Goal: Transaction & Acquisition: Purchase product/service

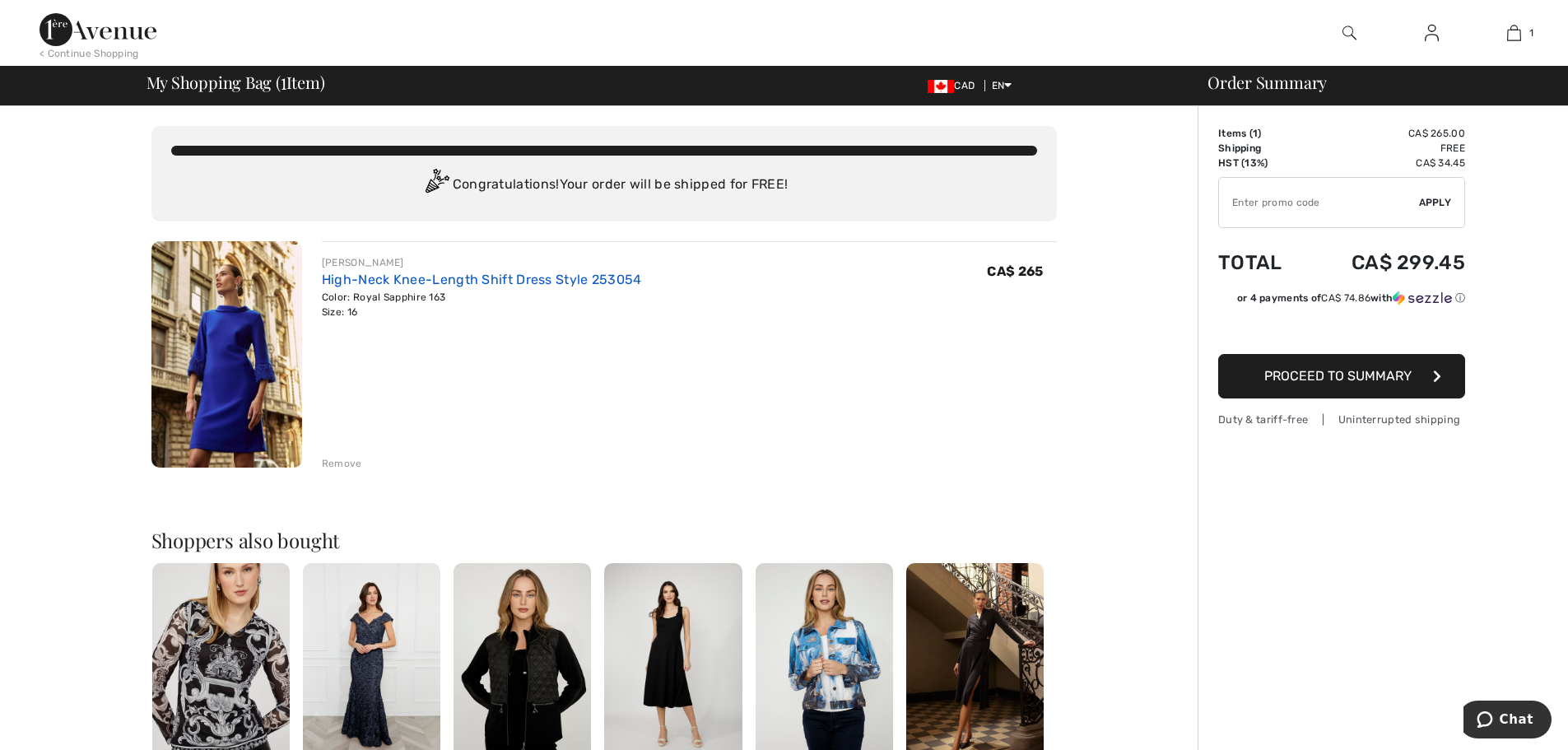
click at [375, 280] on link "High-Neck Knee-Length Shift Dress Style 253054" at bounding box center [482, 279] width 320 height 16
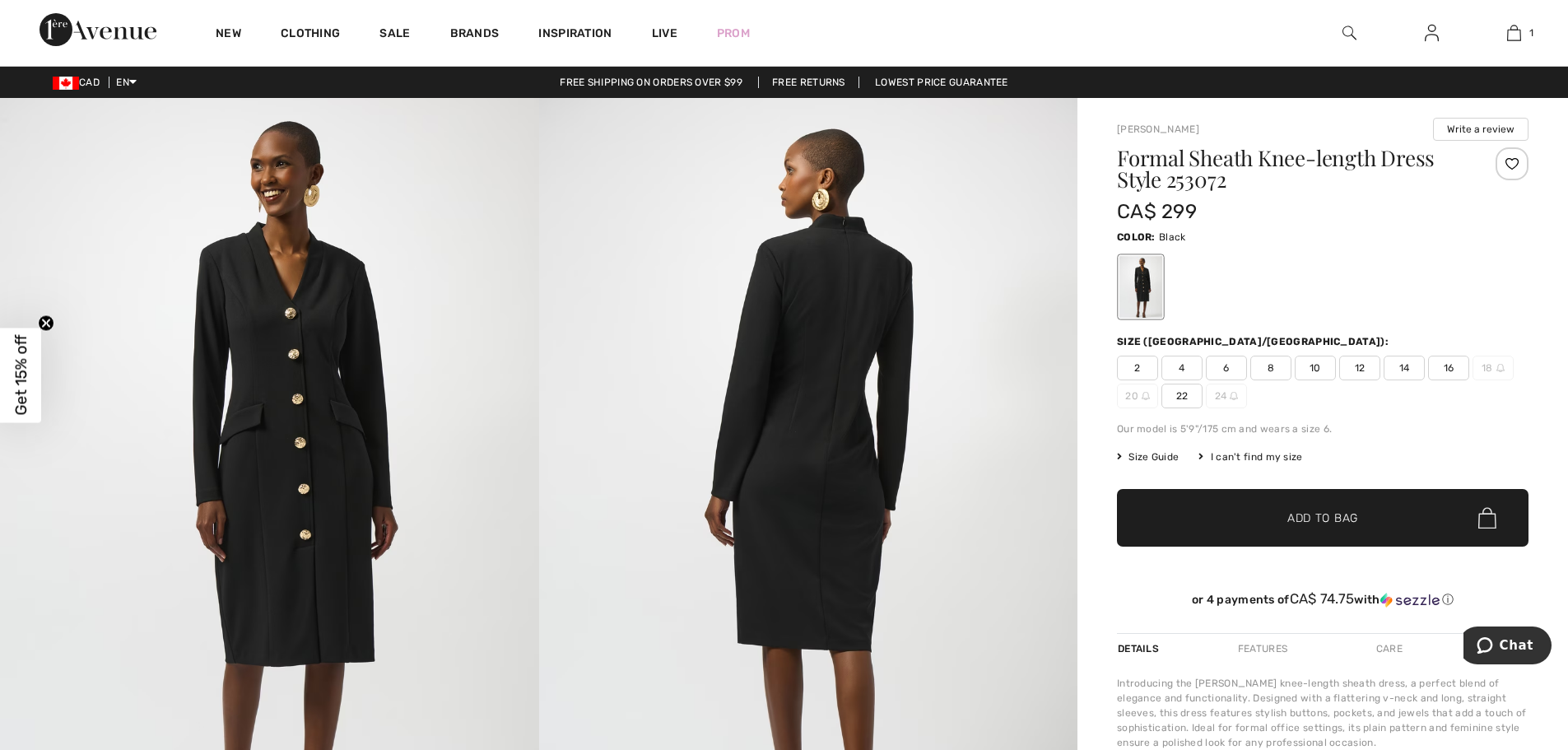
drag, startPoint x: 1446, startPoint y: 366, endPoint x: 1415, endPoint y: 472, distance: 110.4
click at [1446, 367] on span "16" at bounding box center [1449, 368] width 41 height 25
click at [1331, 526] on span "Add to Bag" at bounding box center [1323, 518] width 71 height 17
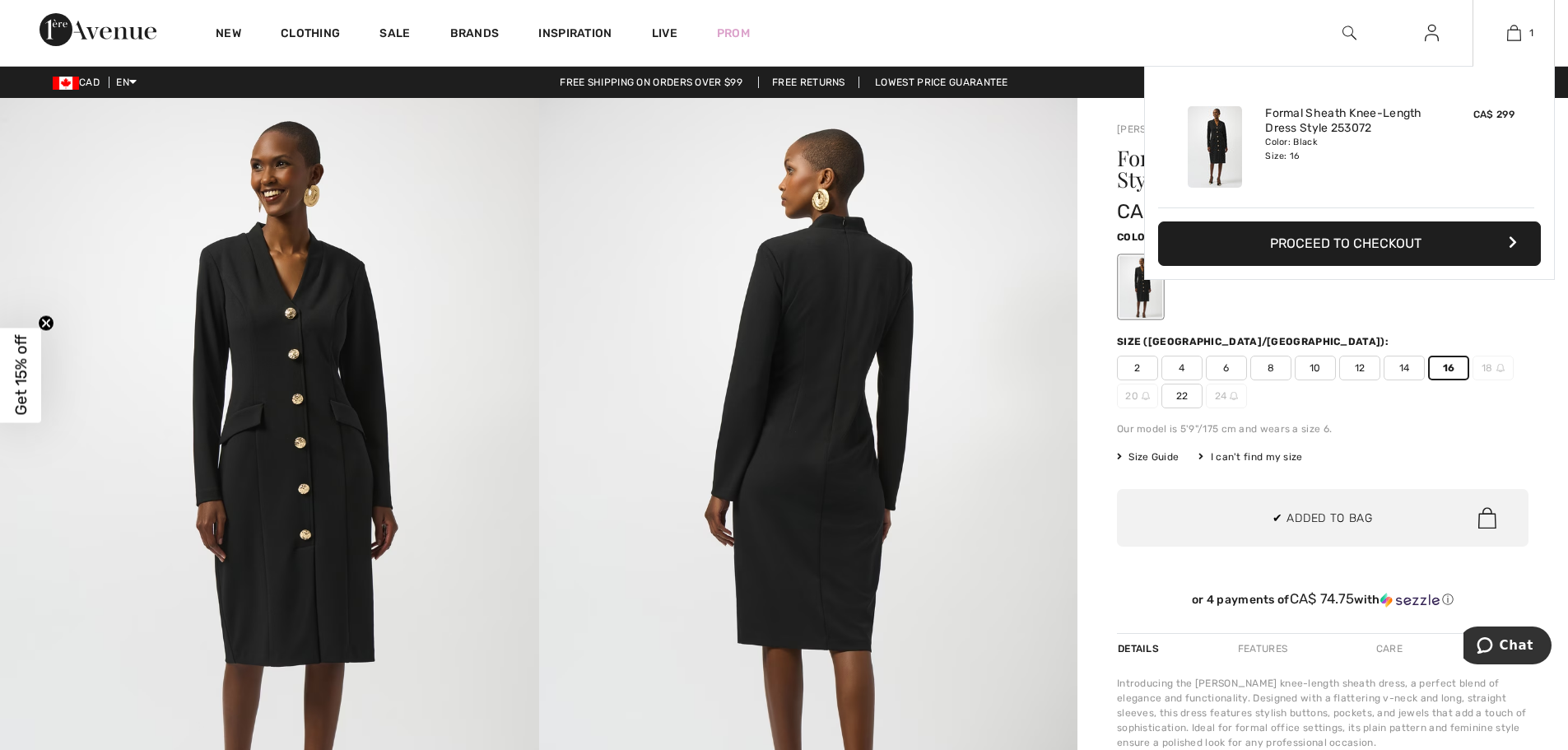
click at [1344, 240] on button "Proceed to Checkout" at bounding box center [1350, 244] width 383 height 45
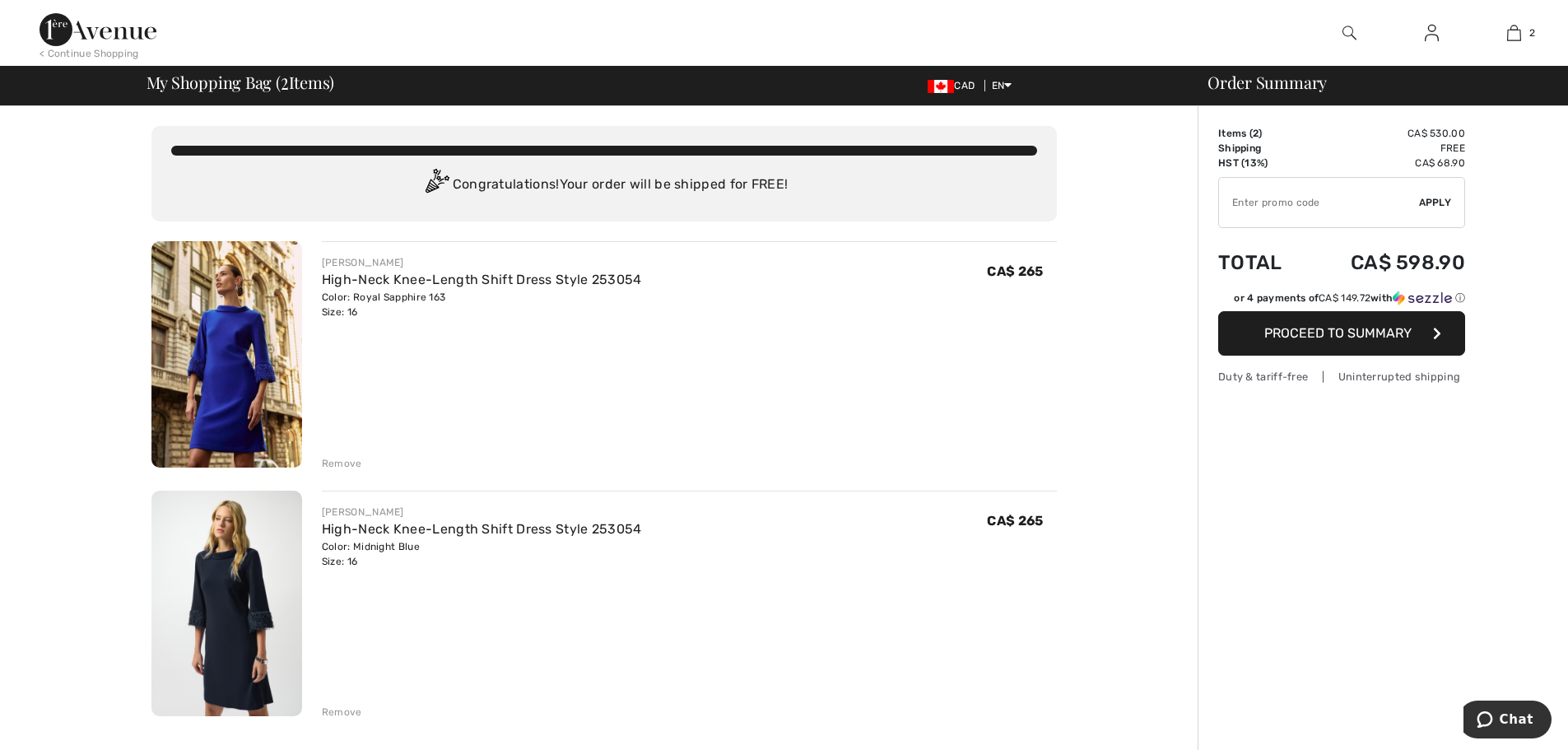
click at [337, 465] on div "Remove" at bounding box center [342, 464] width 41 height 15
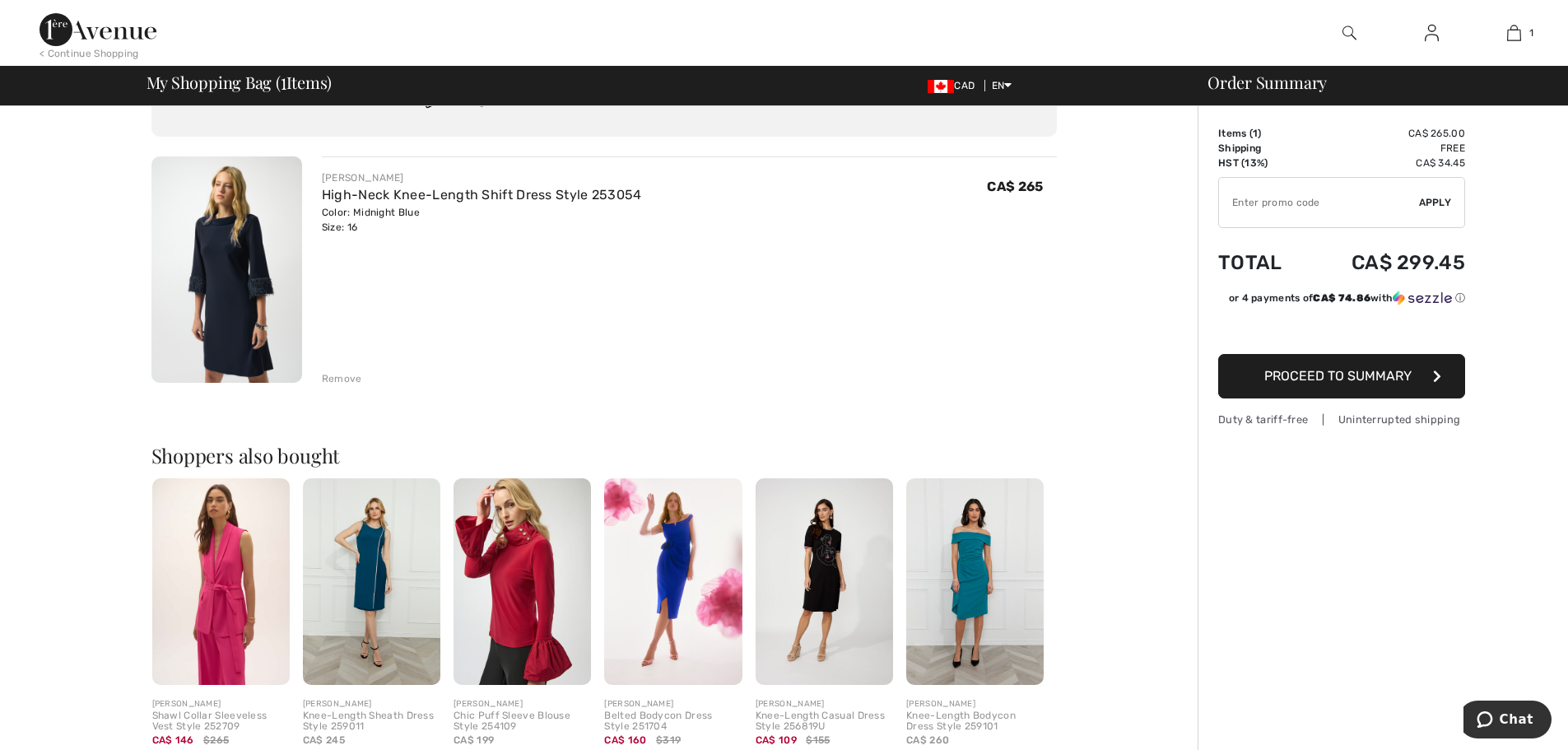
scroll to position [165, 0]
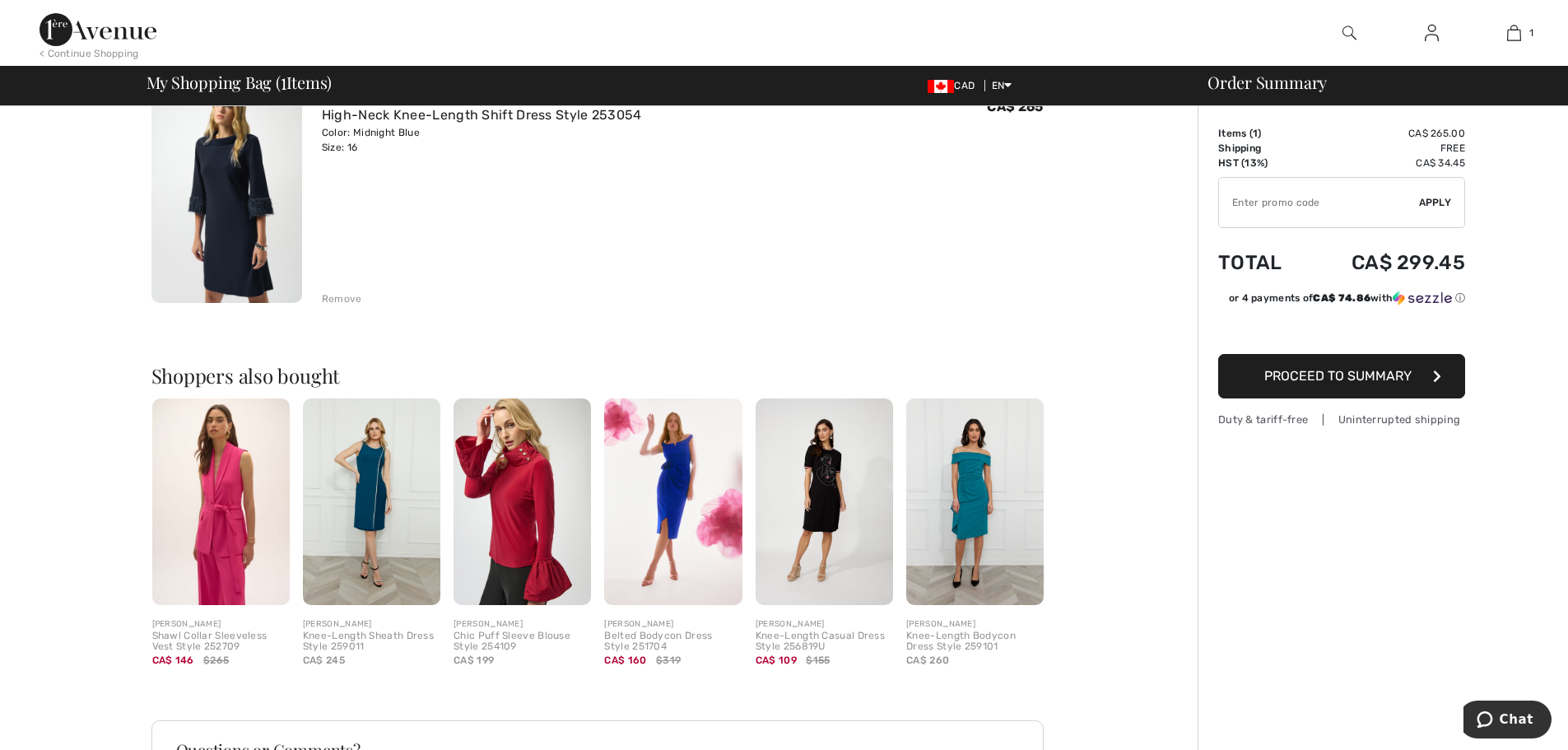
click at [526, 506] on img at bounding box center [522, 502] width 137 height 207
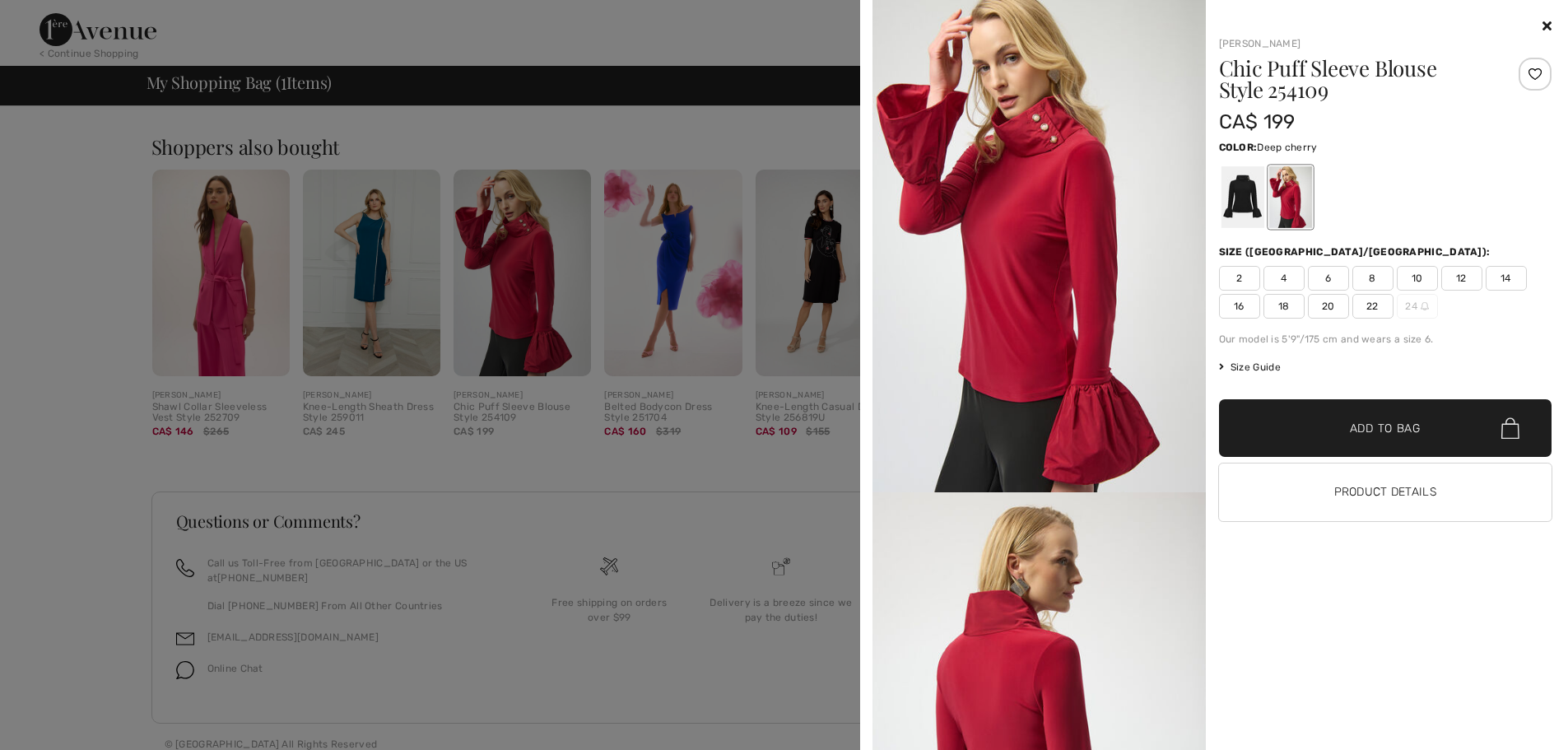
scroll to position [0, 0]
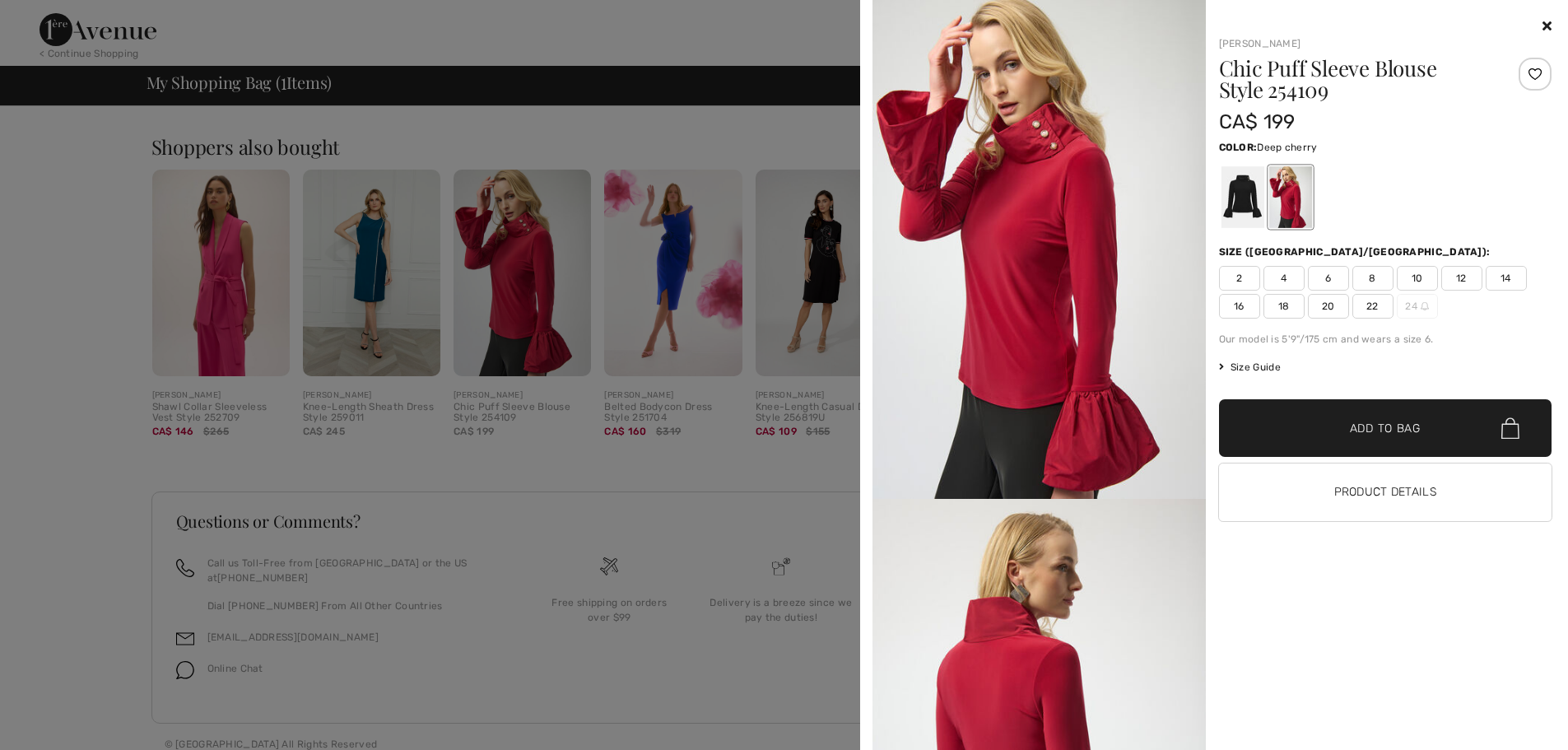
click at [597, 21] on div at bounding box center [784, 375] width 1568 height 750
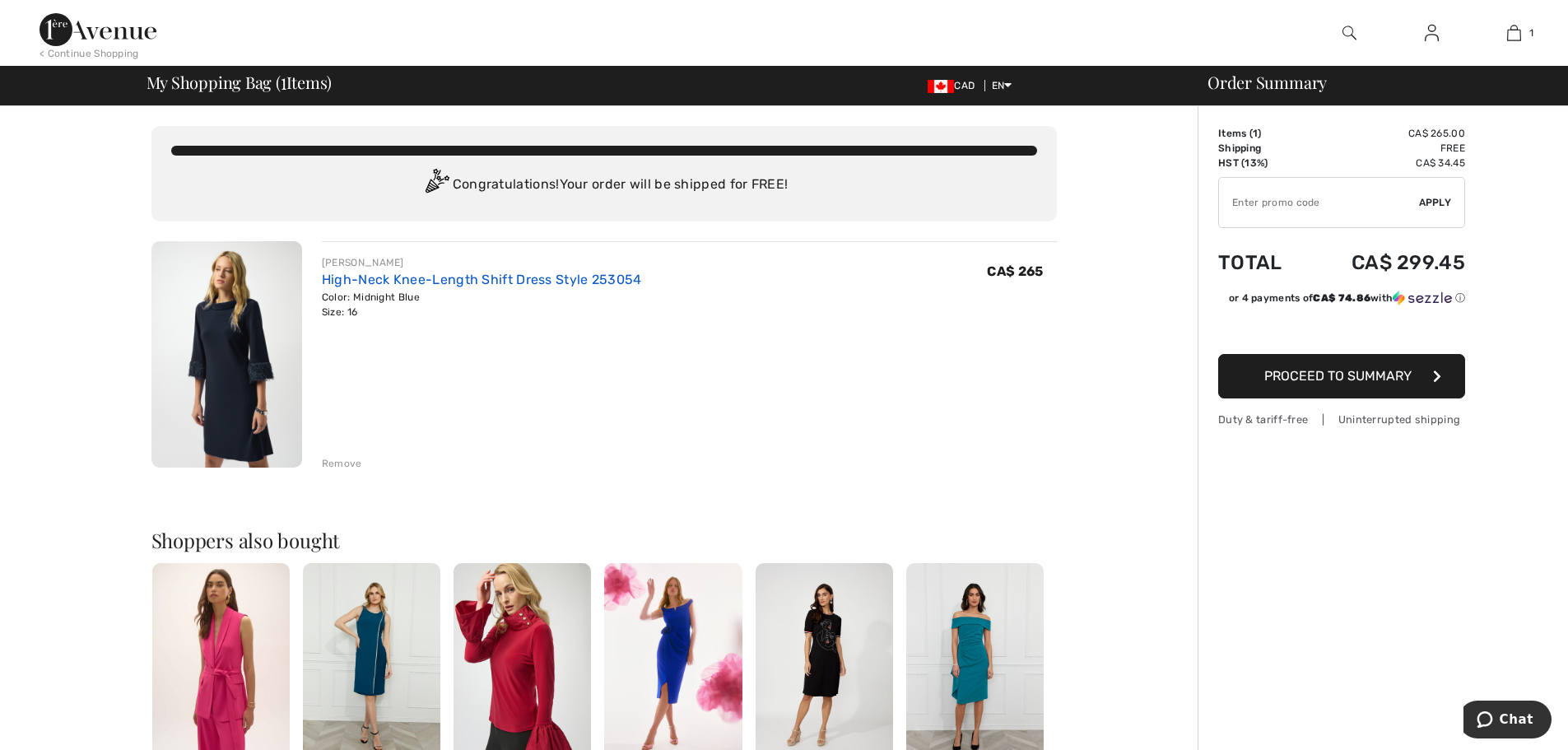
click at [464, 276] on link "High-Neck Knee-Length Shift Dress Style 253054" at bounding box center [482, 279] width 320 height 16
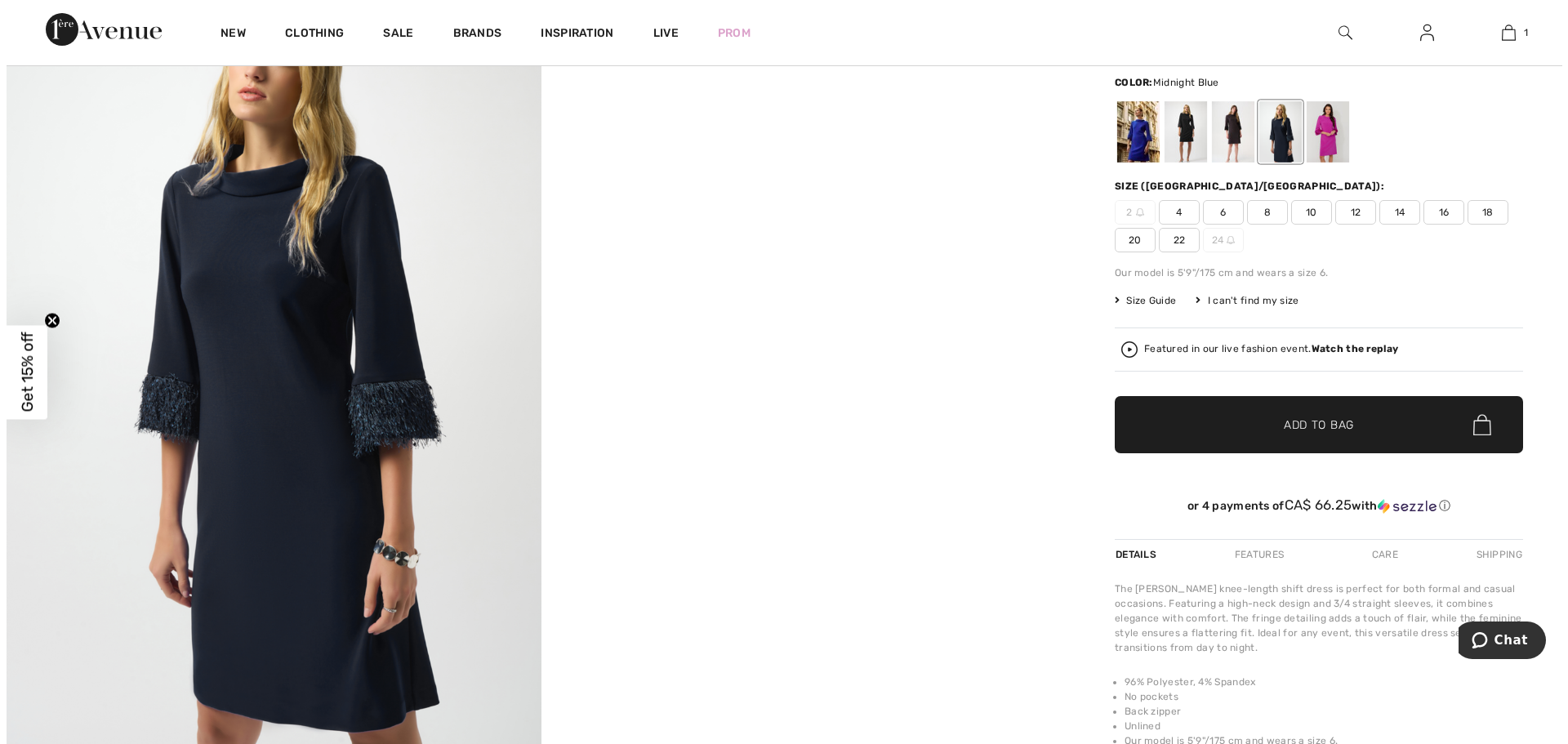
scroll to position [245, 0]
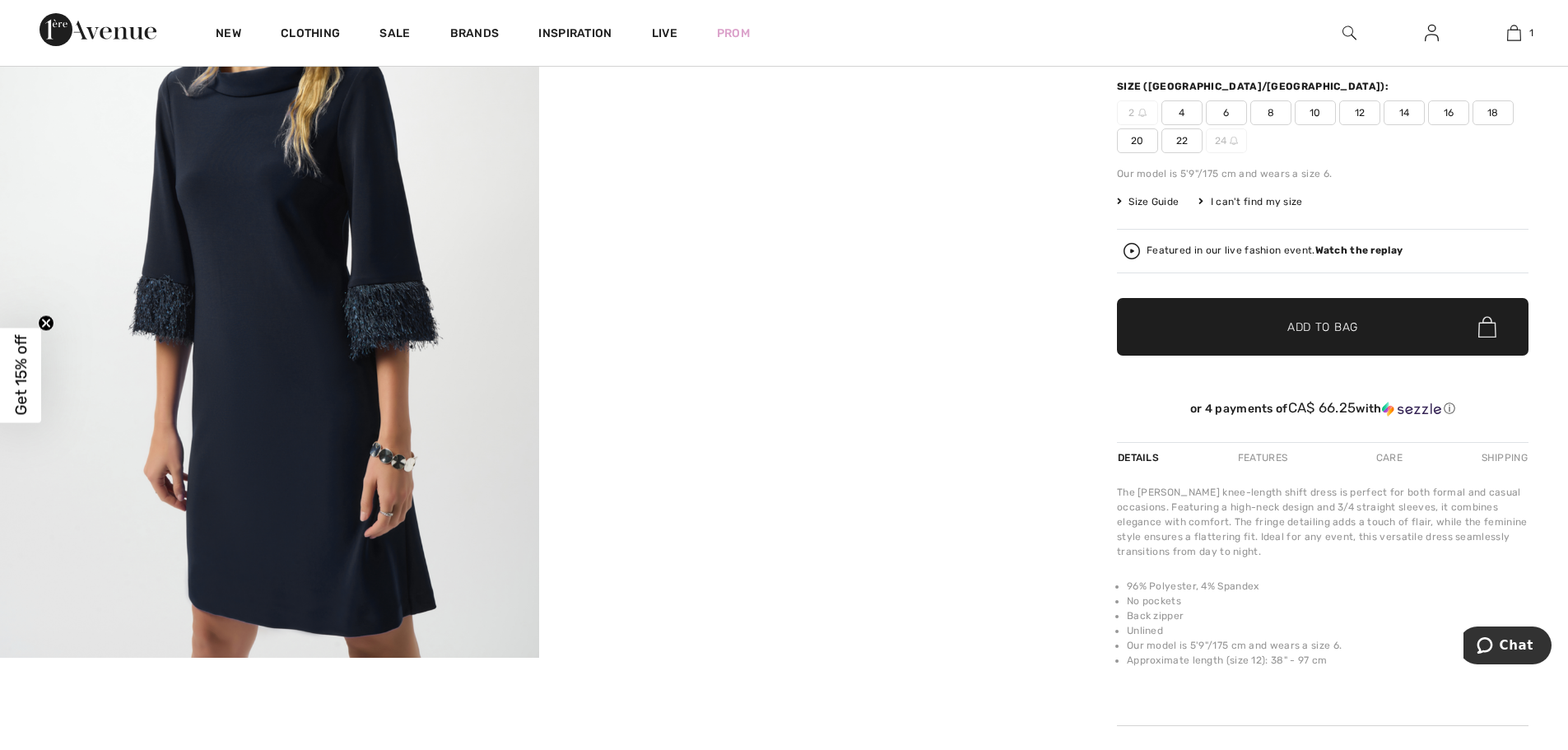
click at [271, 420] on img at bounding box center [270, 254] width 539 height 807
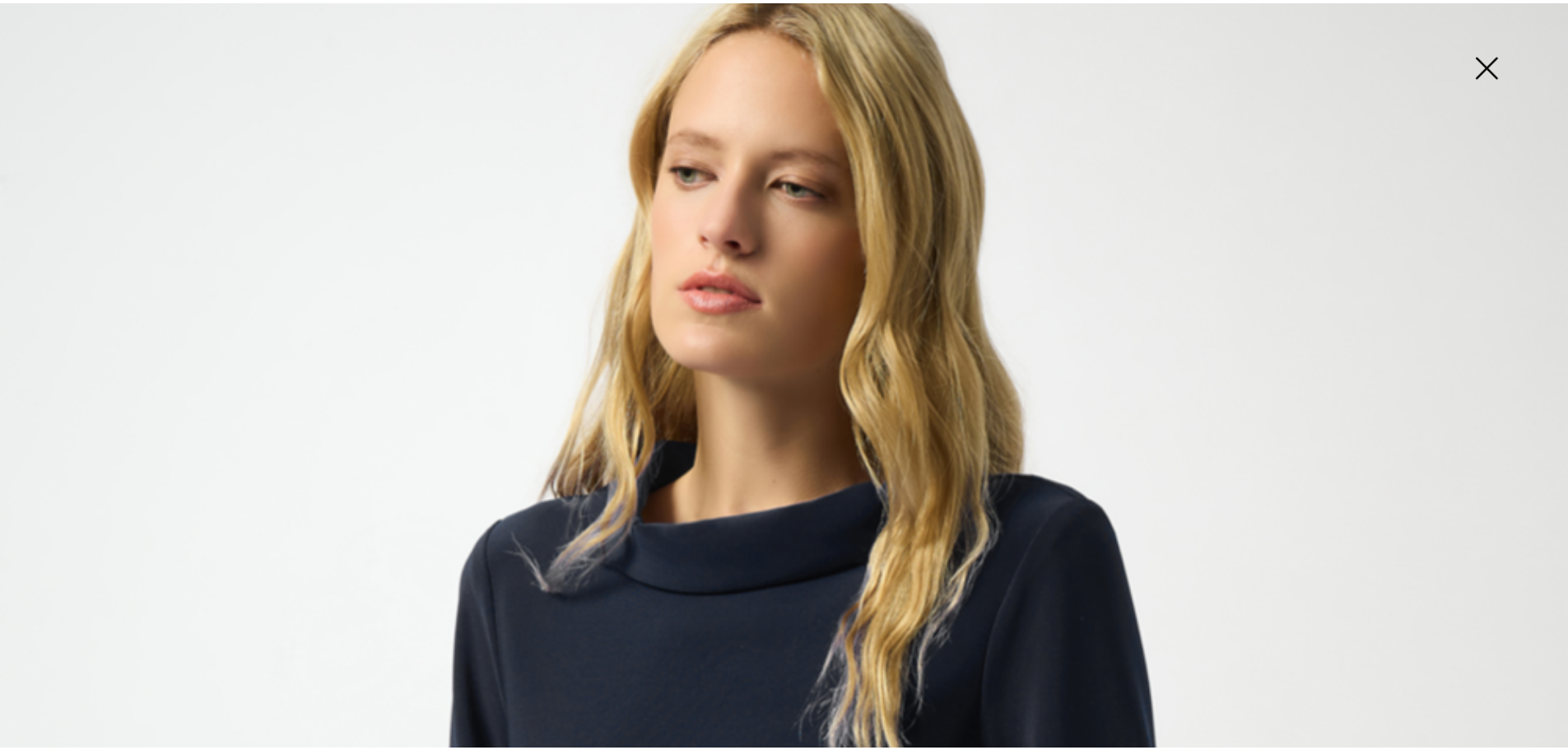
scroll to position [118, 0]
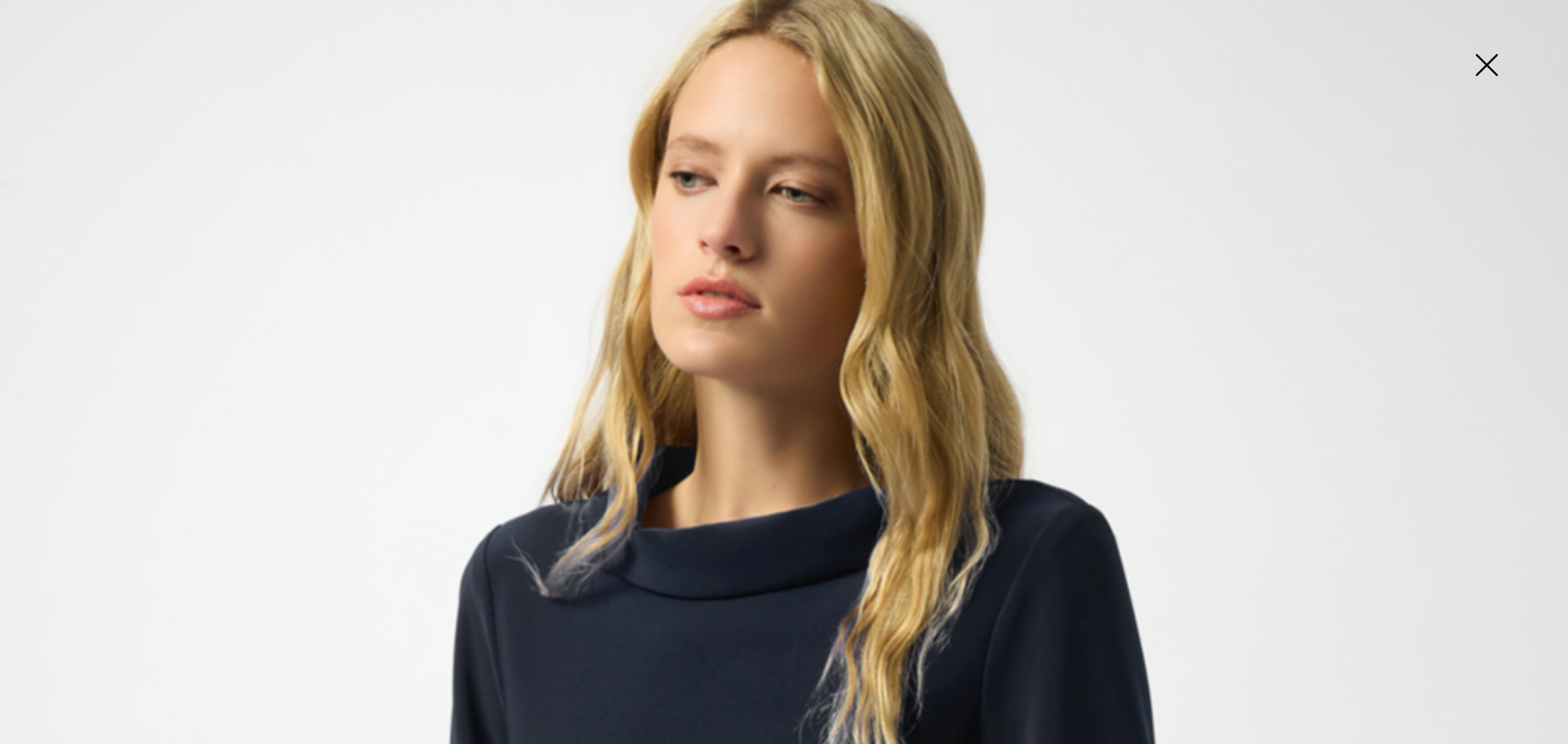
click at [1491, 67] on img at bounding box center [1486, 67] width 81 height 84
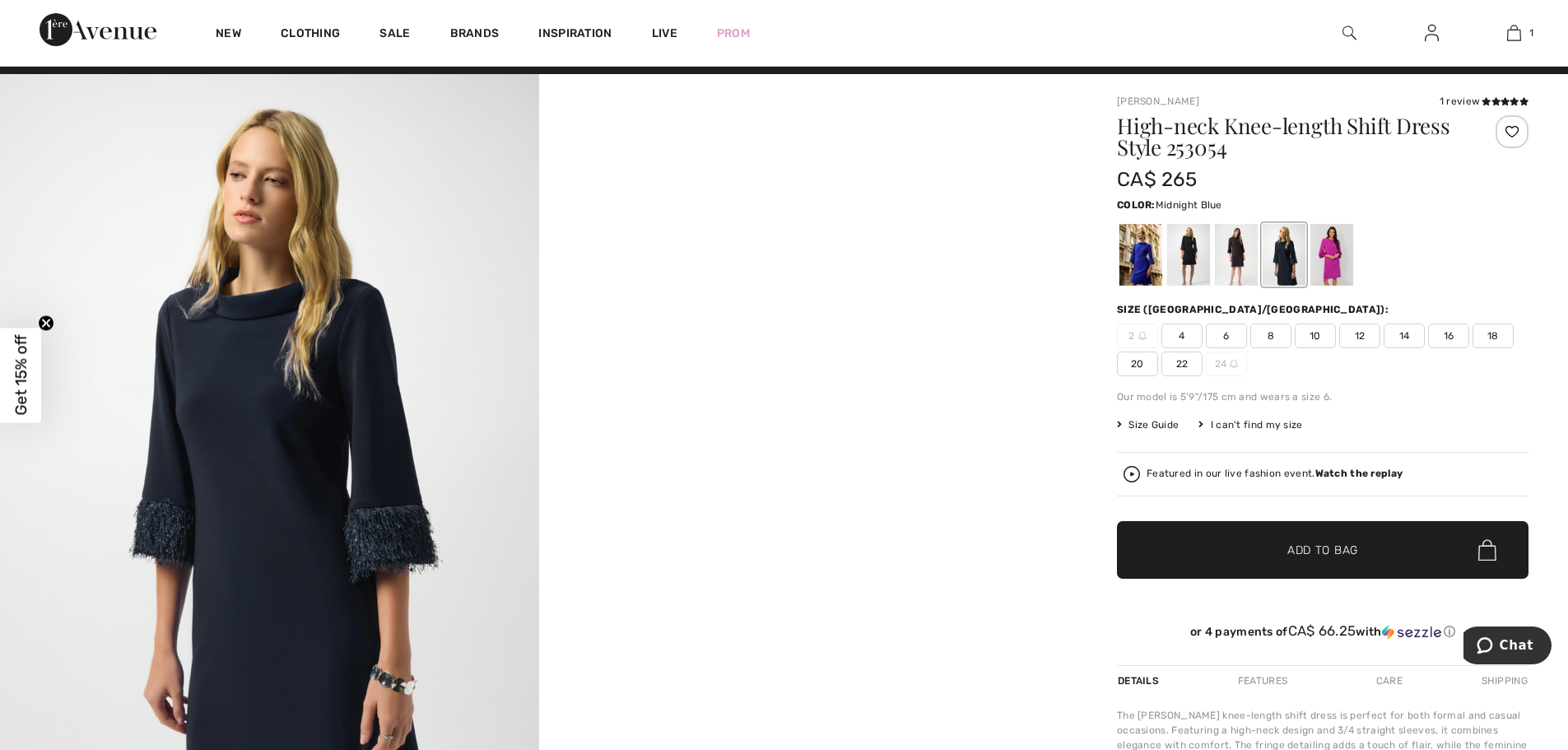
scroll to position [0, 0]
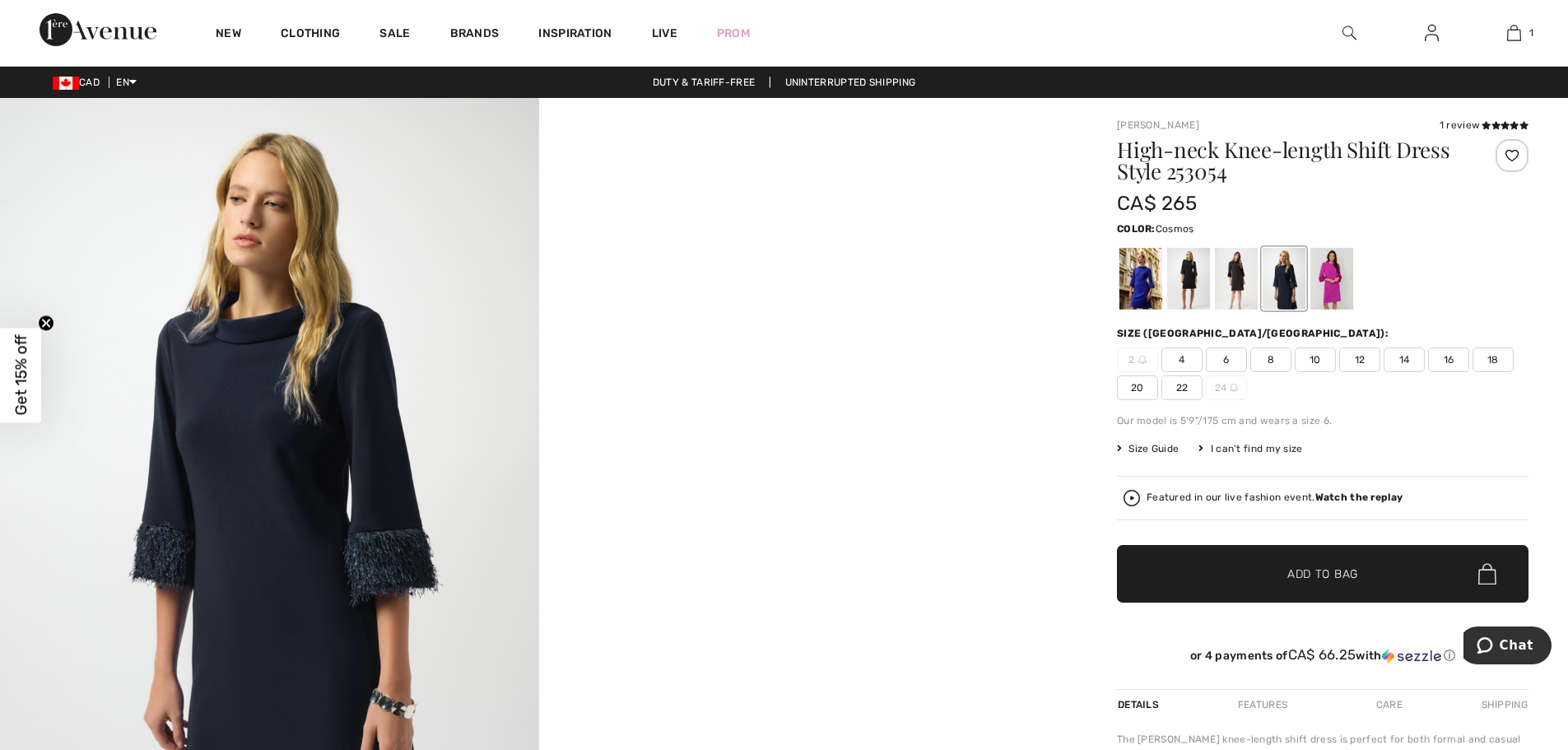
click at [1326, 273] on div at bounding box center [1332, 278] width 43 height 62
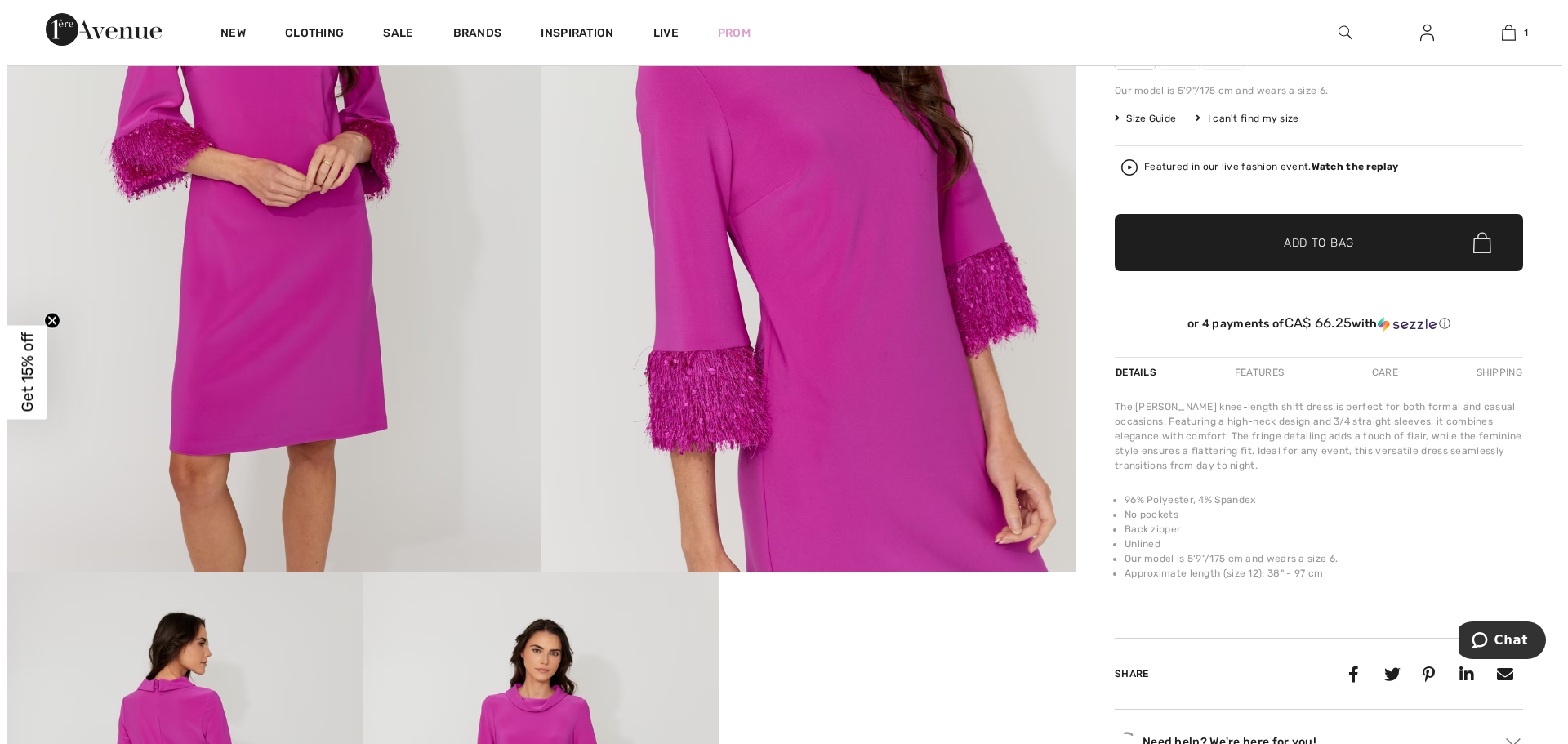
scroll to position [735, 0]
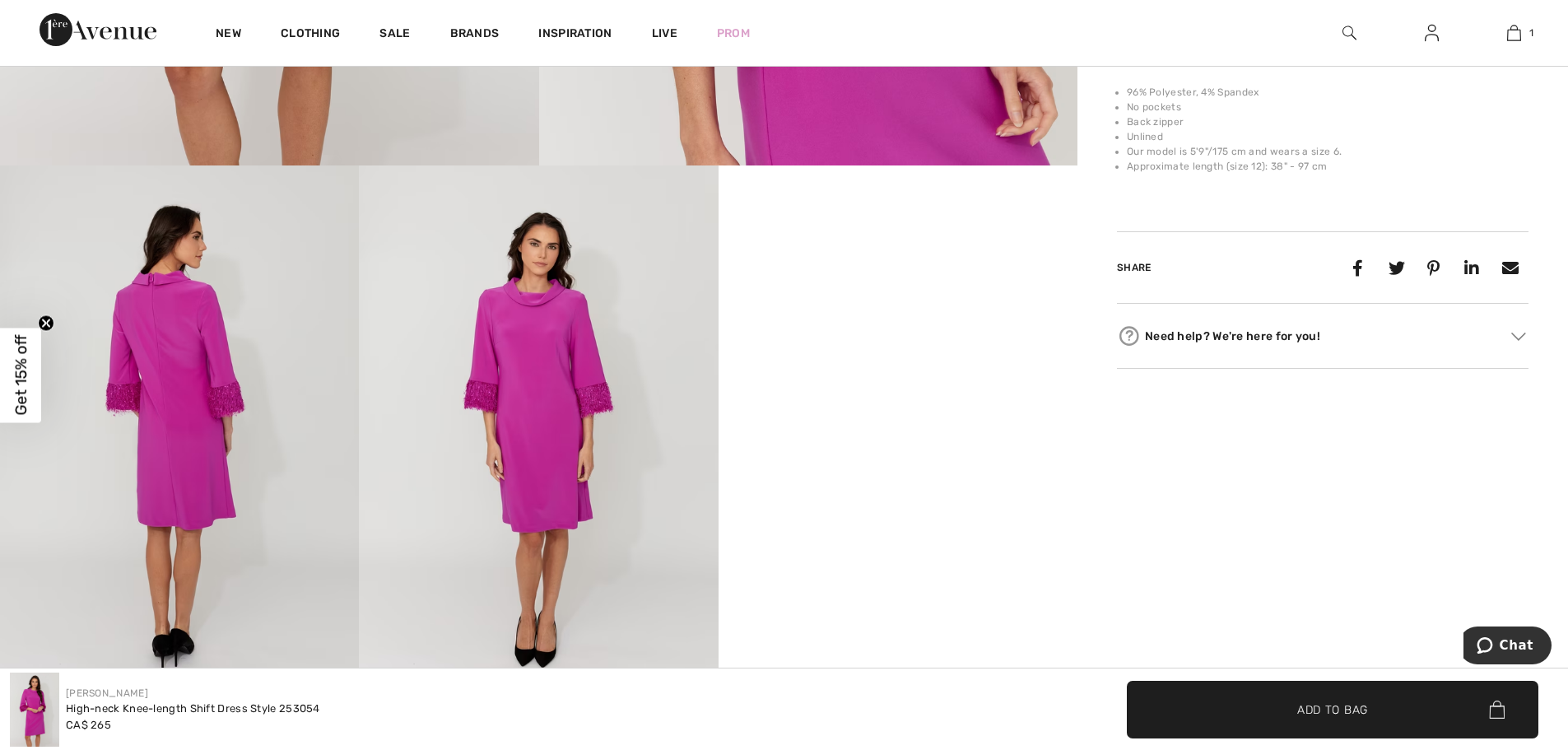
click at [528, 419] on img at bounding box center [539, 435] width 359 height 539
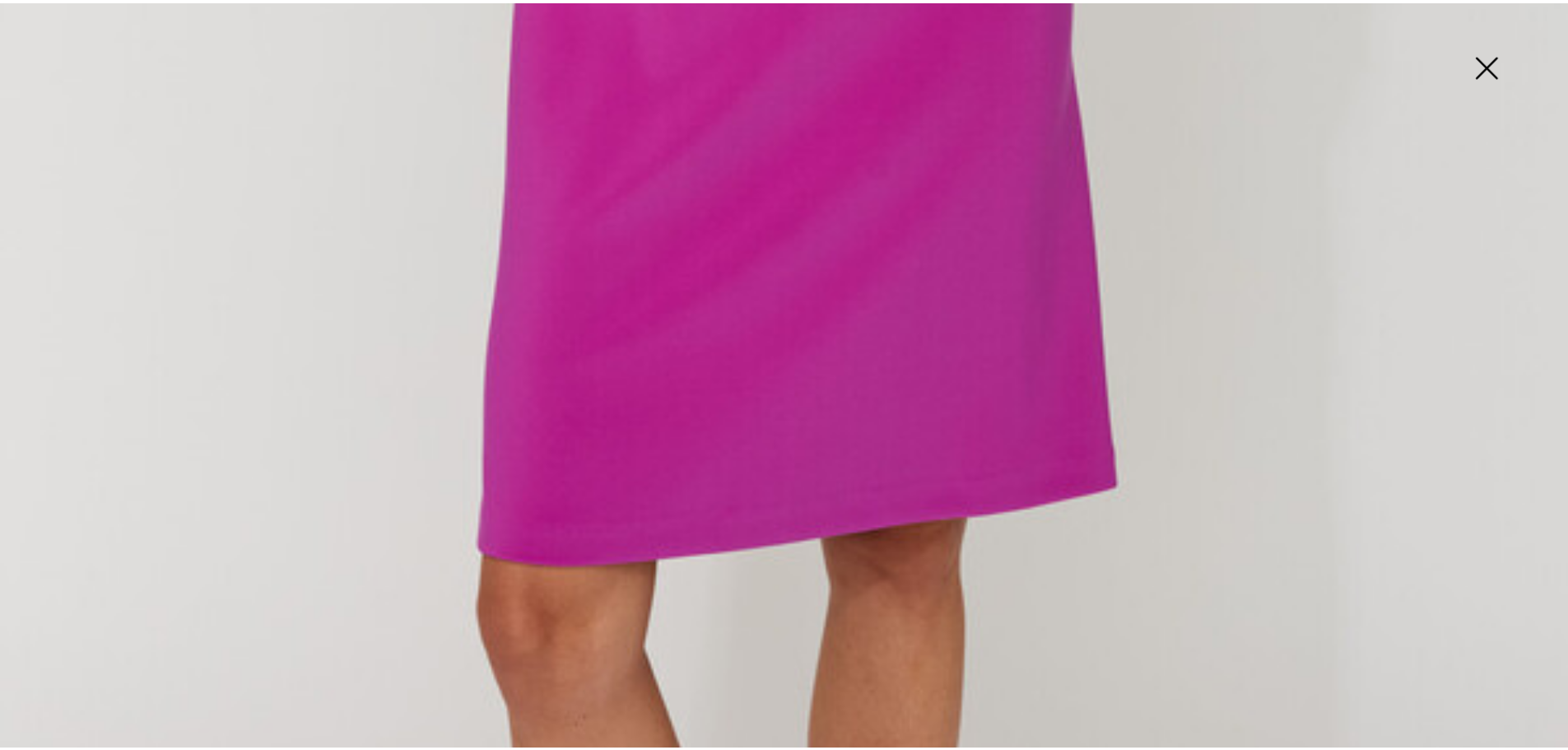
scroll to position [1274, 0]
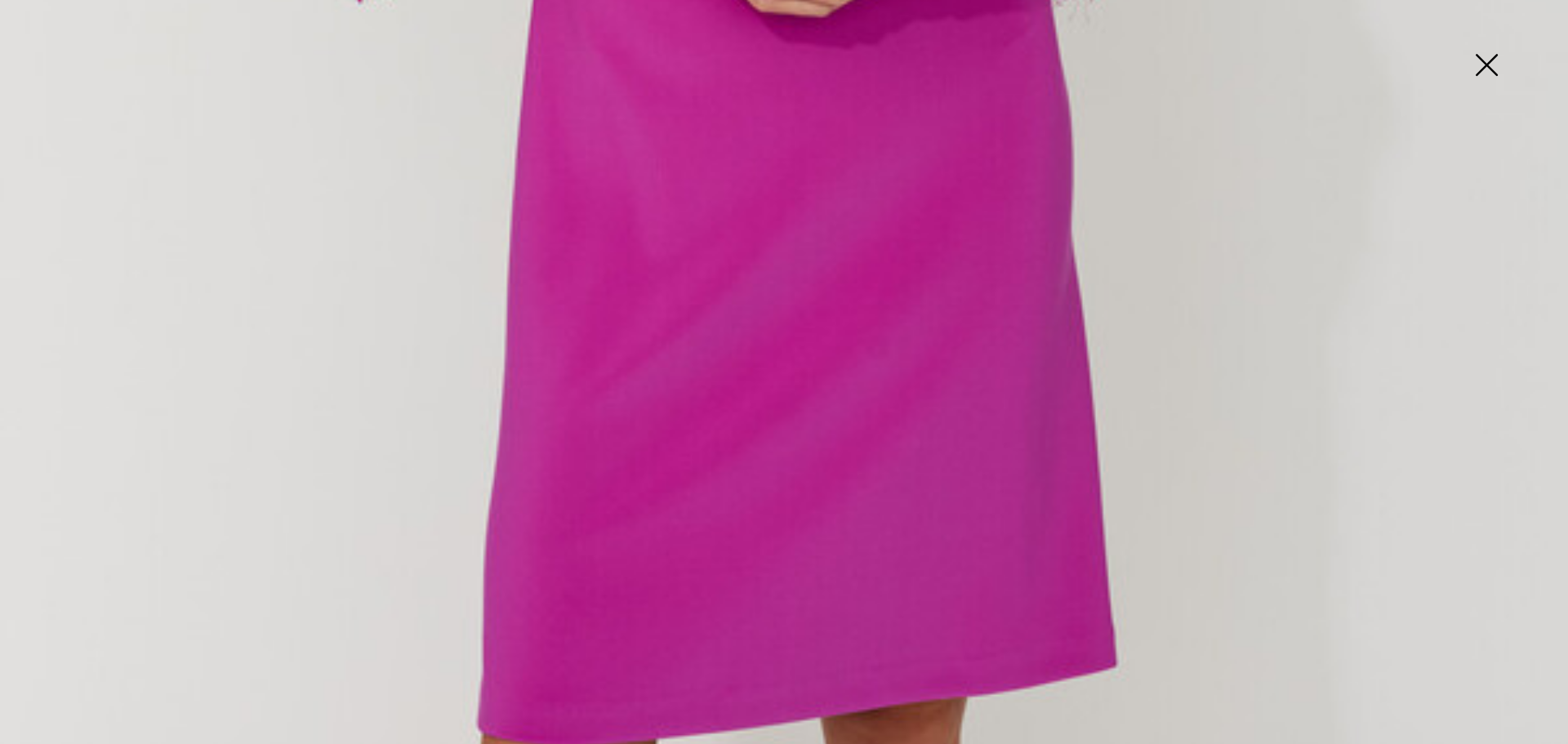
click at [1491, 67] on img at bounding box center [1486, 67] width 81 height 84
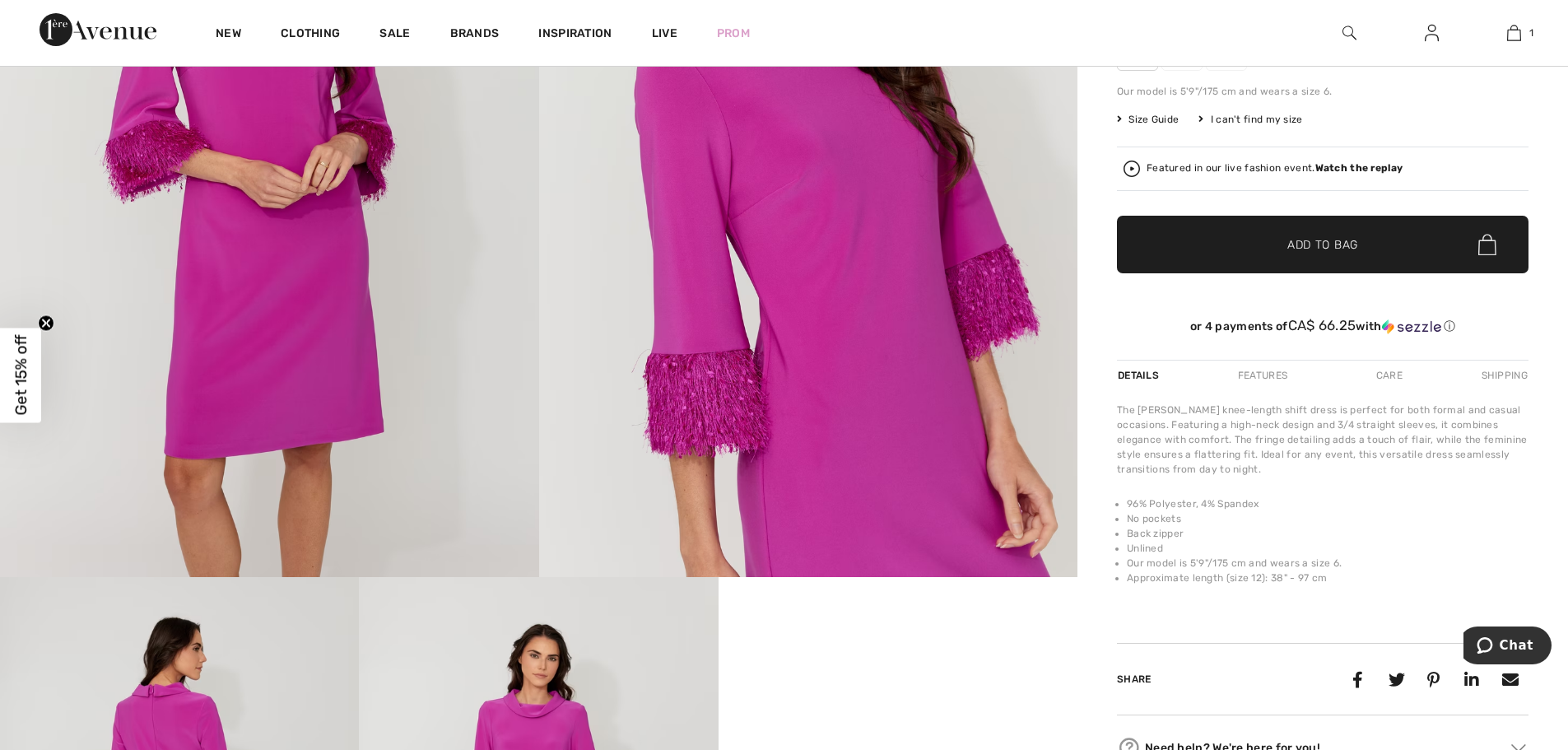
scroll to position [0, 0]
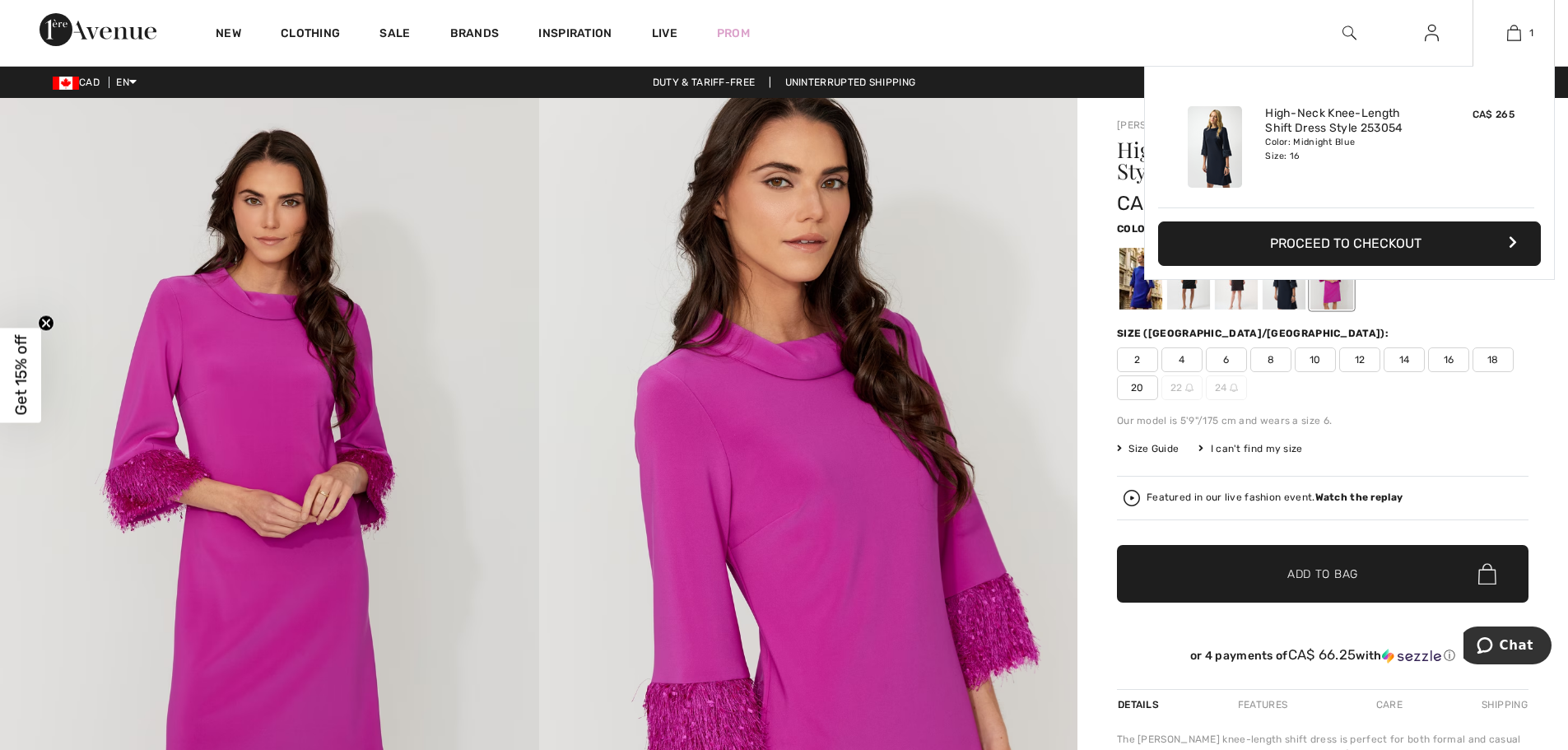
click at [1320, 237] on button "Proceed to Checkout" at bounding box center [1350, 244] width 383 height 45
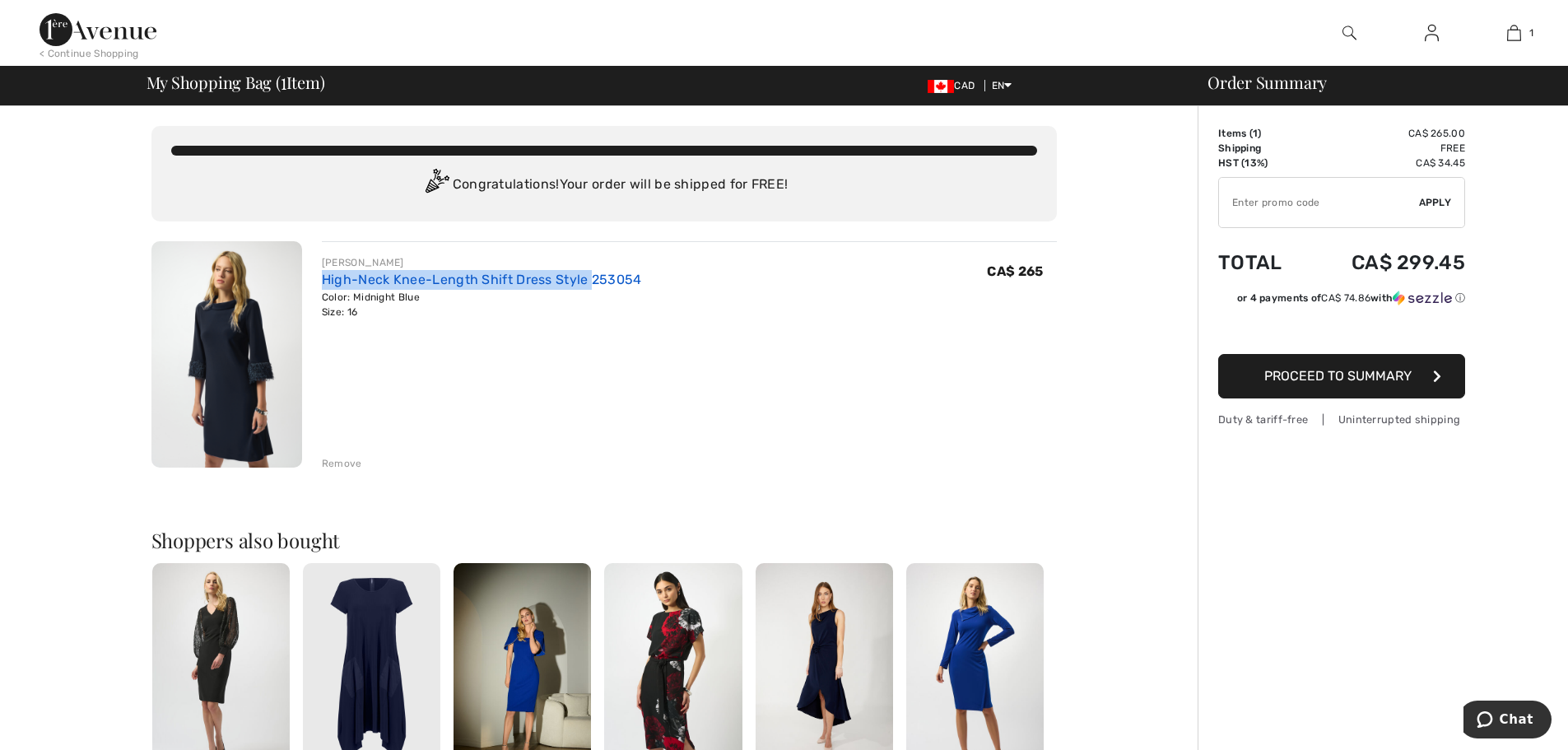
drag, startPoint x: 314, startPoint y: 279, endPoint x: 587, endPoint y: 278, distance: 273.0
click at [587, 278] on div "JOSEPH RIBKOFF High-Neck Knee-Length Shift Dress Style 253054 Color: Midnight B…" at bounding box center [679, 356] width 755 height 230
click at [587, 278] on link "High-Neck Knee-Length Shift Dress Style 253054" at bounding box center [482, 279] width 320 height 16
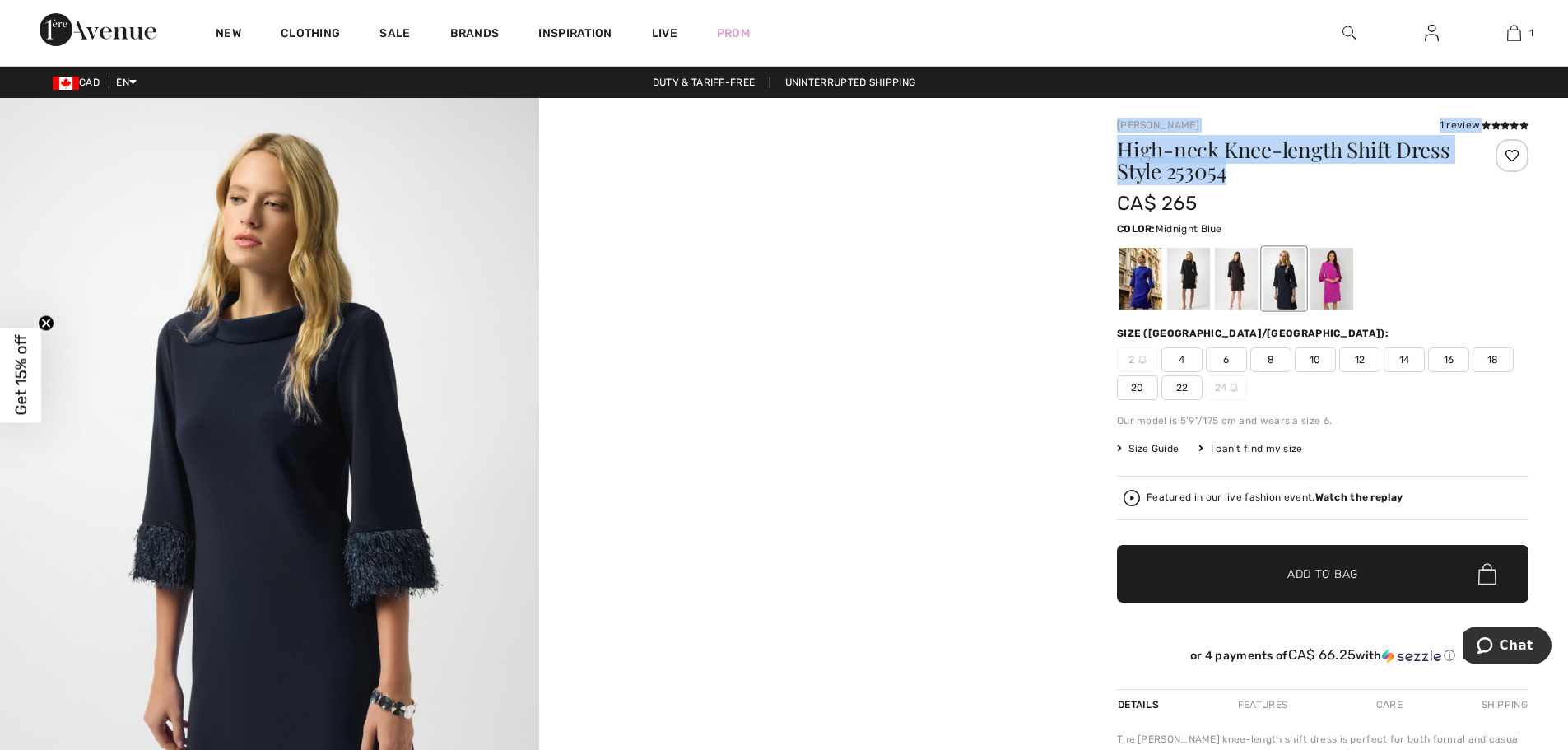
drag, startPoint x: 1110, startPoint y: 124, endPoint x: 1369, endPoint y: 183, distance: 265.6
click at [1369, 183] on div "Joseph Ribkoff 1 review 1 review High-neck Knee-length Shift Dress Style 253054…" at bounding box center [1322, 603] width 491 height 1012
copy div "Joseph Ribkoff 1 review 1 review High-neck Knee-length Shift Dress Style 253054"
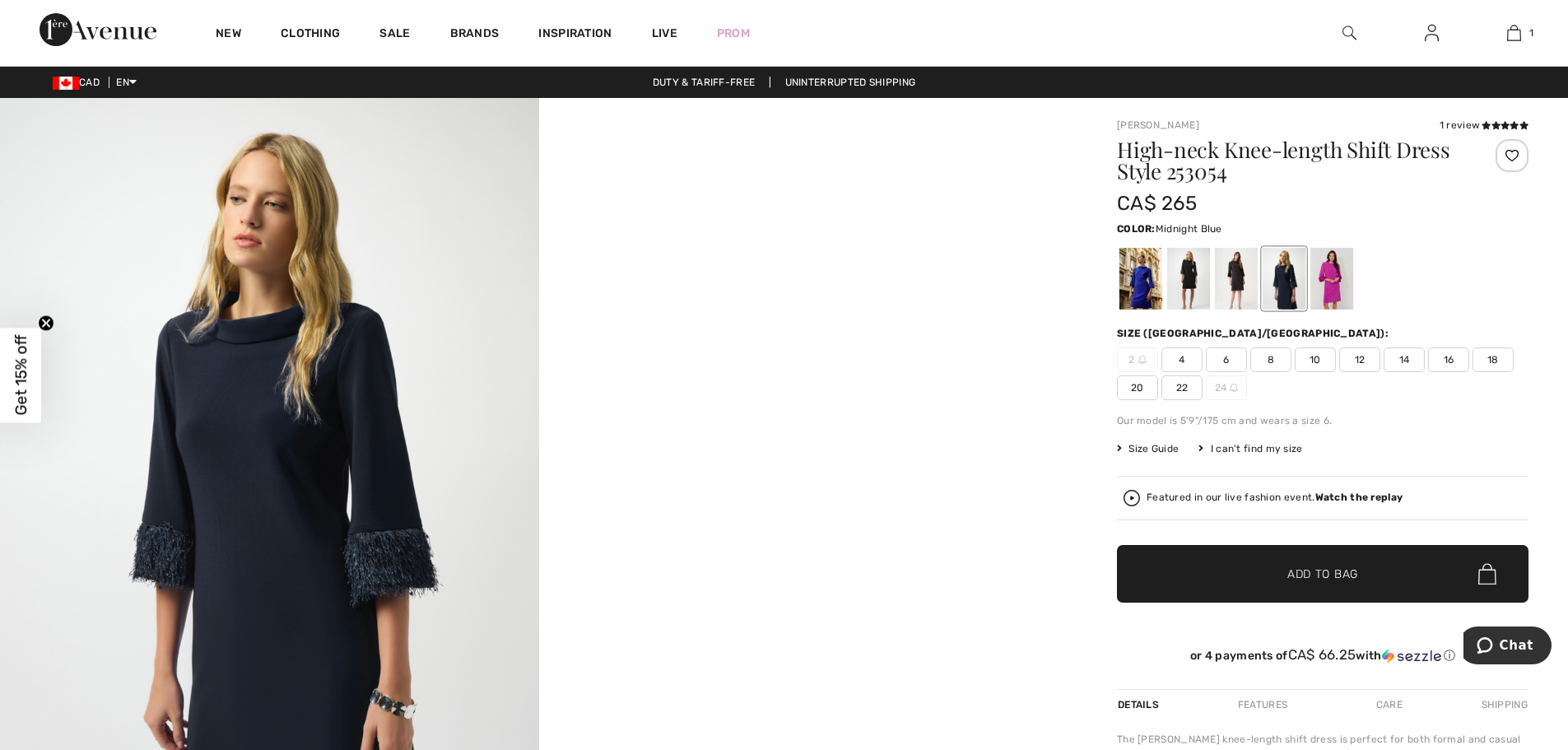
click at [1472, 447] on div "Size Guide I can't find my size Select Size CAN 2 - Sold Out CAN 4 CAN 6 CAN 8 …" at bounding box center [1322, 449] width 411 height 15
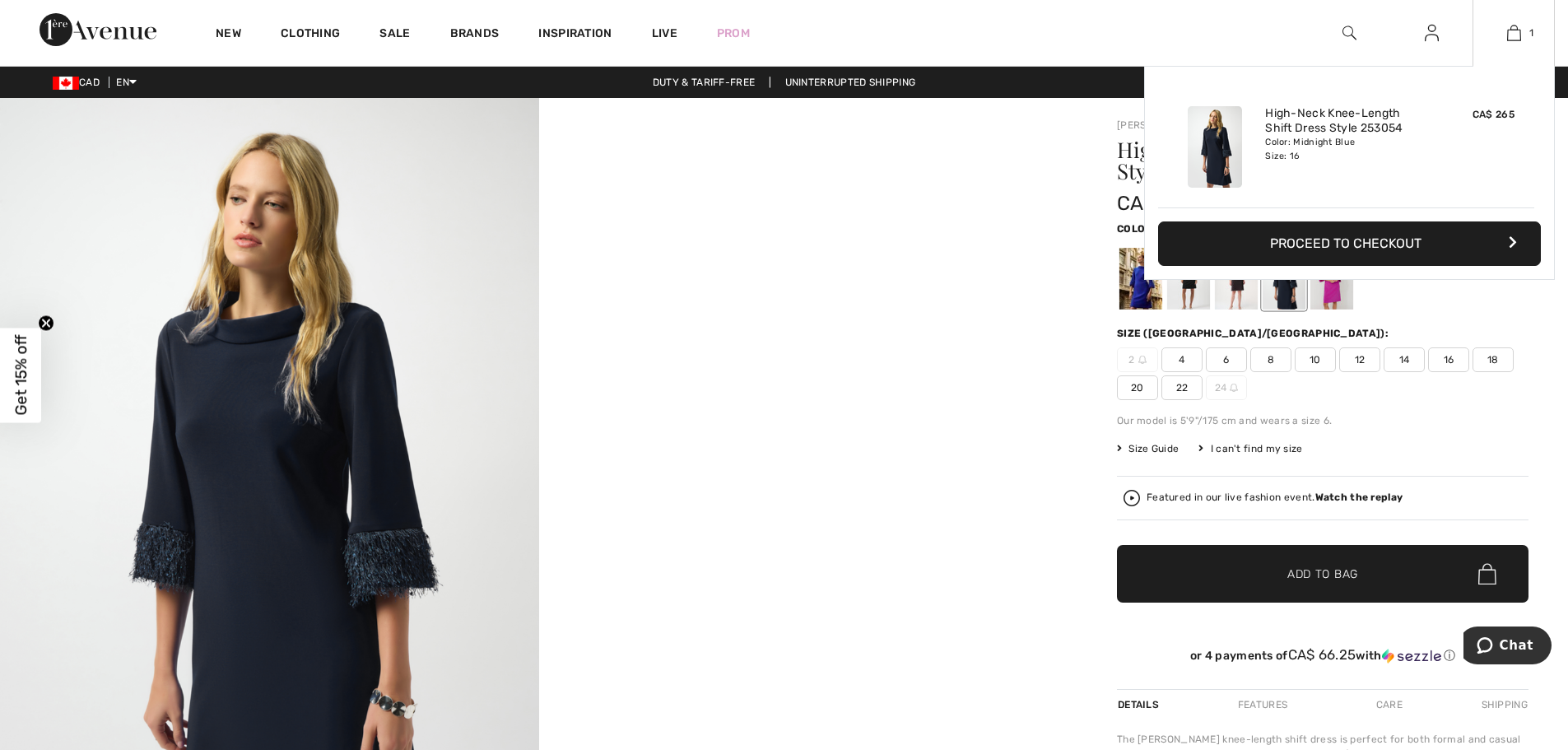
click at [1393, 251] on button "Proceed to Checkout" at bounding box center [1350, 244] width 383 height 45
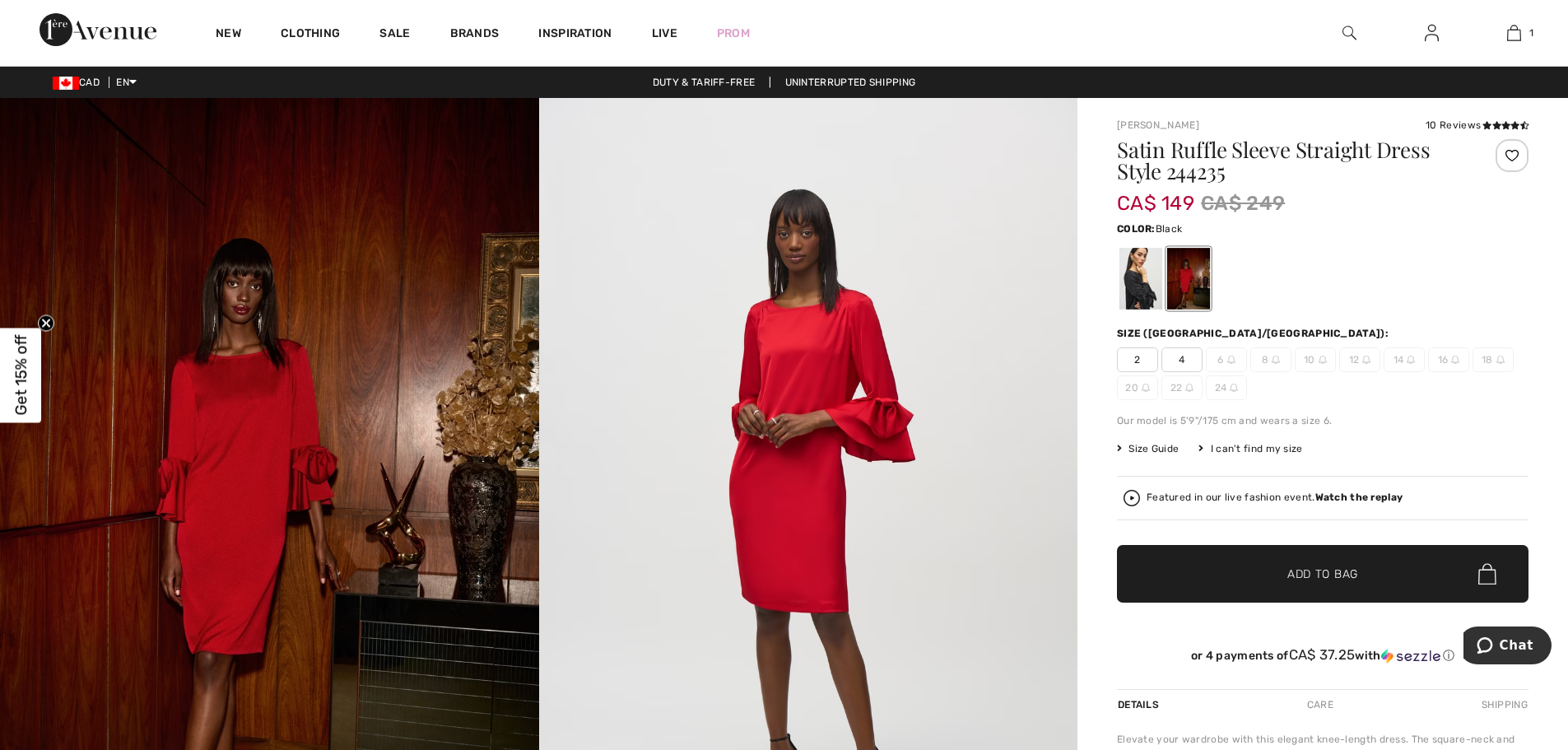
click at [1131, 285] on div at bounding box center [1141, 278] width 43 height 62
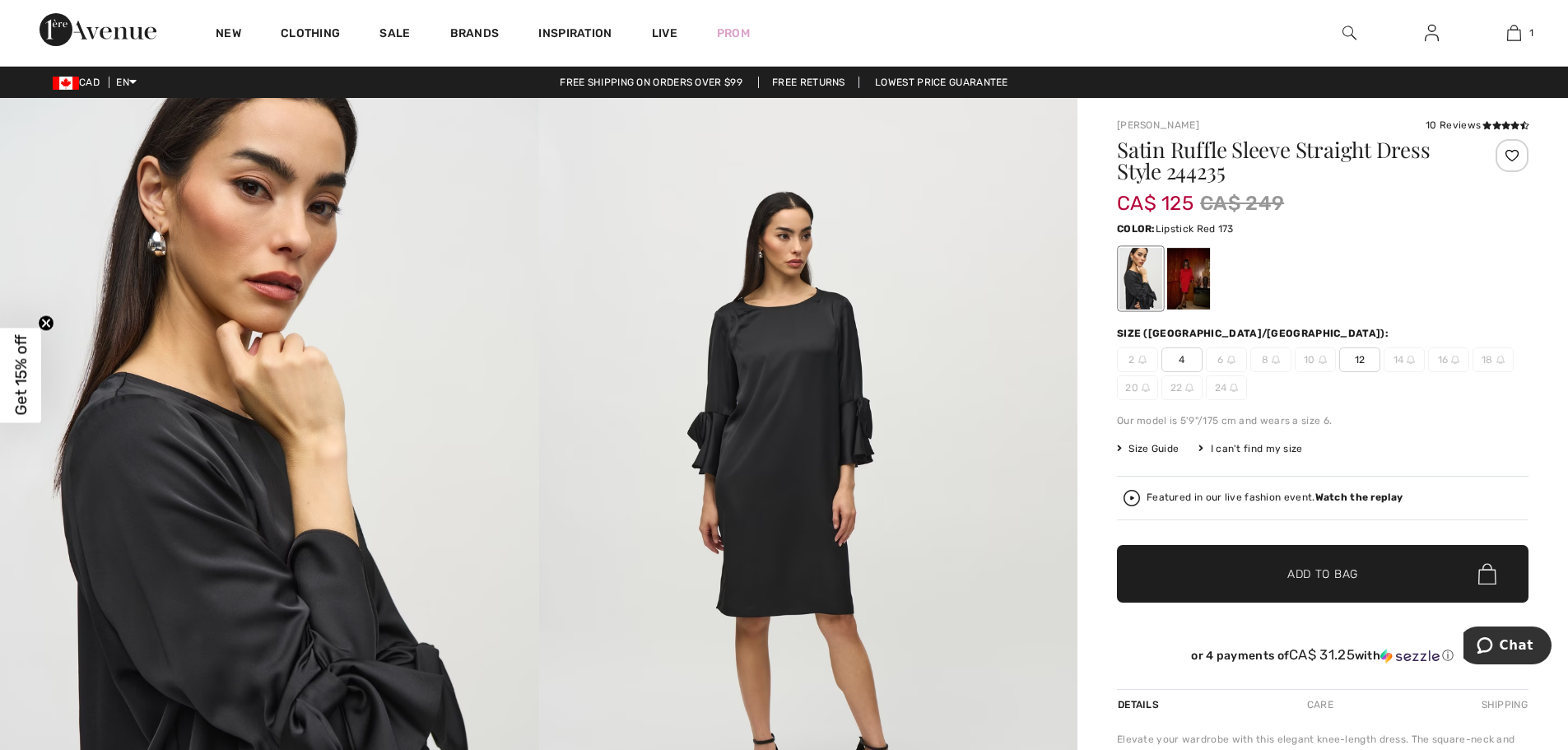
click at [1188, 269] on div at bounding box center [1188, 278] width 43 height 62
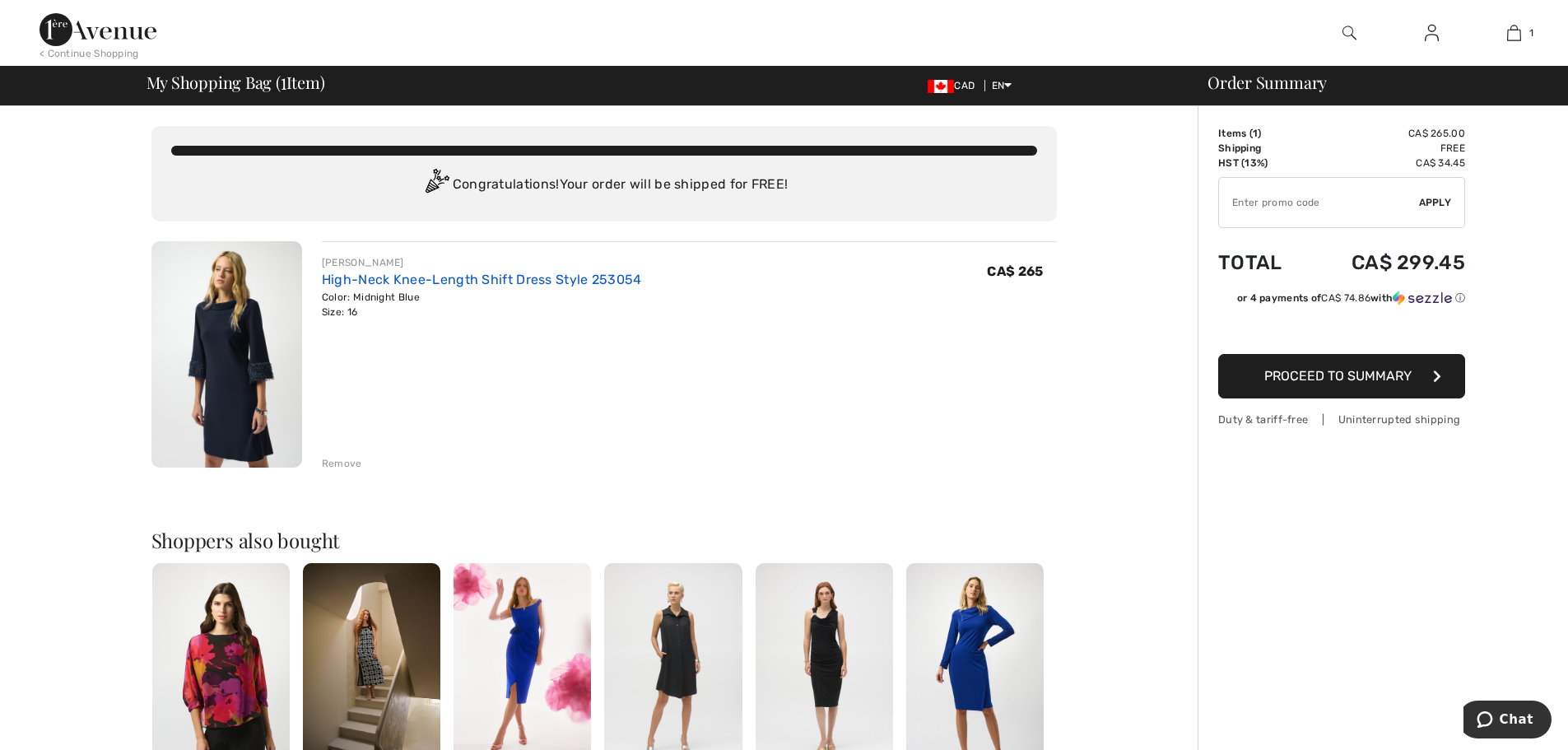
click at [499, 276] on link "High-Neck Knee-Length Shift Dress Style 253054" at bounding box center [482, 279] width 320 height 16
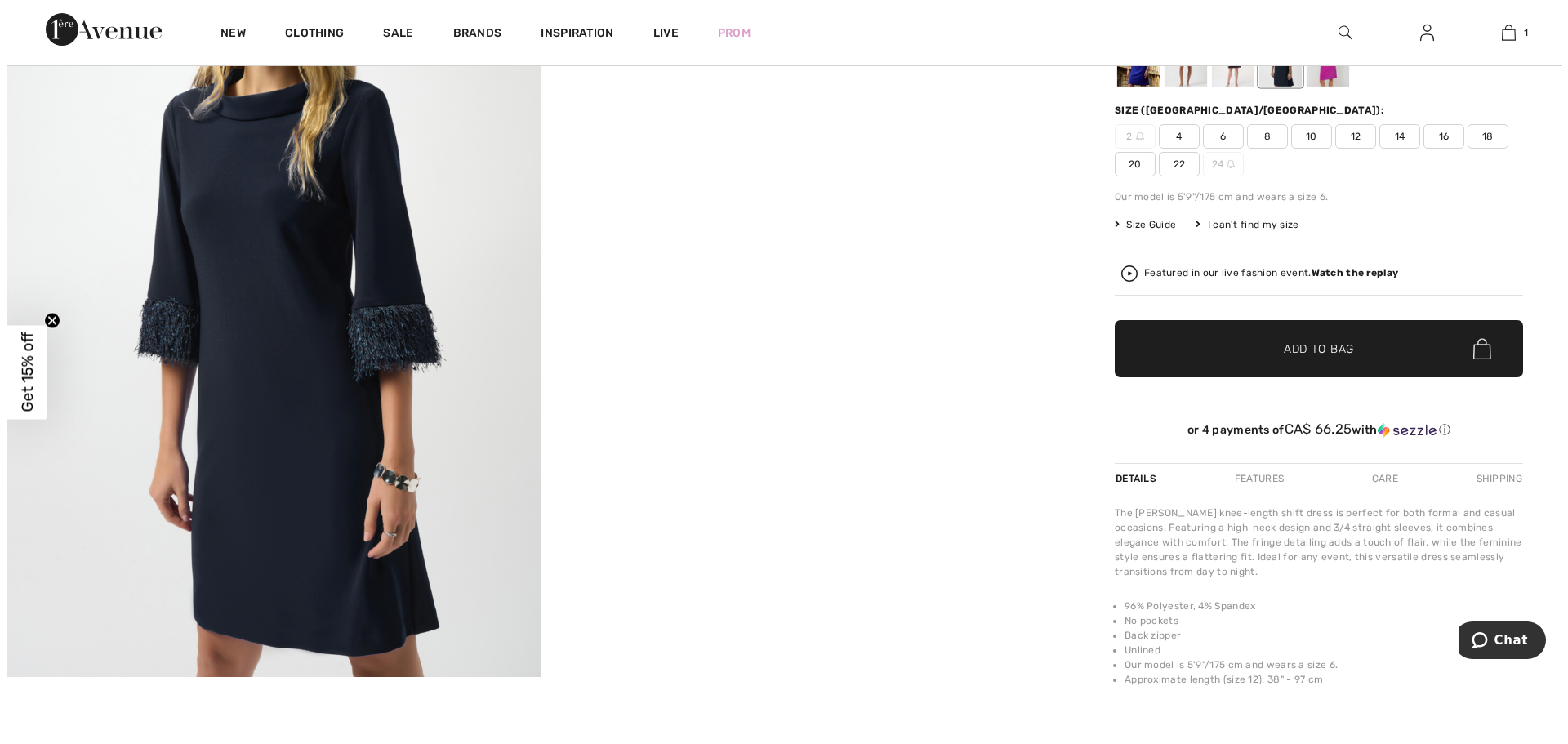
scroll to position [81, 0]
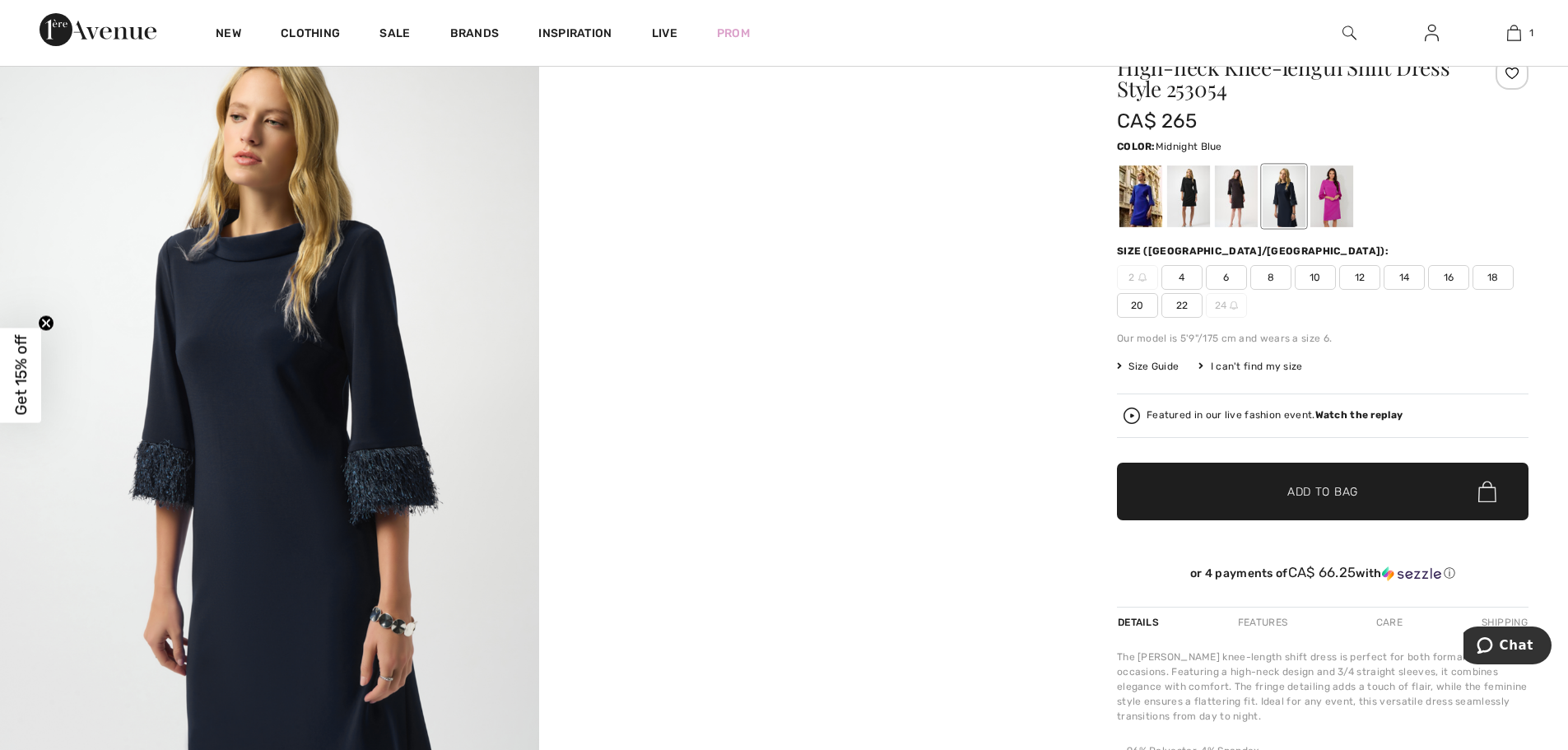
click at [352, 459] on img at bounding box center [270, 419] width 539 height 807
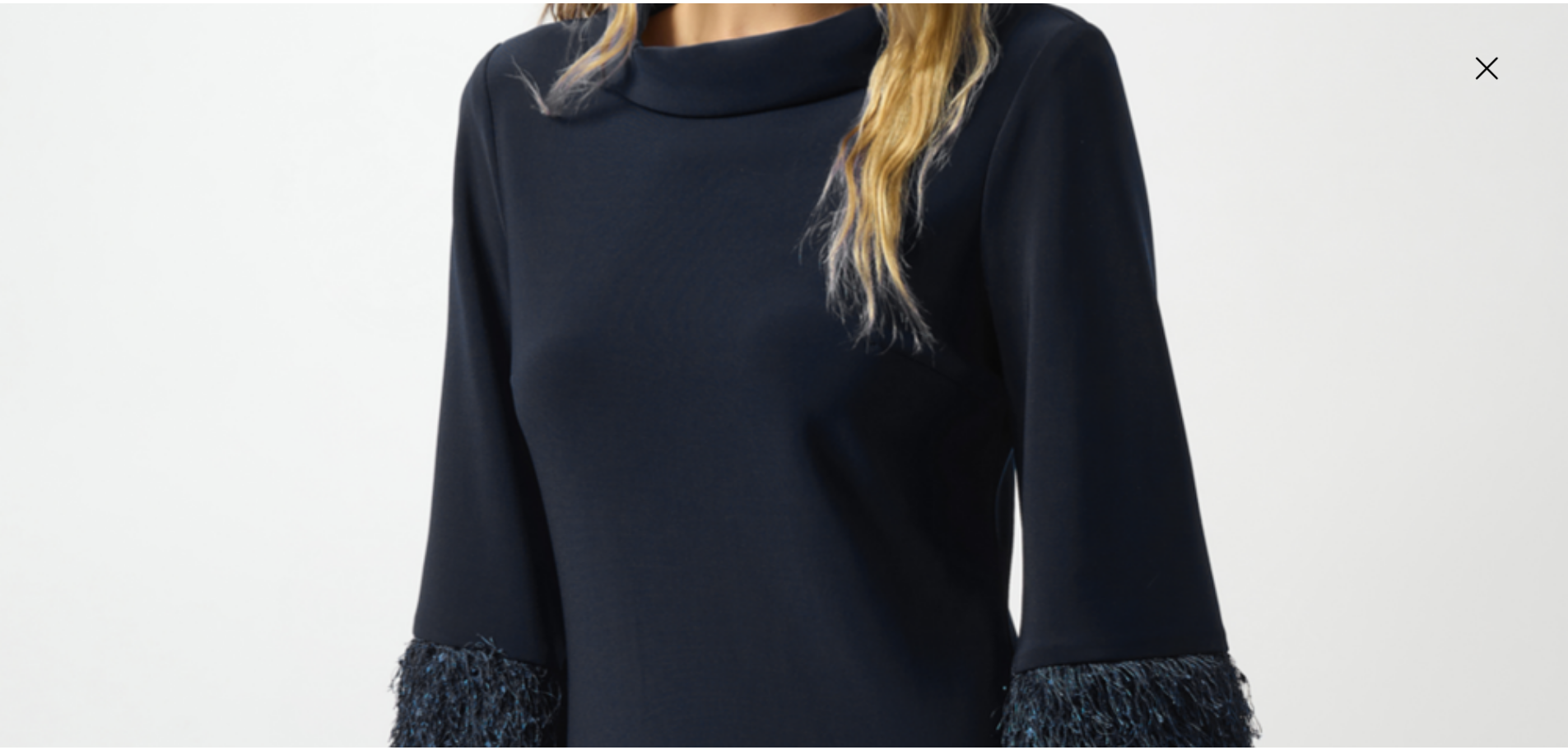
scroll to position [365, 0]
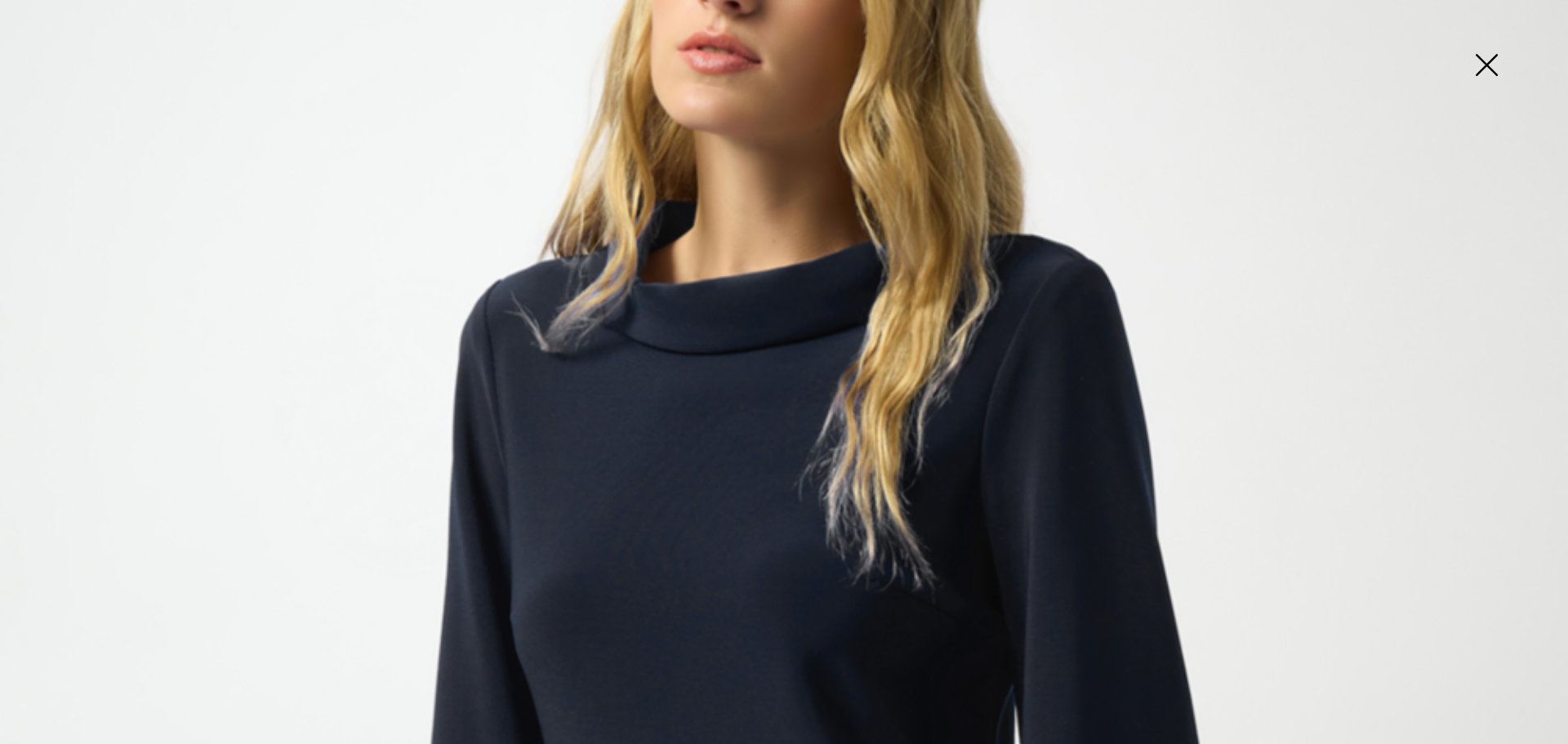
click at [1491, 62] on img at bounding box center [1486, 67] width 81 height 84
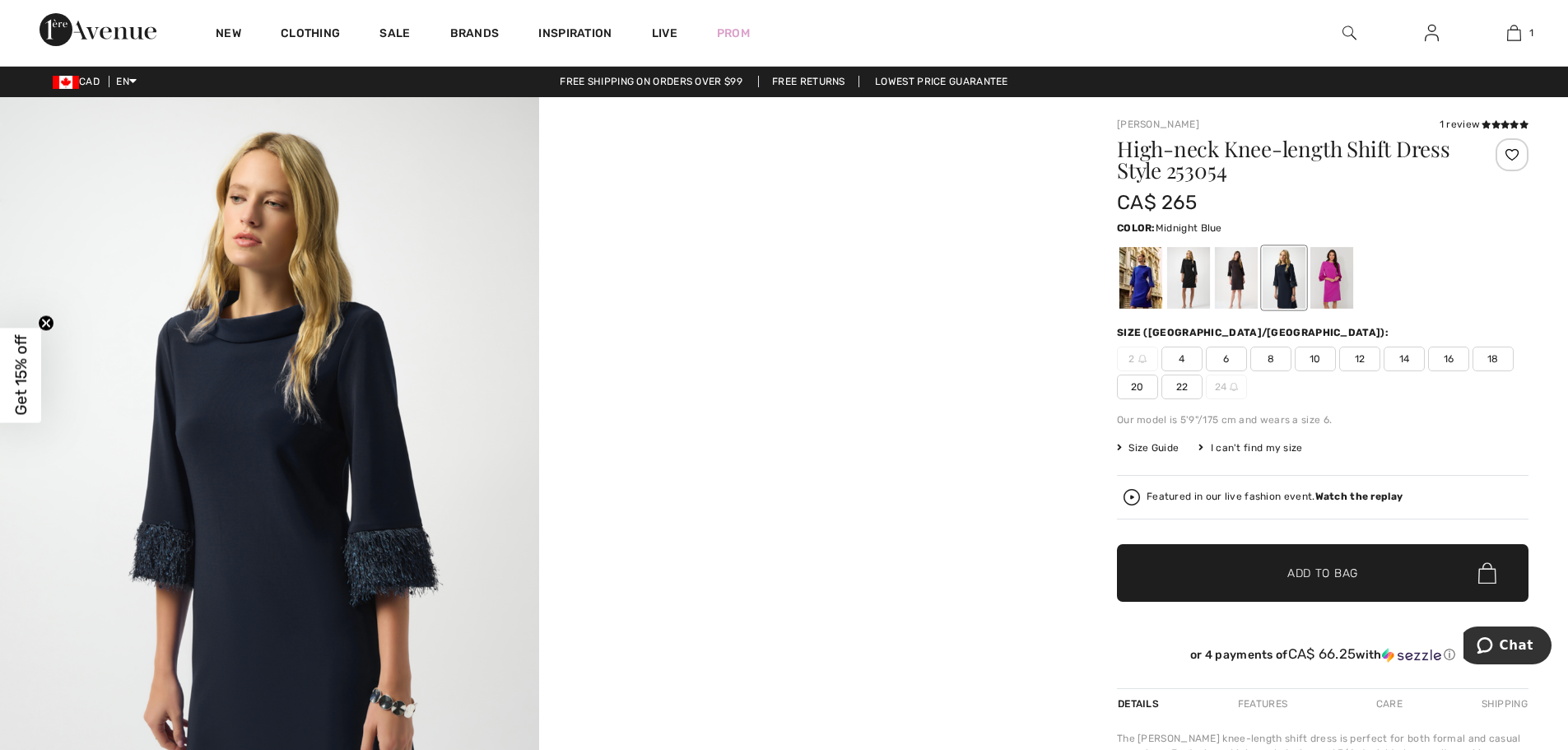
scroll to position [0, 0]
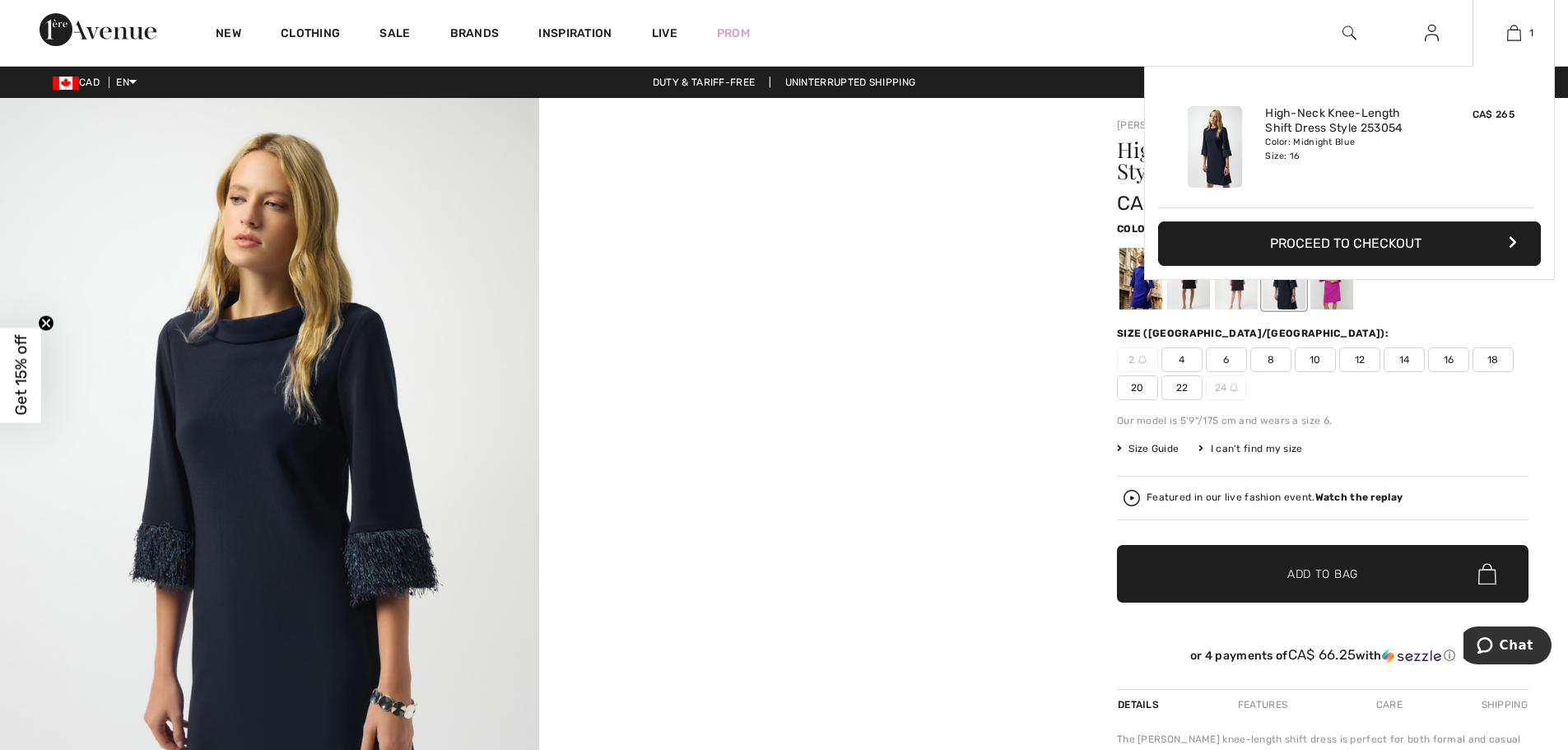
click at [1318, 237] on button "Proceed to Checkout" at bounding box center [1350, 244] width 383 height 45
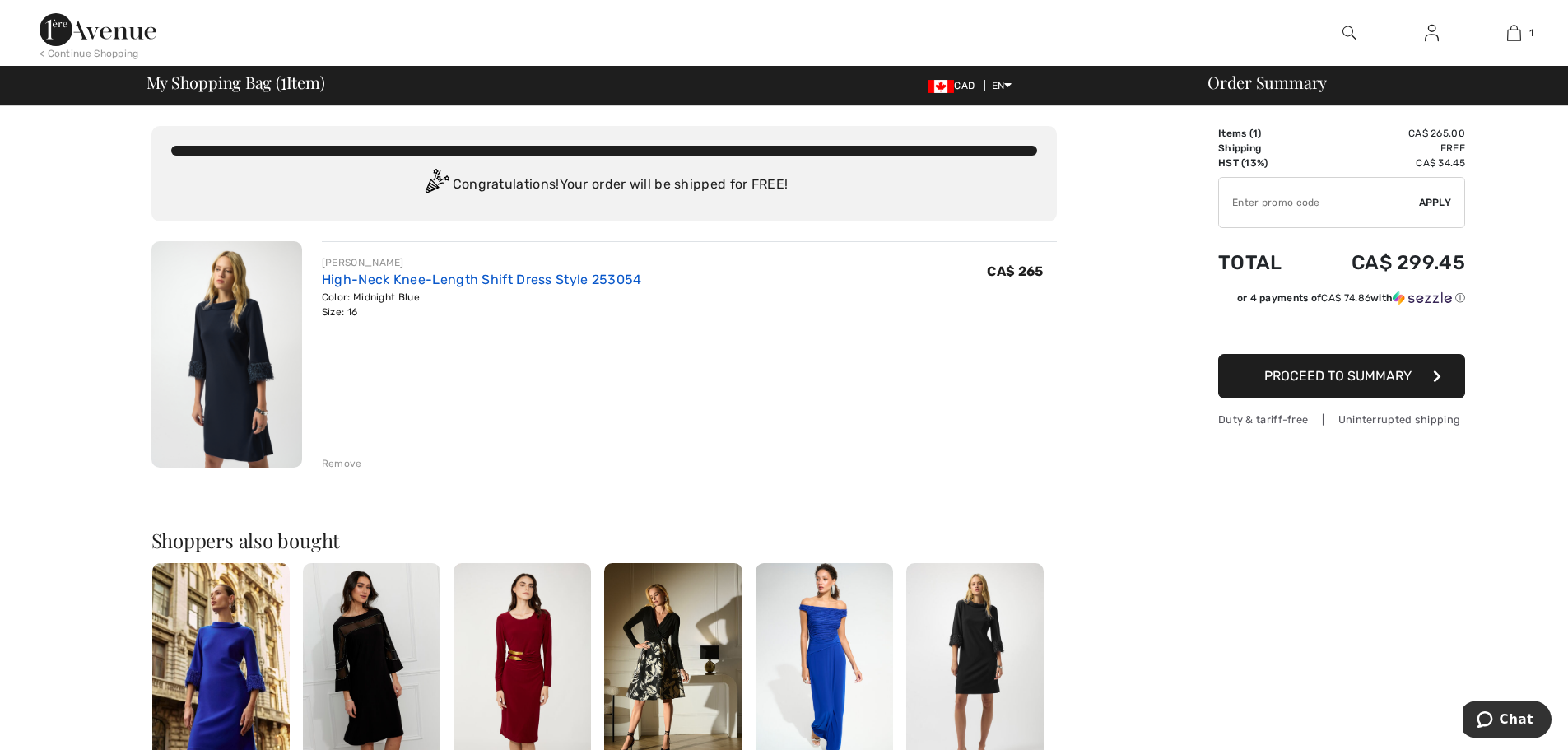
click at [524, 279] on link "High-Neck Knee-Length Shift Dress Style 253054" at bounding box center [482, 279] width 320 height 16
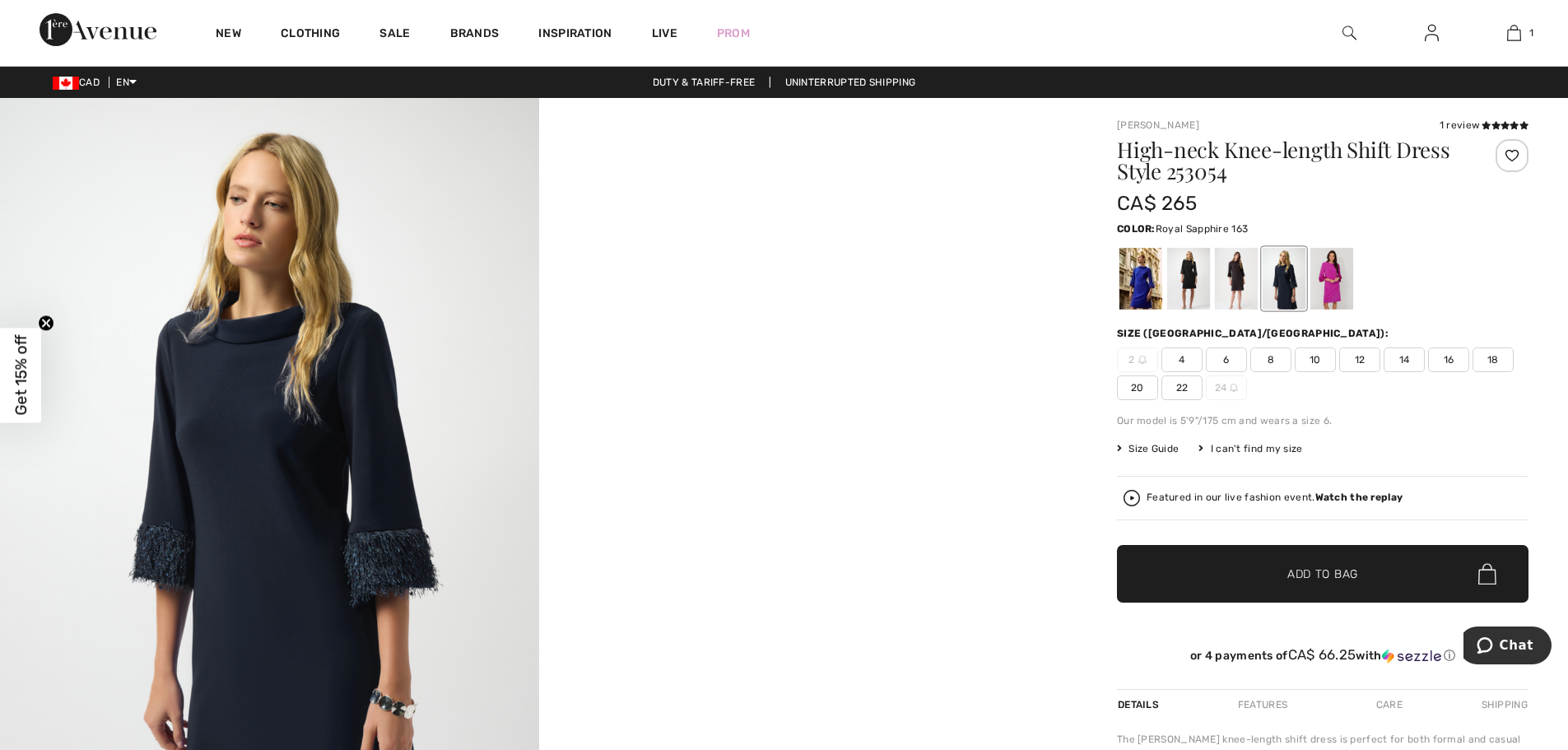
click at [1133, 292] on div at bounding box center [1141, 278] width 43 height 62
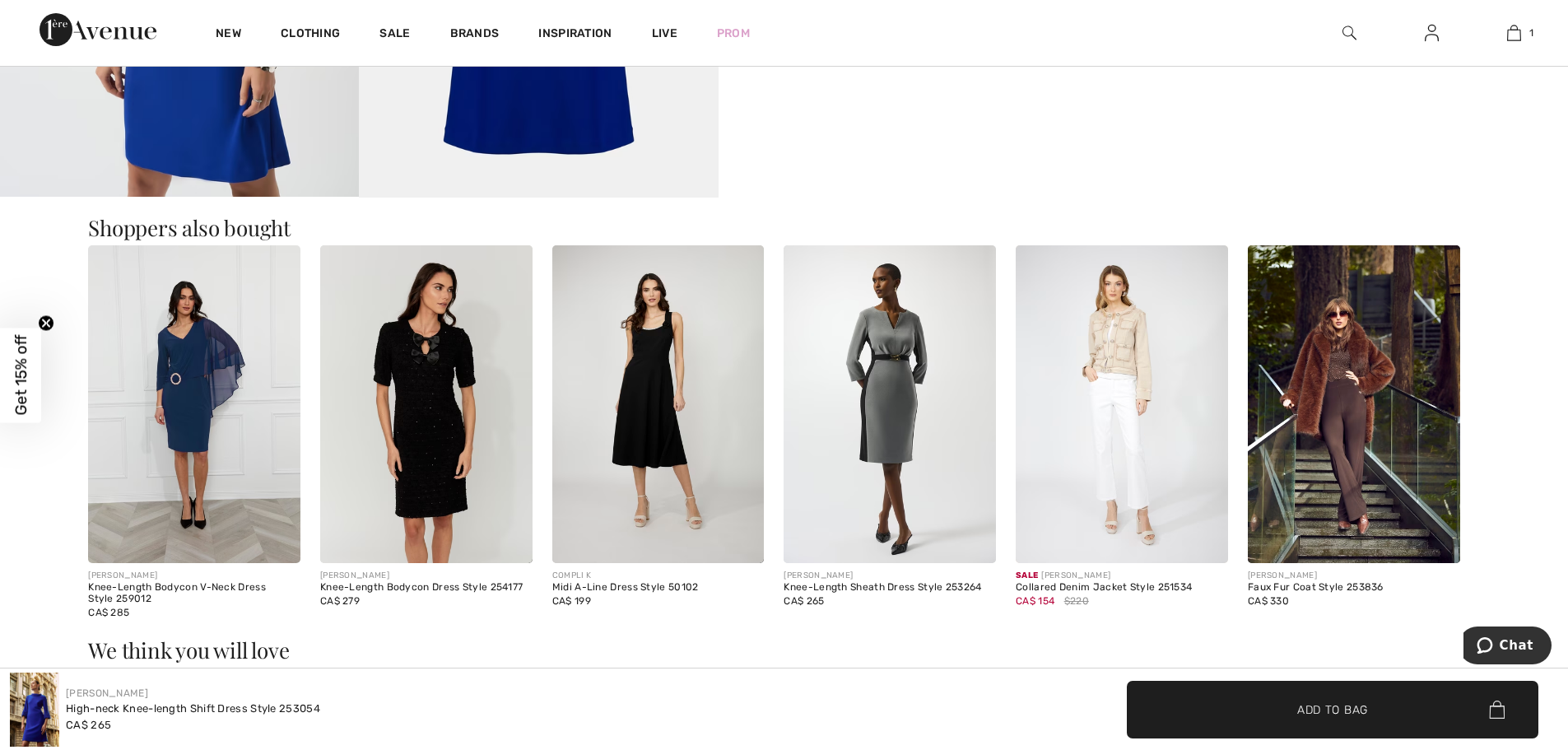
scroll to position [1811, 0]
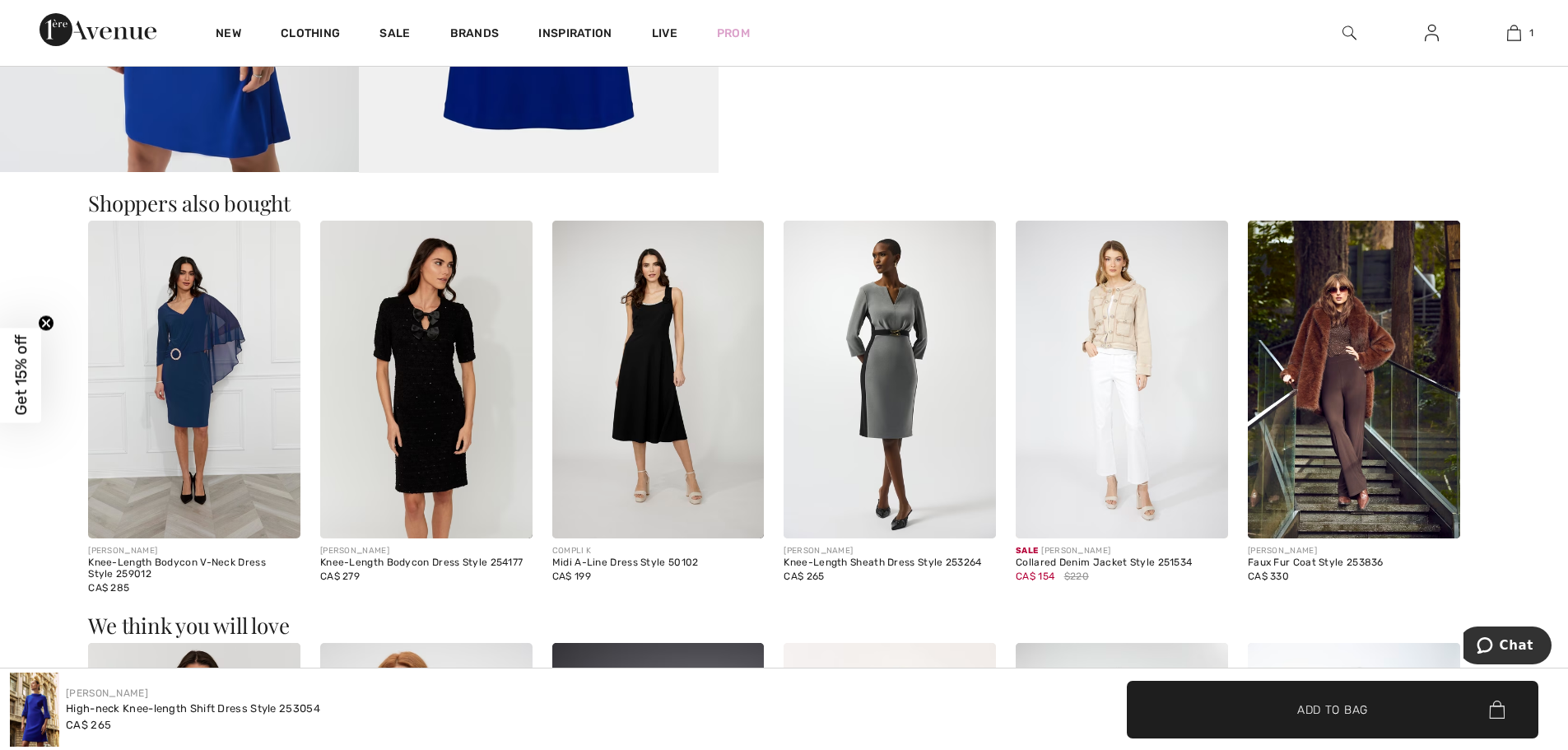
click at [172, 376] on img at bounding box center [194, 380] width 213 height 319
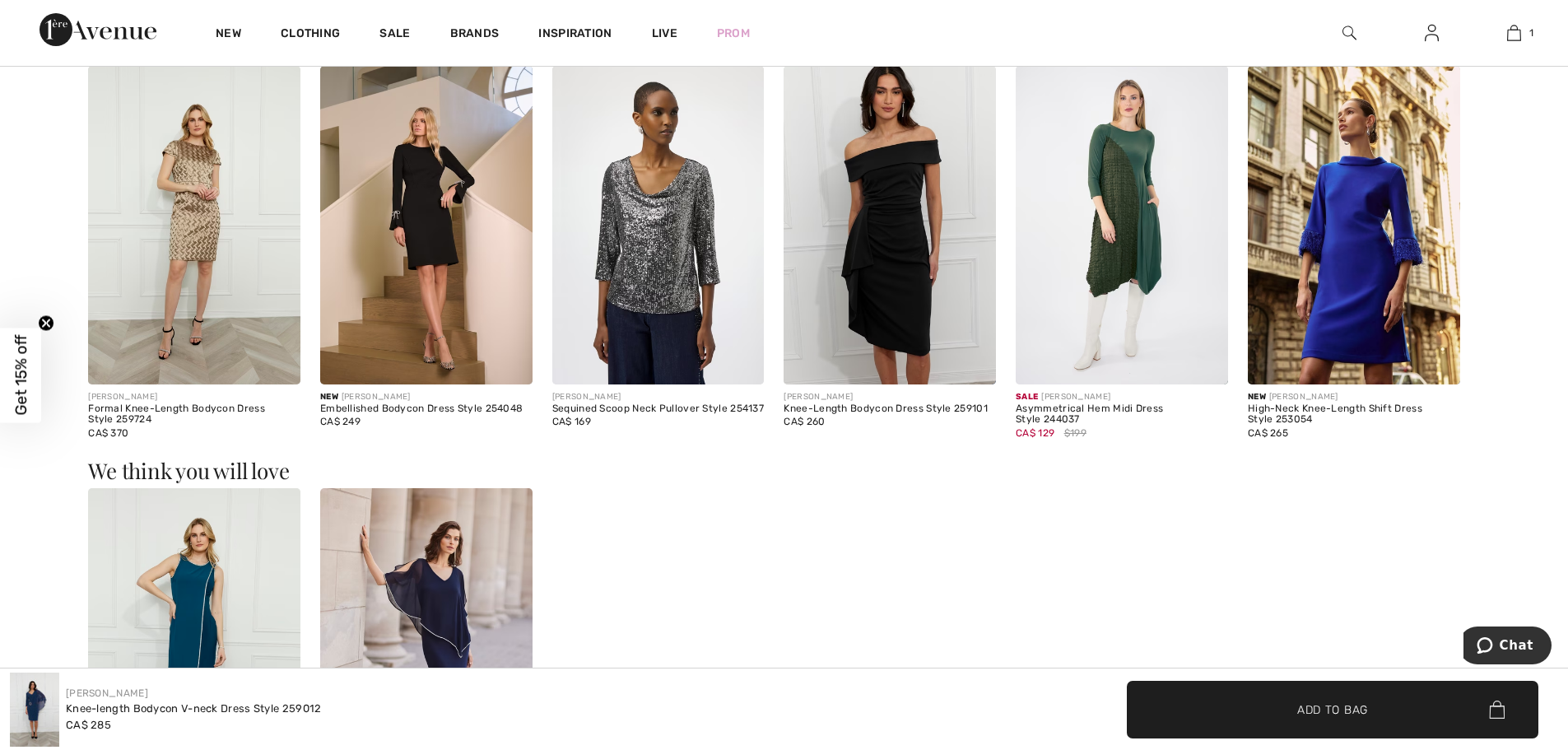
scroll to position [1318, 0]
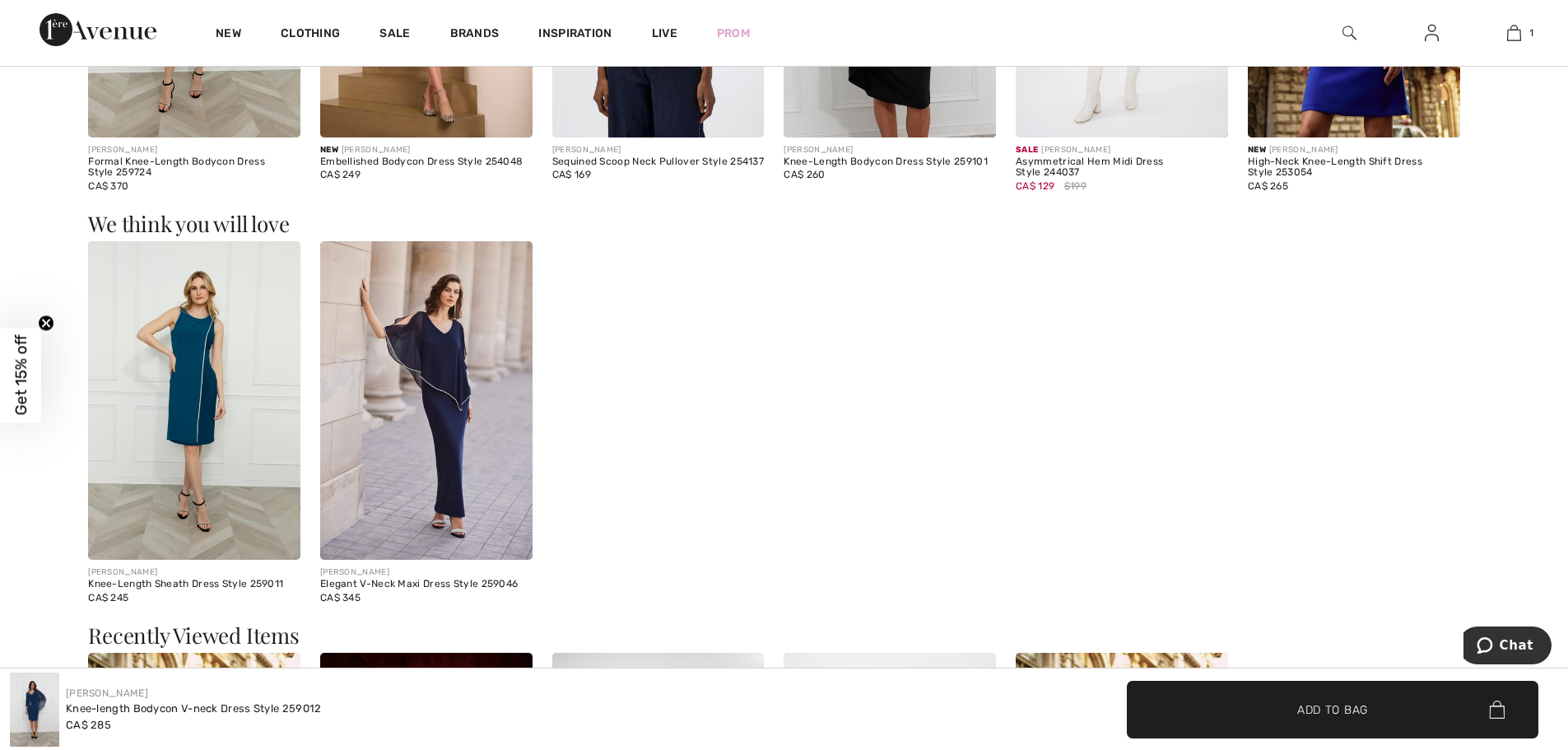
click at [190, 422] on img at bounding box center [194, 400] width 213 height 319
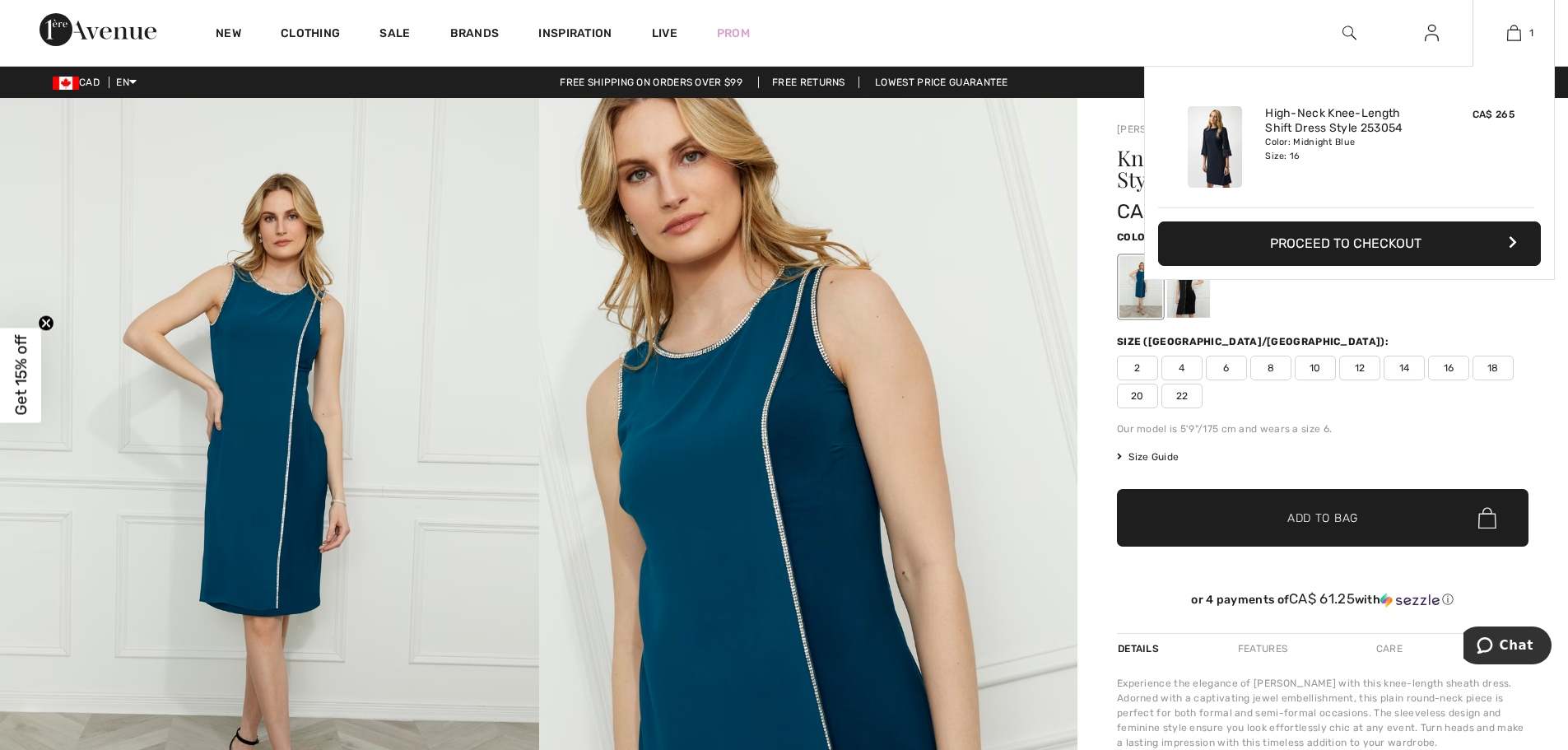
click at [1369, 243] on button "Proceed to Checkout" at bounding box center [1350, 244] width 383 height 45
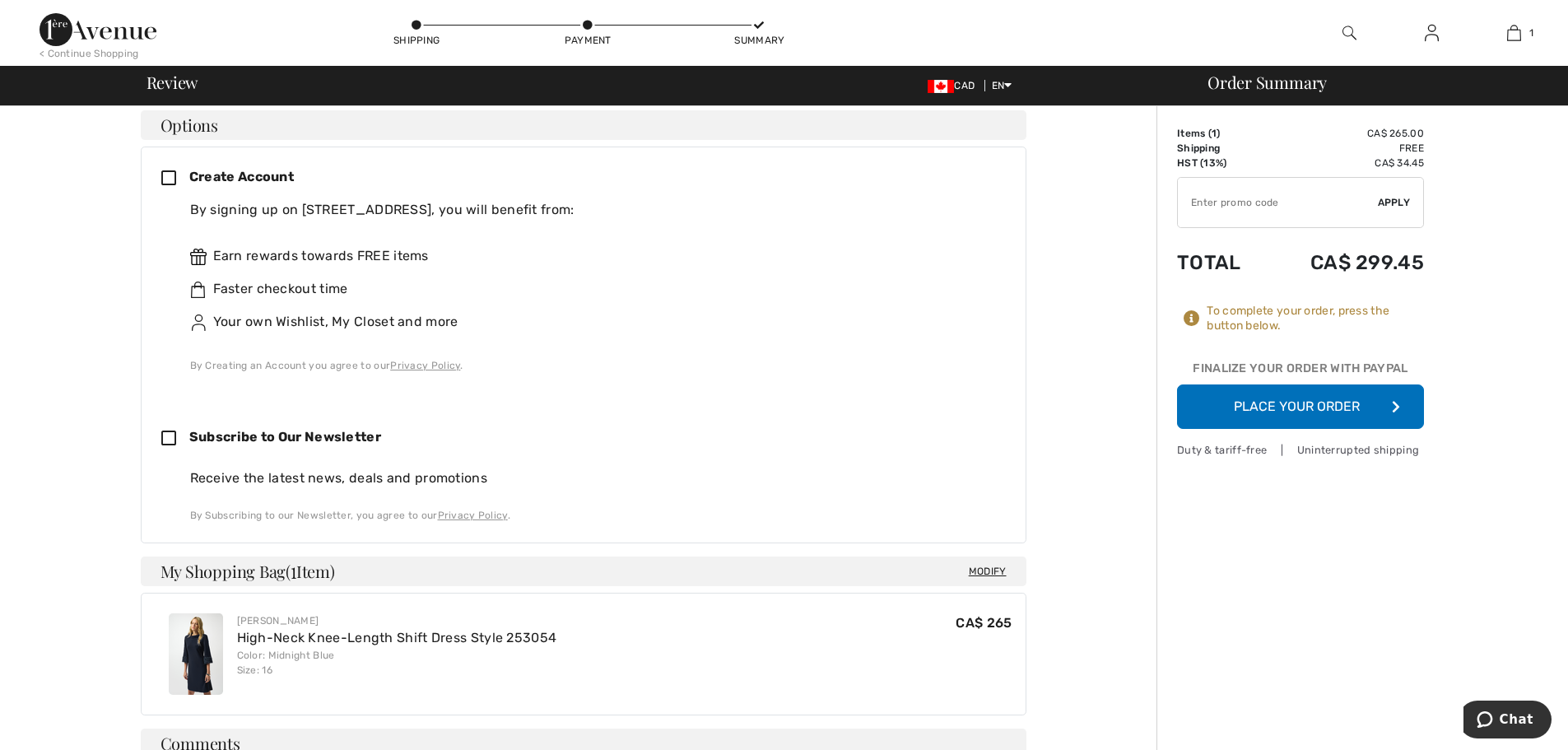
scroll to position [411, 0]
click at [174, 169] on icon at bounding box center [175, 177] width 28 height 17
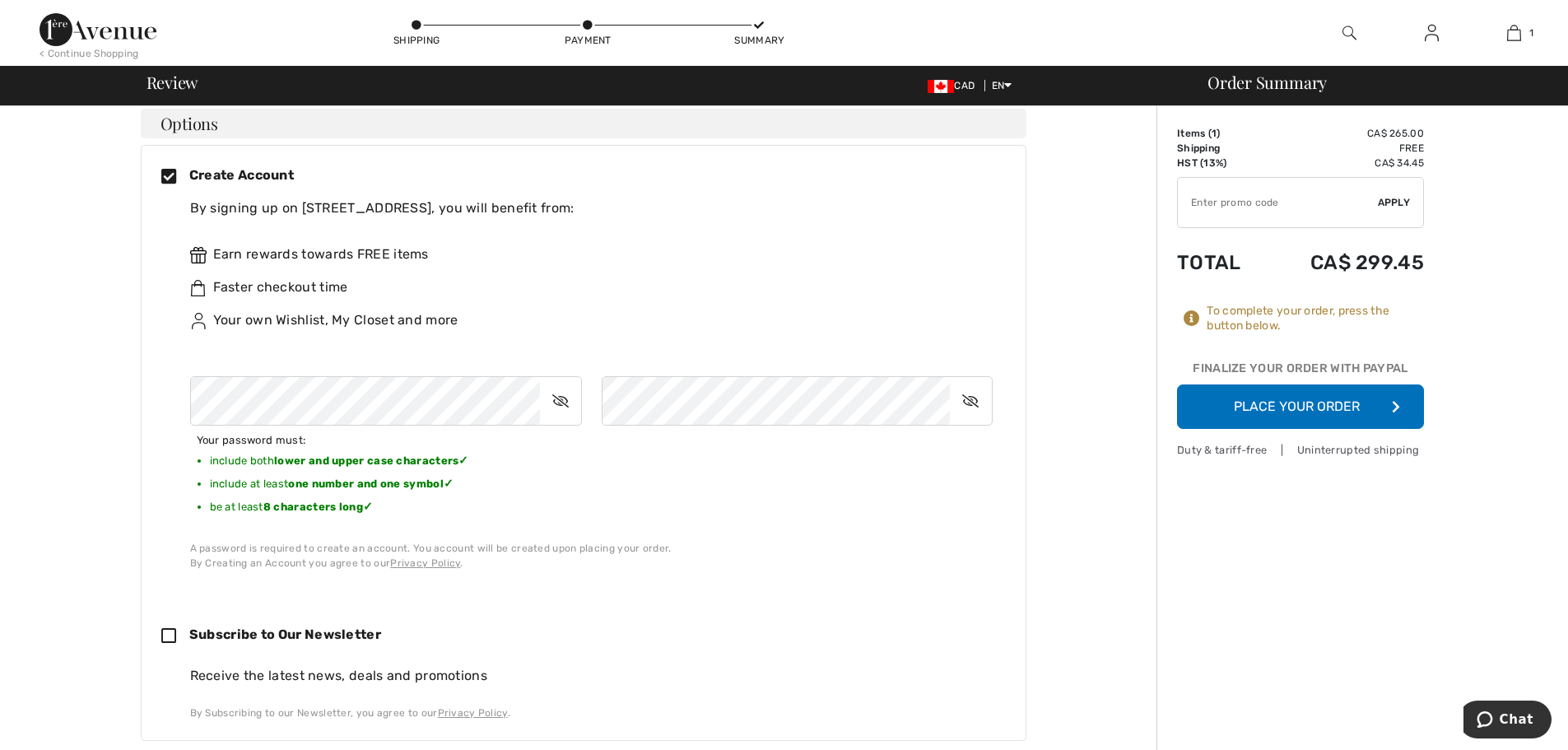
click at [563, 387] on icon at bounding box center [561, 401] width 41 height 38
click at [968, 385] on icon at bounding box center [971, 401] width 41 height 38
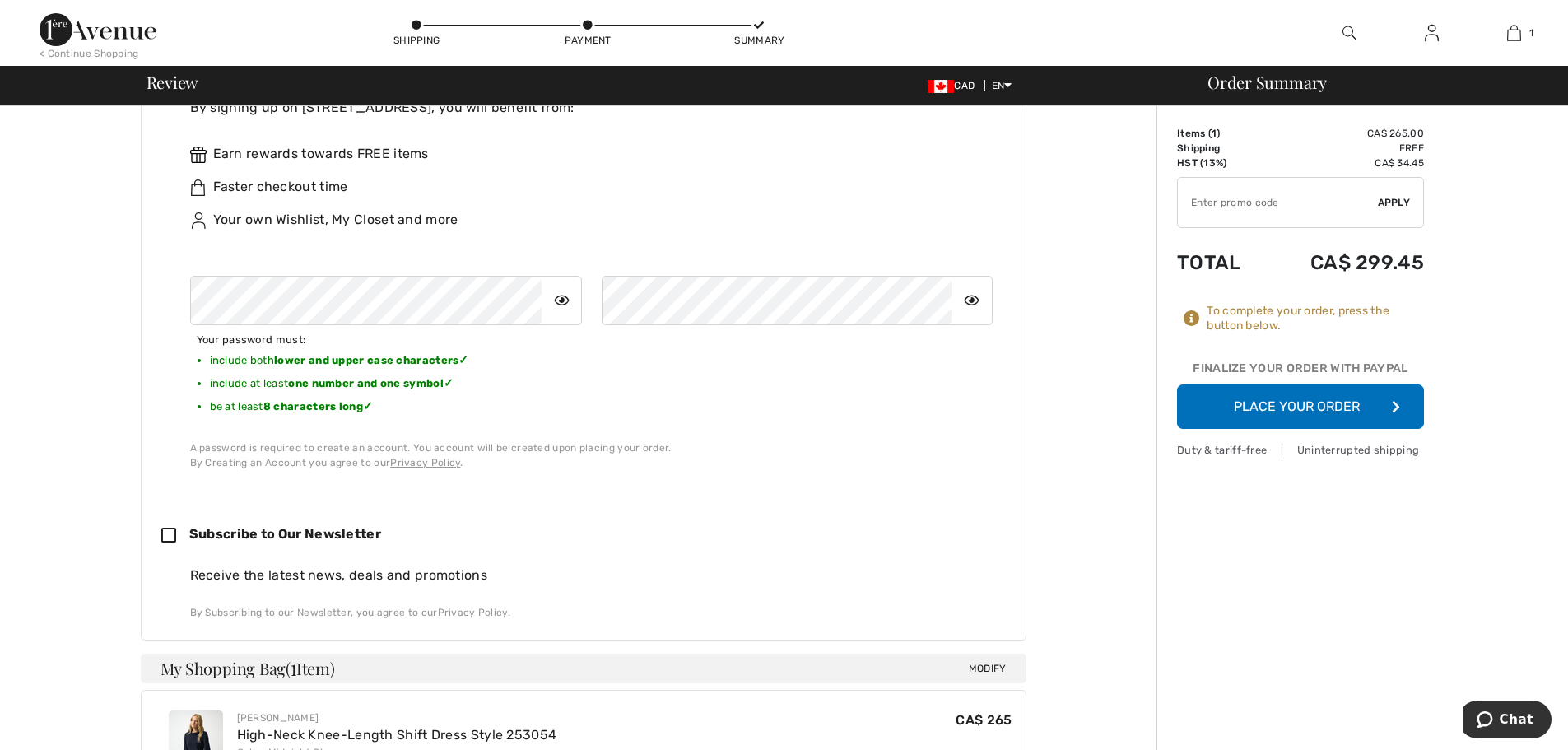
scroll to position [741, 0]
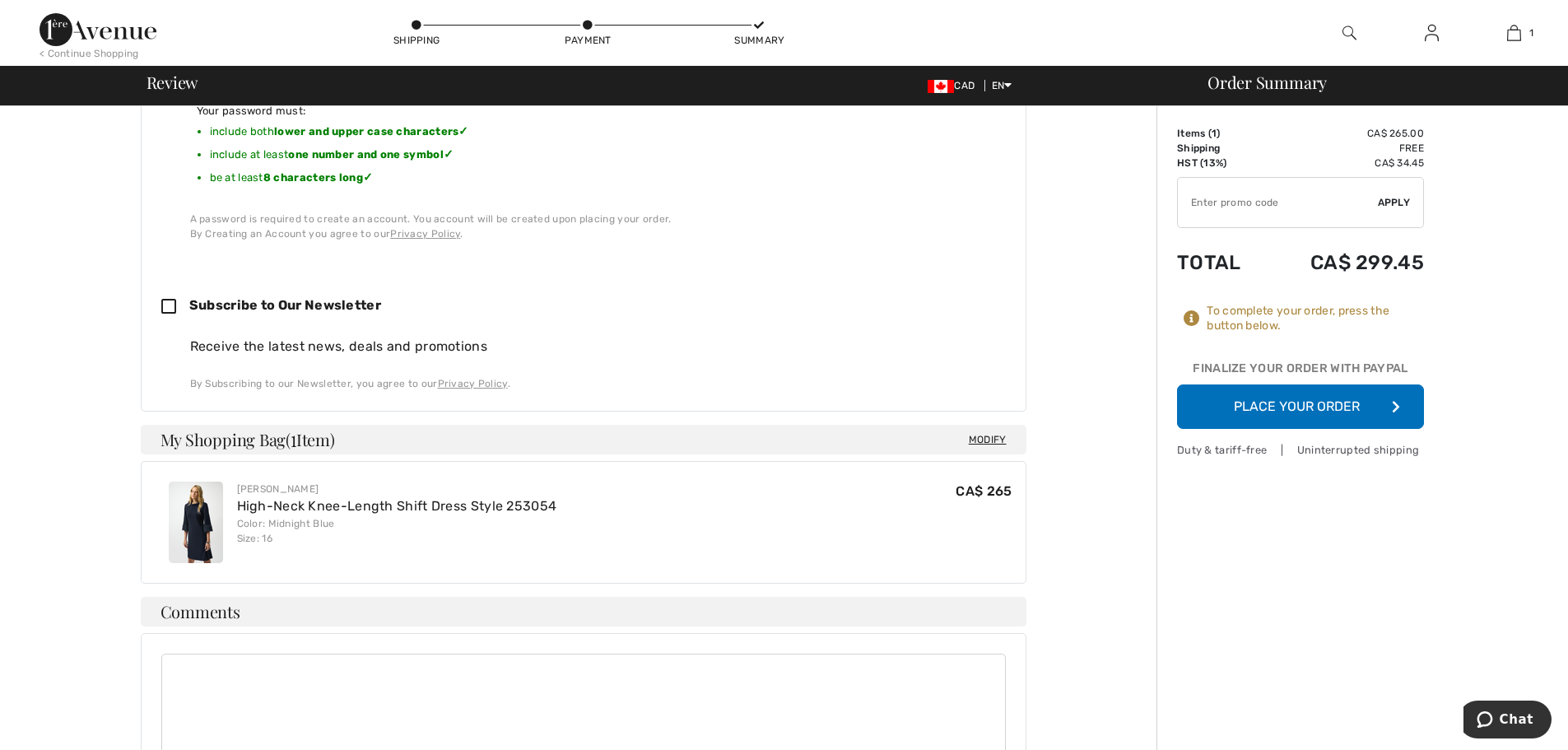
click at [1306, 397] on button "Place Your Order" at bounding box center [1300, 407] width 247 height 45
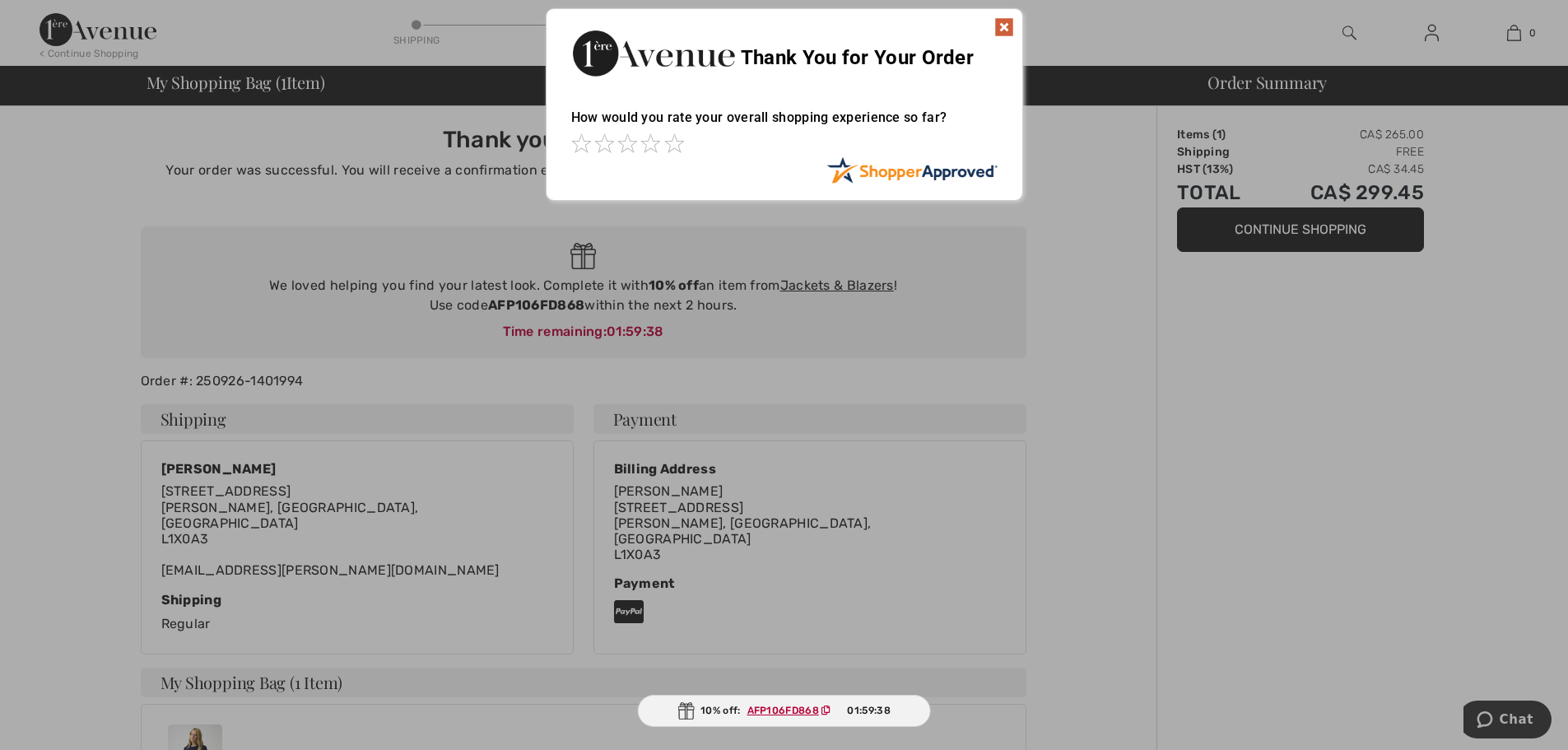
click at [1004, 24] on img at bounding box center [1005, 27] width 20 height 20
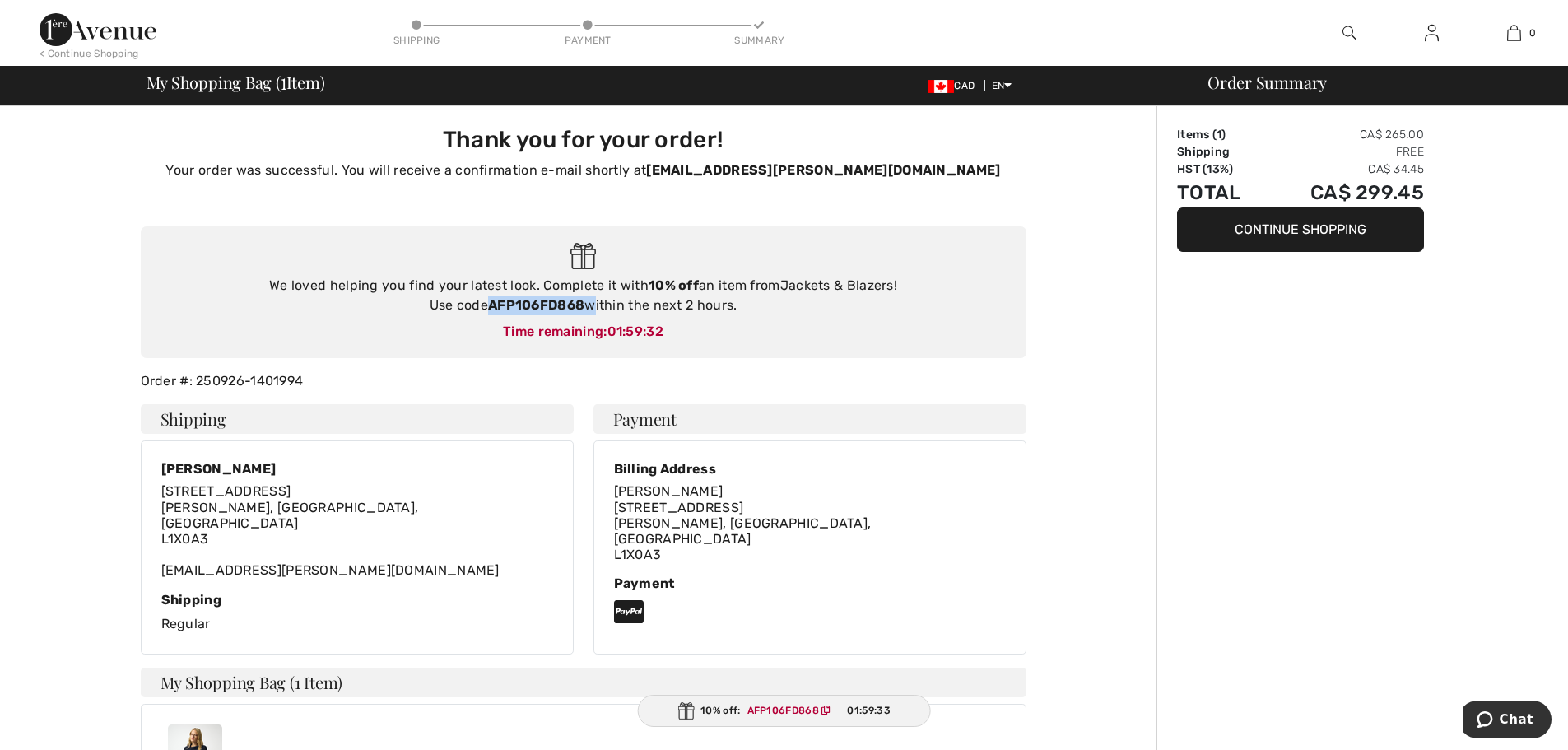
drag, startPoint x: 491, startPoint y: 304, endPoint x: 590, endPoint y: 308, distance: 99.1
click at [590, 308] on div "We loved helping you find your latest look. Complete it with 10% off an item fr…" at bounding box center [583, 296] width 853 height 40
copy div "AFP106FD868"
click at [812, 284] on link "Jackets & Blazers" at bounding box center [837, 285] width 113 height 16
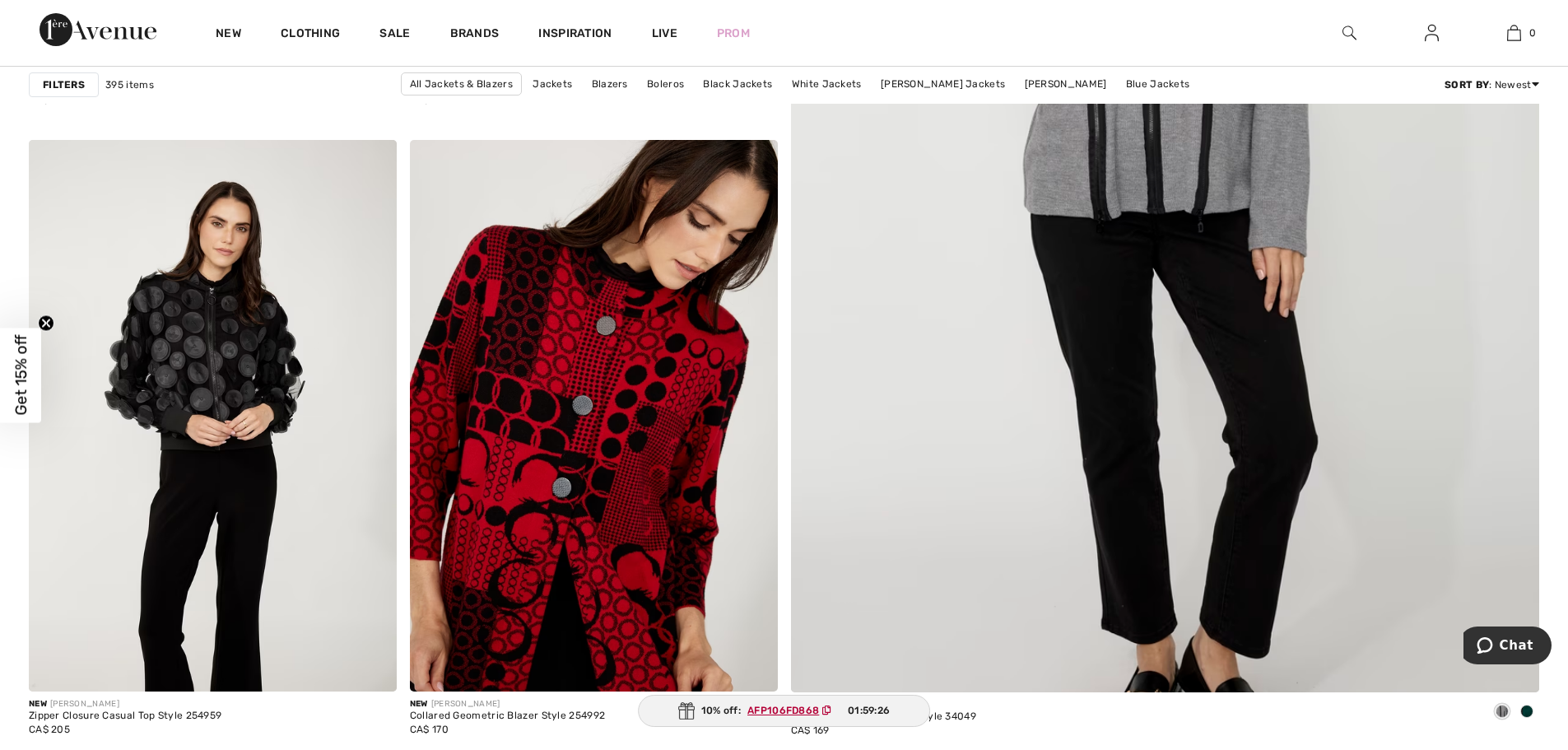
scroll to position [906, 0]
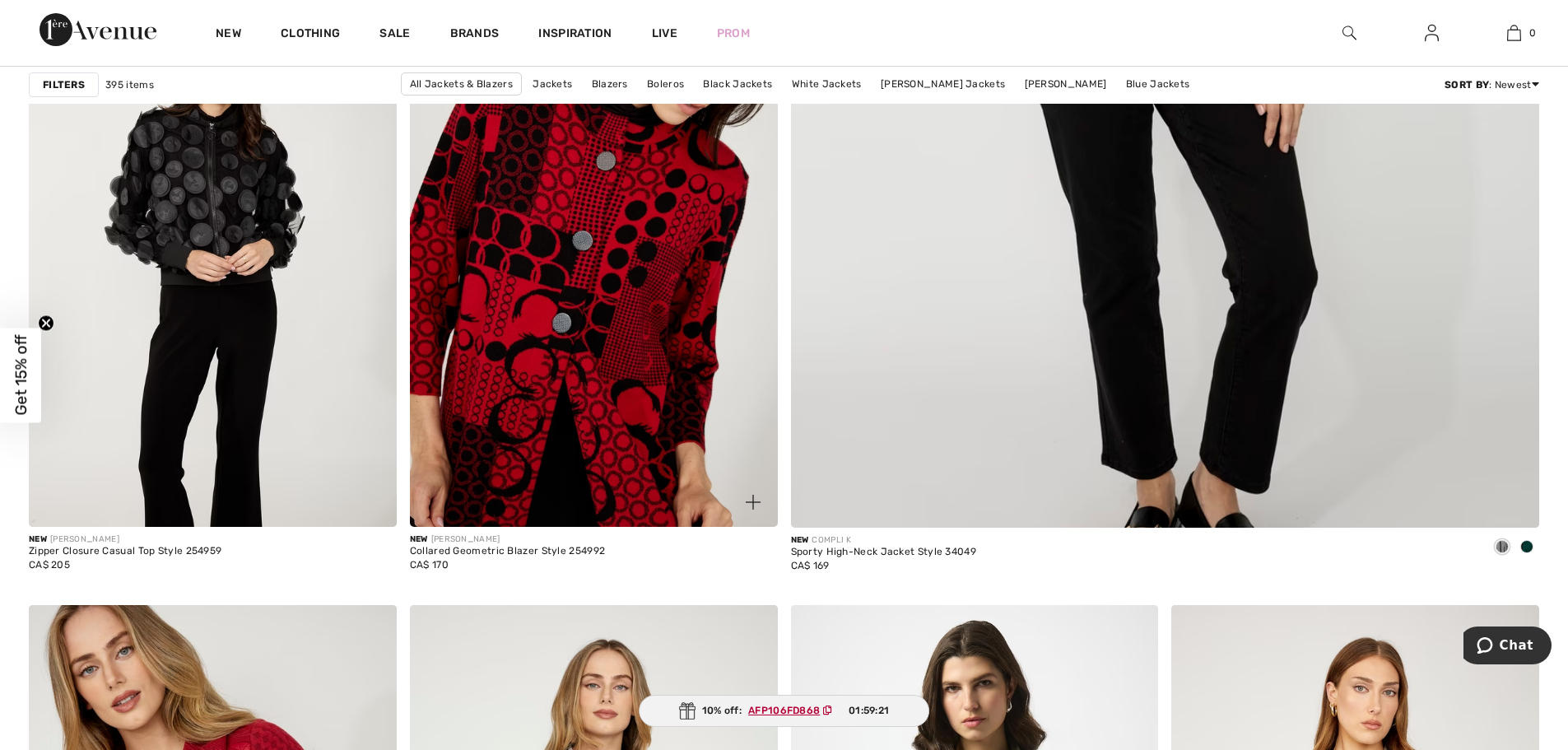
click at [638, 349] on img at bounding box center [593, 251] width 368 height 551
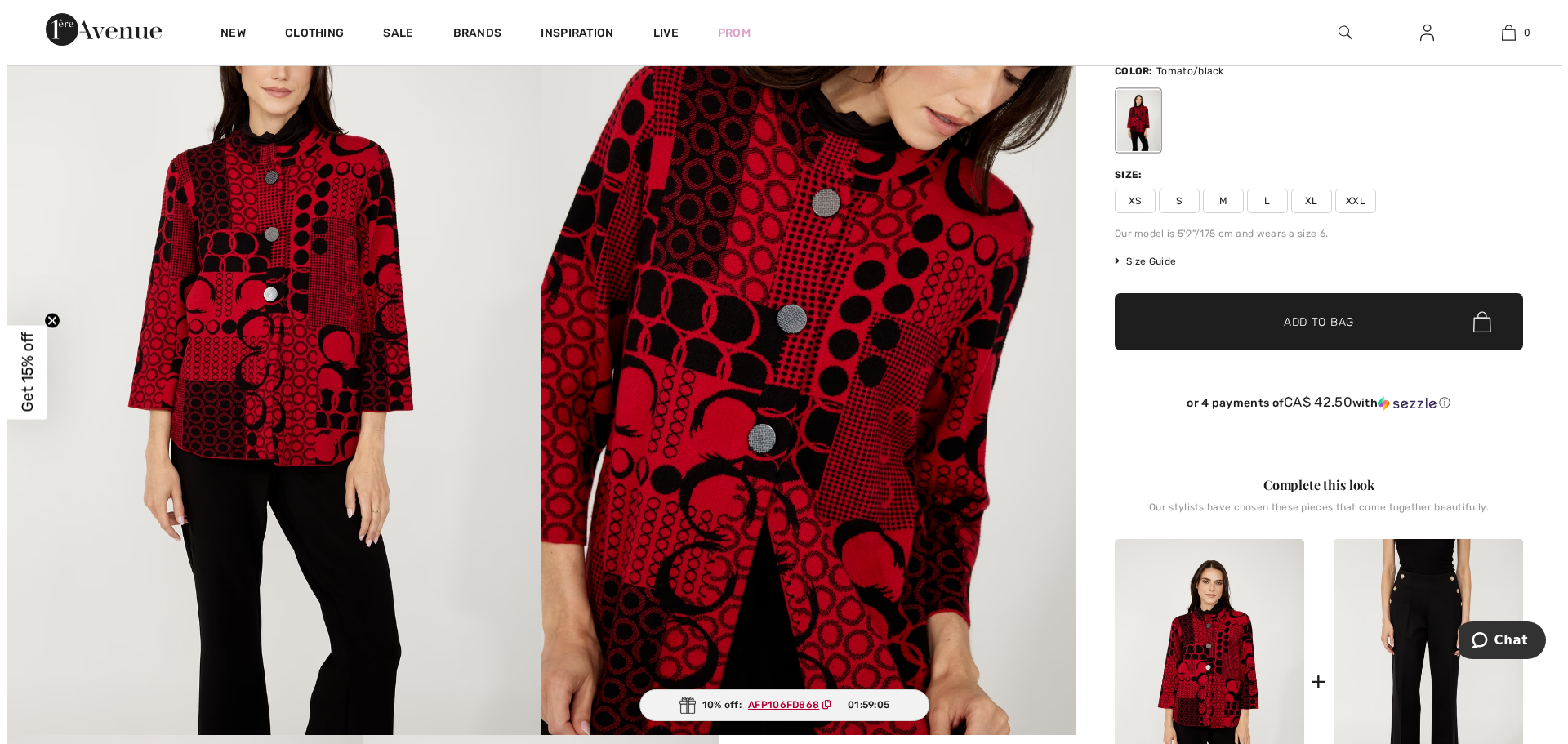
scroll to position [163, 0]
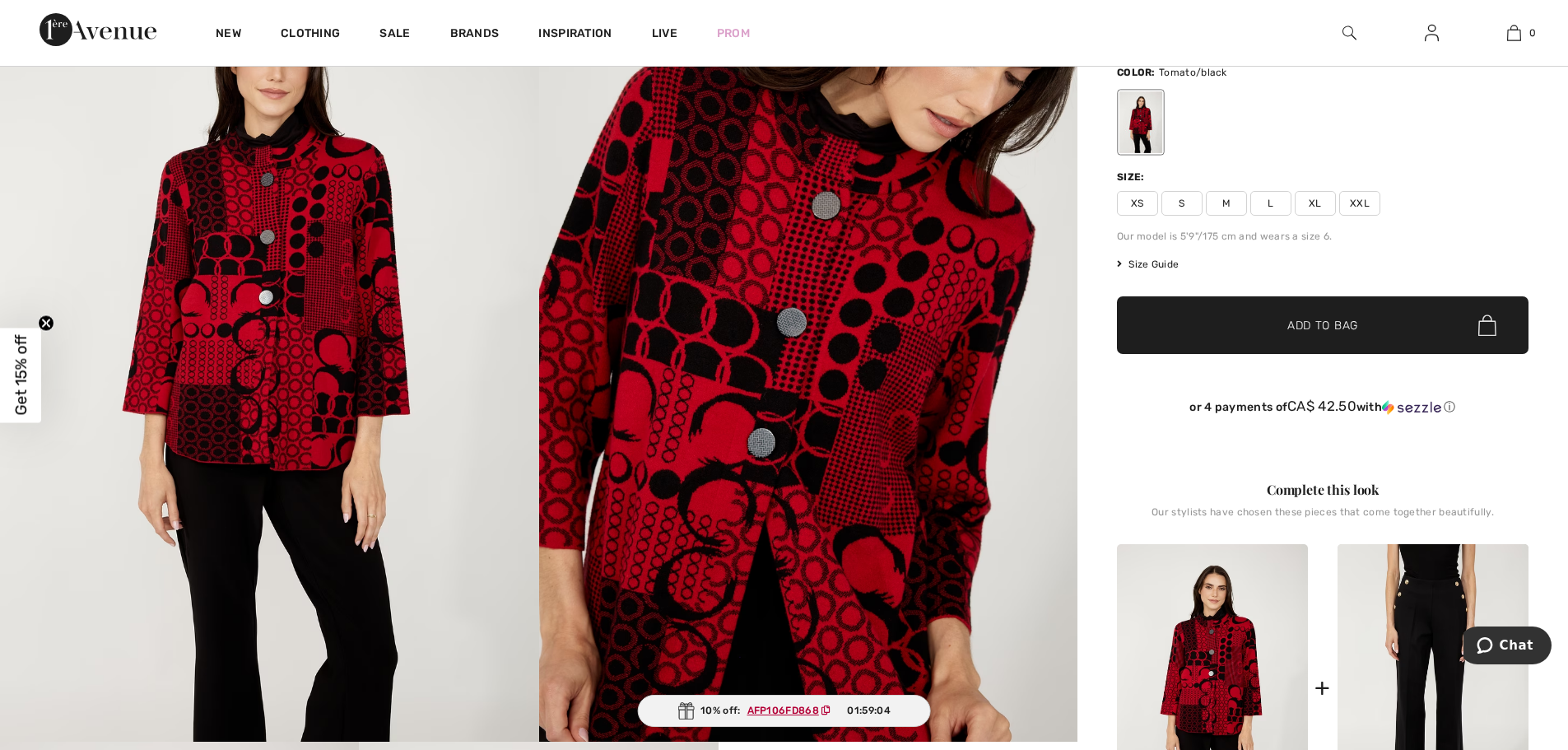
click at [284, 318] on img at bounding box center [270, 337] width 539 height 809
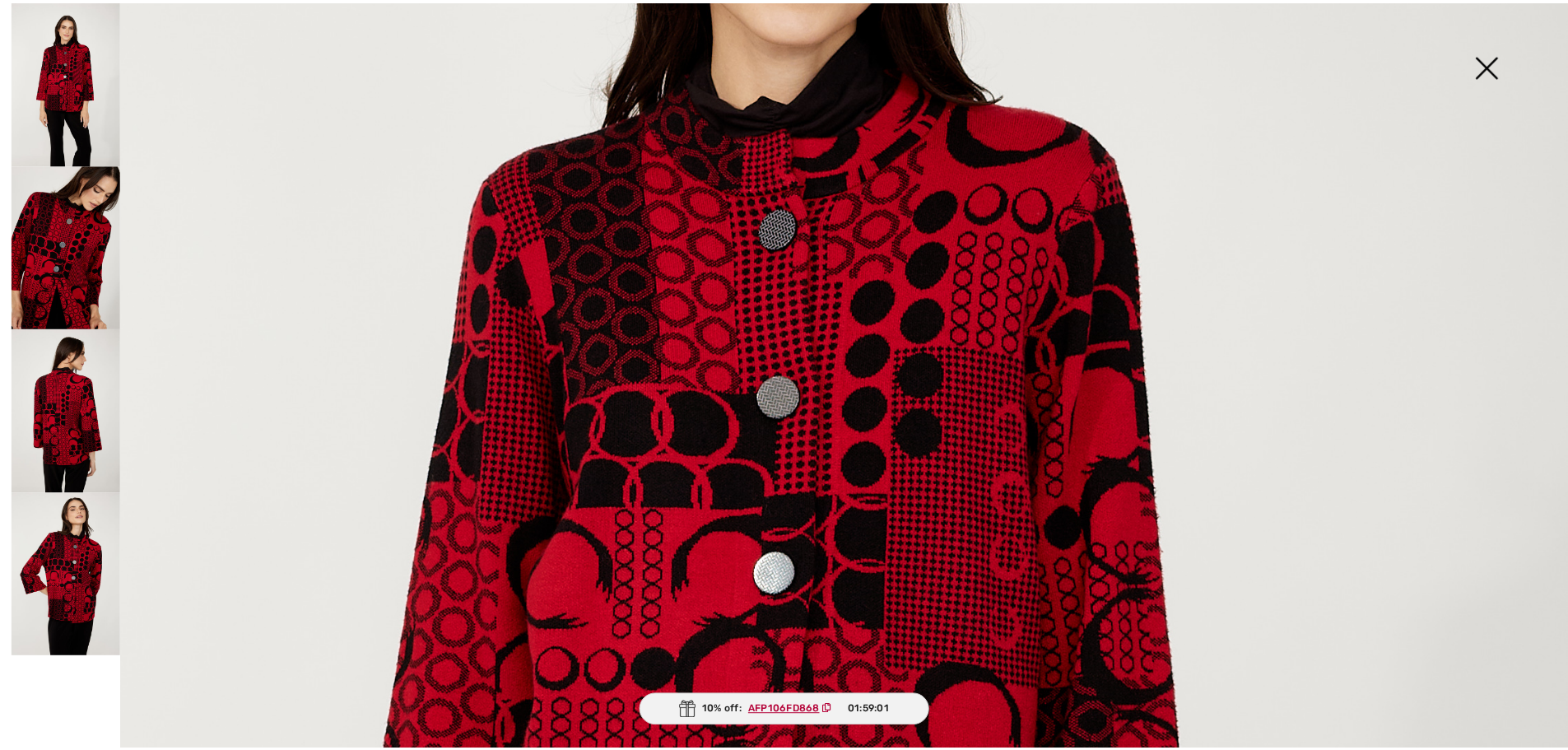
scroll to position [906, 0]
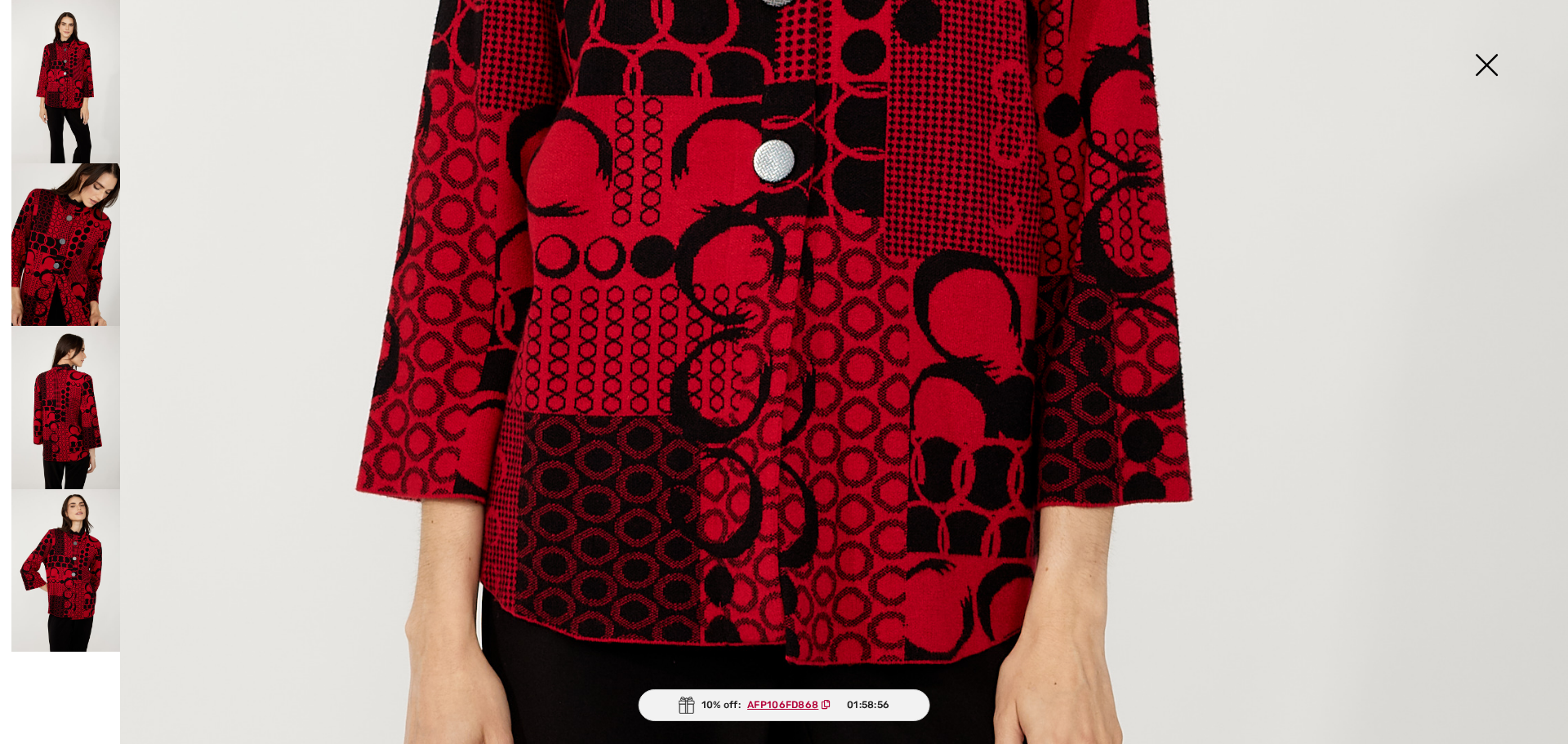
click at [1483, 64] on img at bounding box center [1486, 67] width 81 height 84
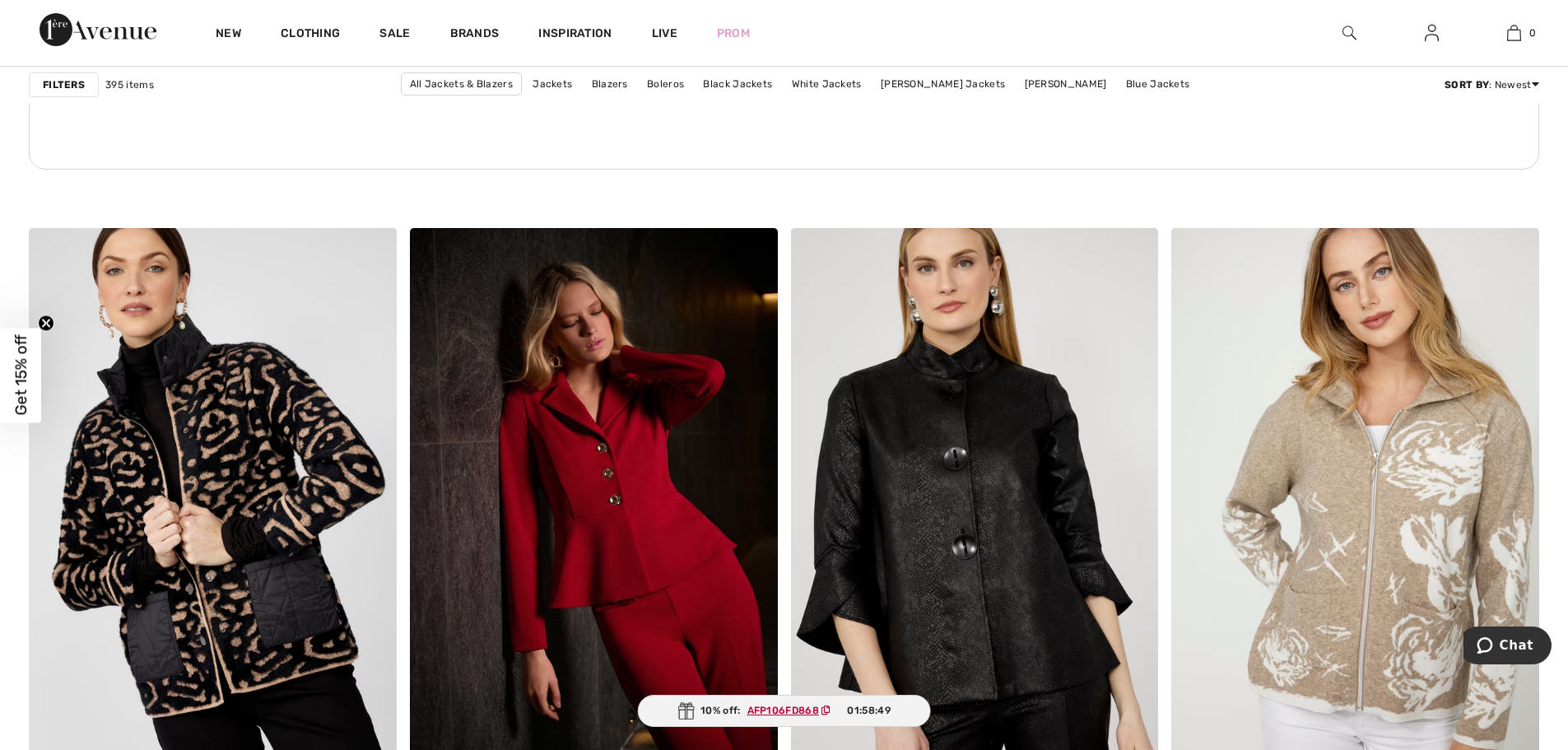
scroll to position [2964, 0]
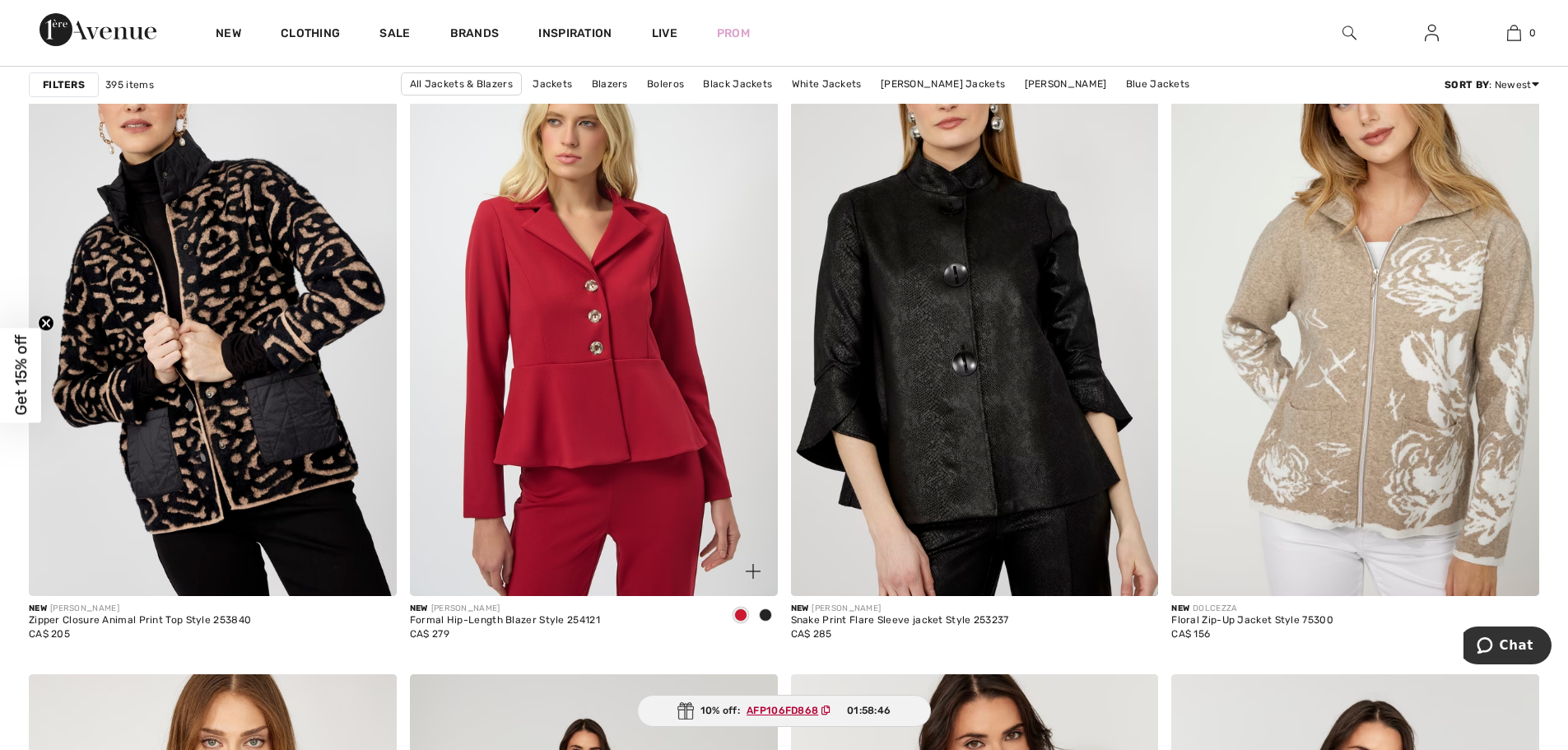
click at [597, 370] on img at bounding box center [593, 320] width 368 height 551
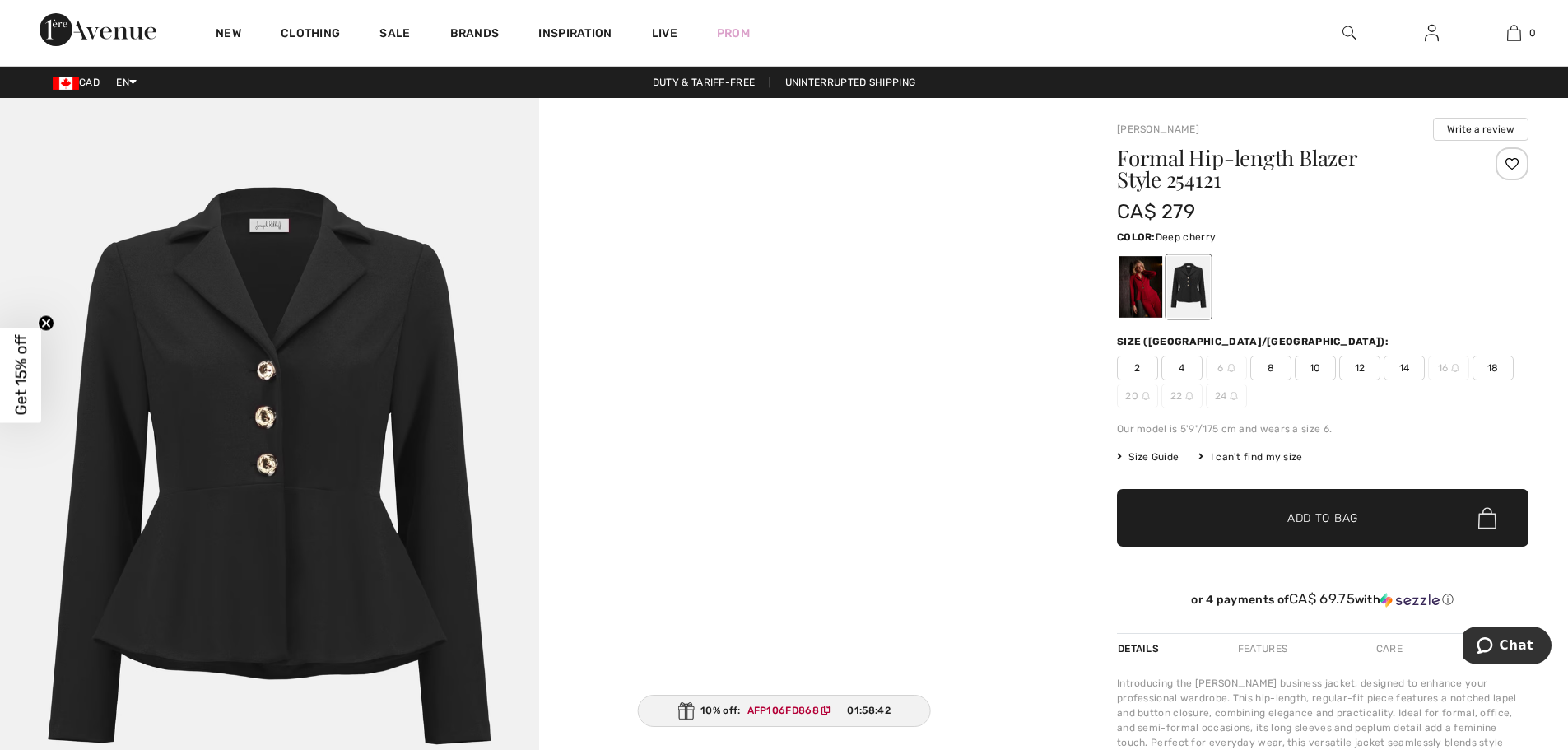
click at [1141, 291] on div at bounding box center [1141, 286] width 43 height 62
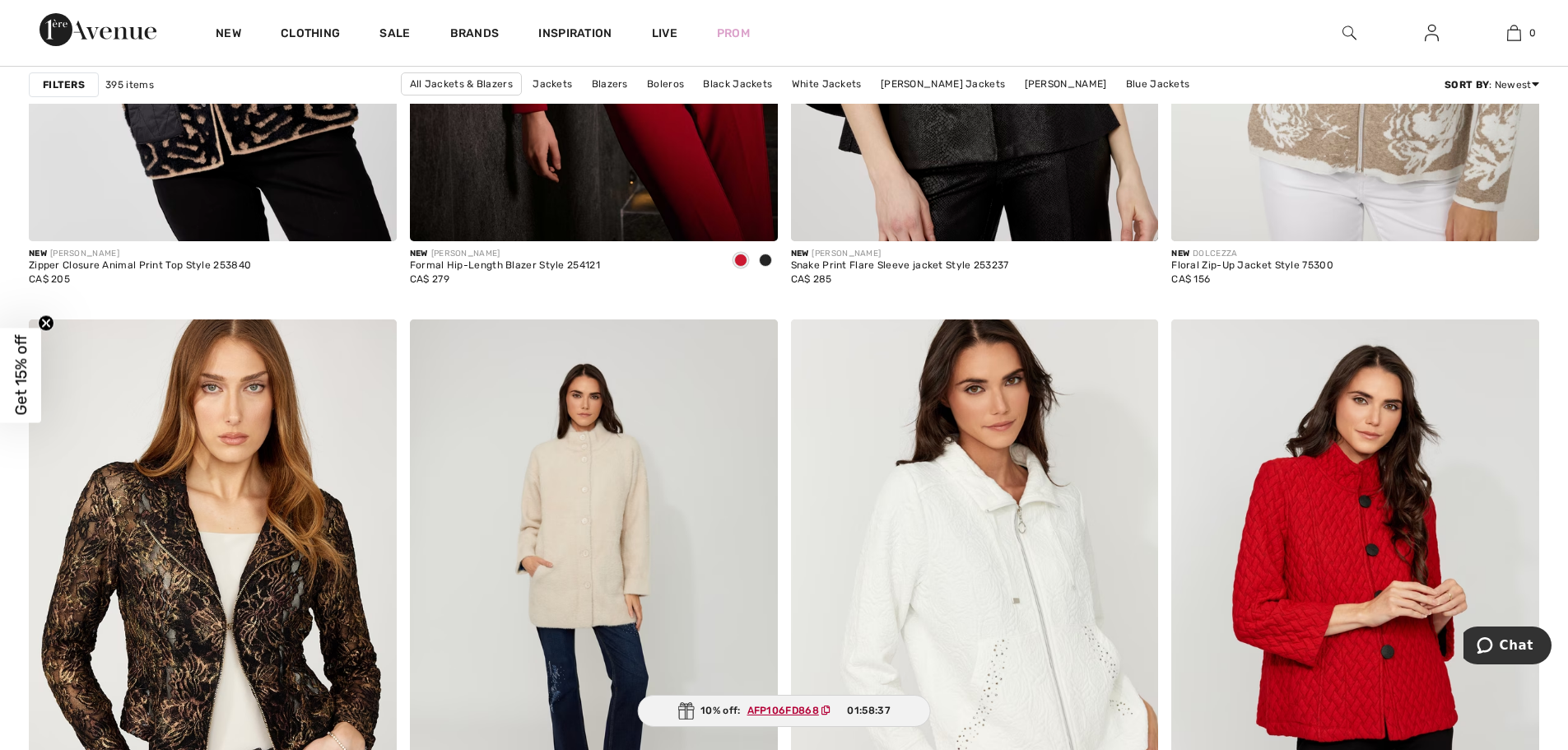
scroll to position [3459, 0]
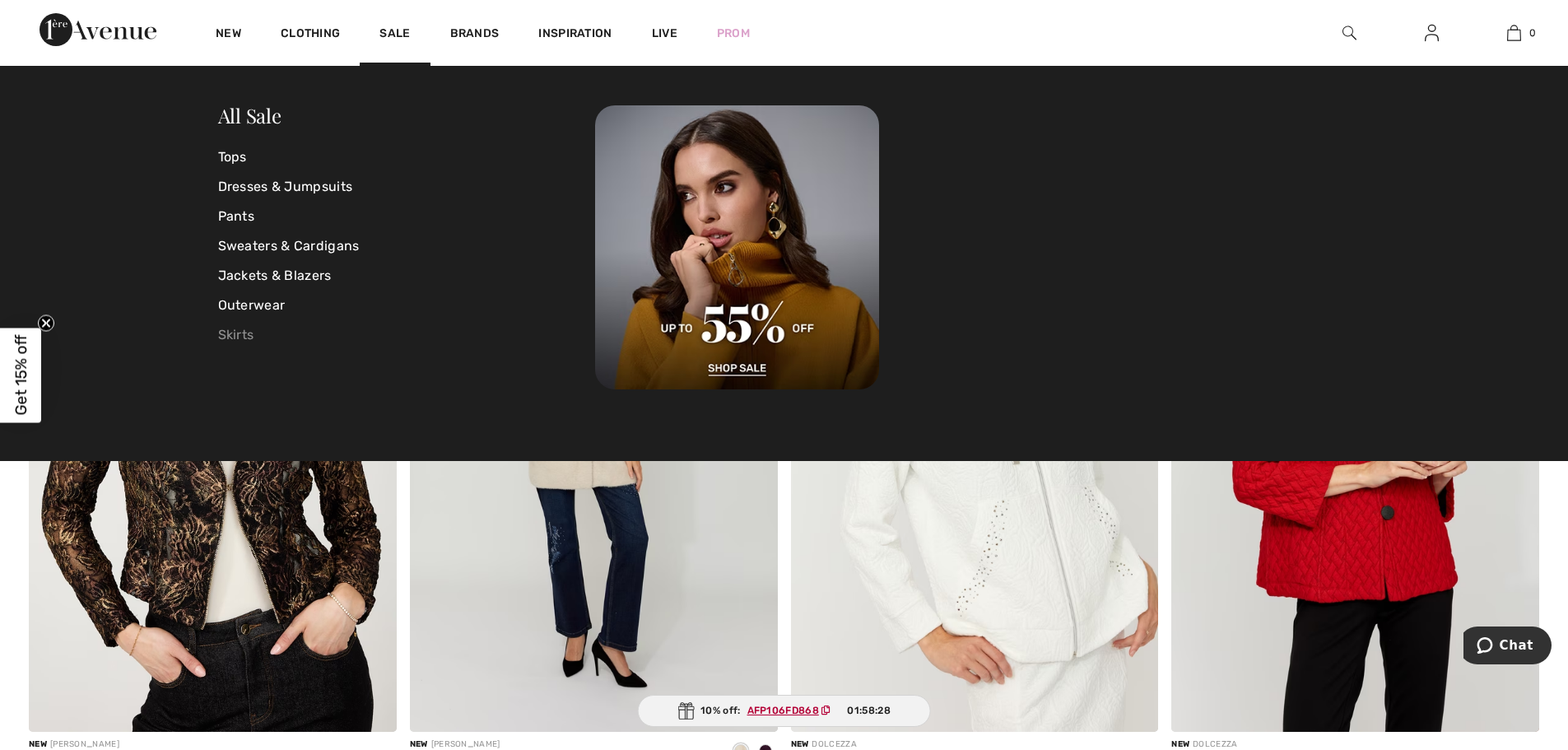
click at [243, 332] on link "Skirts" at bounding box center [407, 335] width 378 height 30
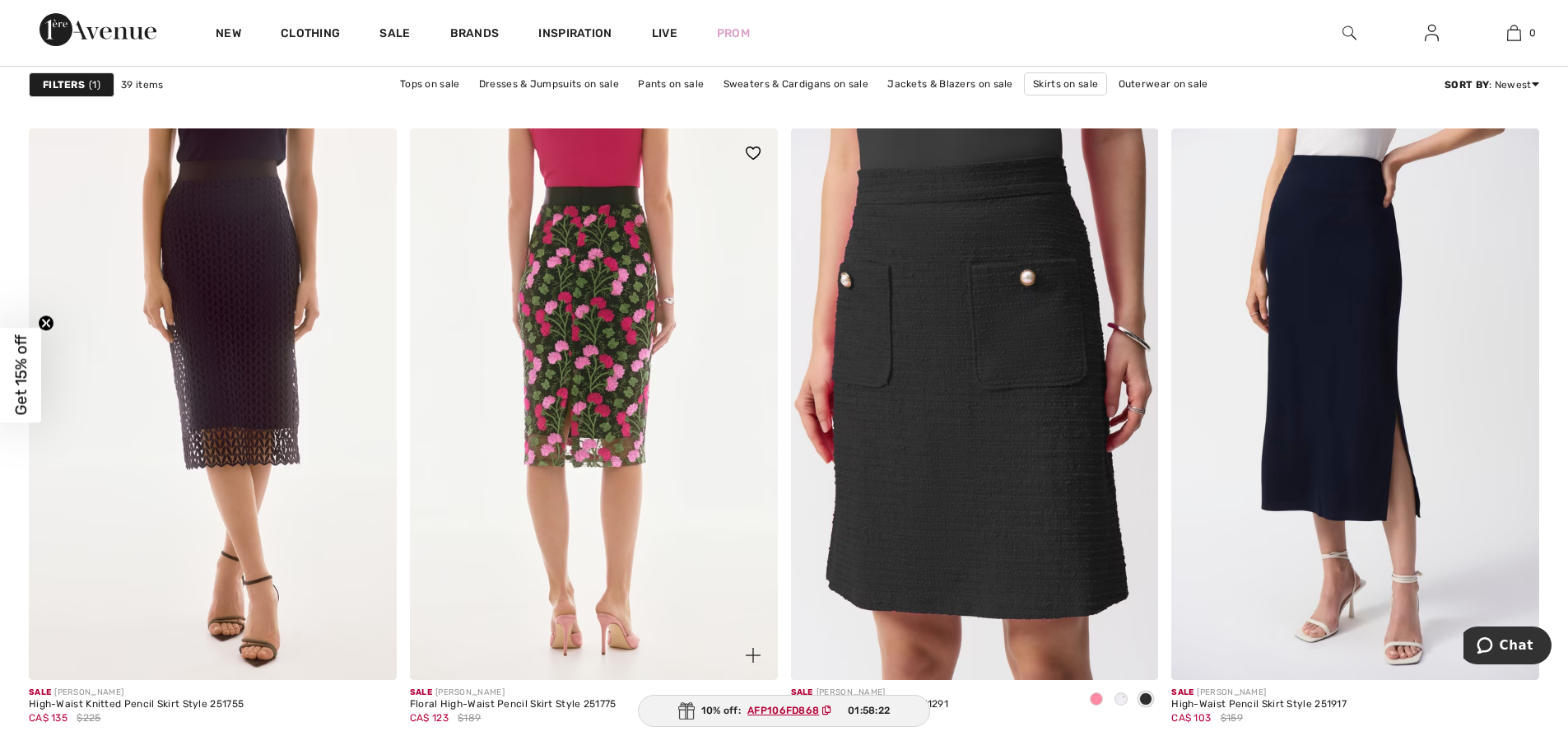
scroll to position [1400, 0]
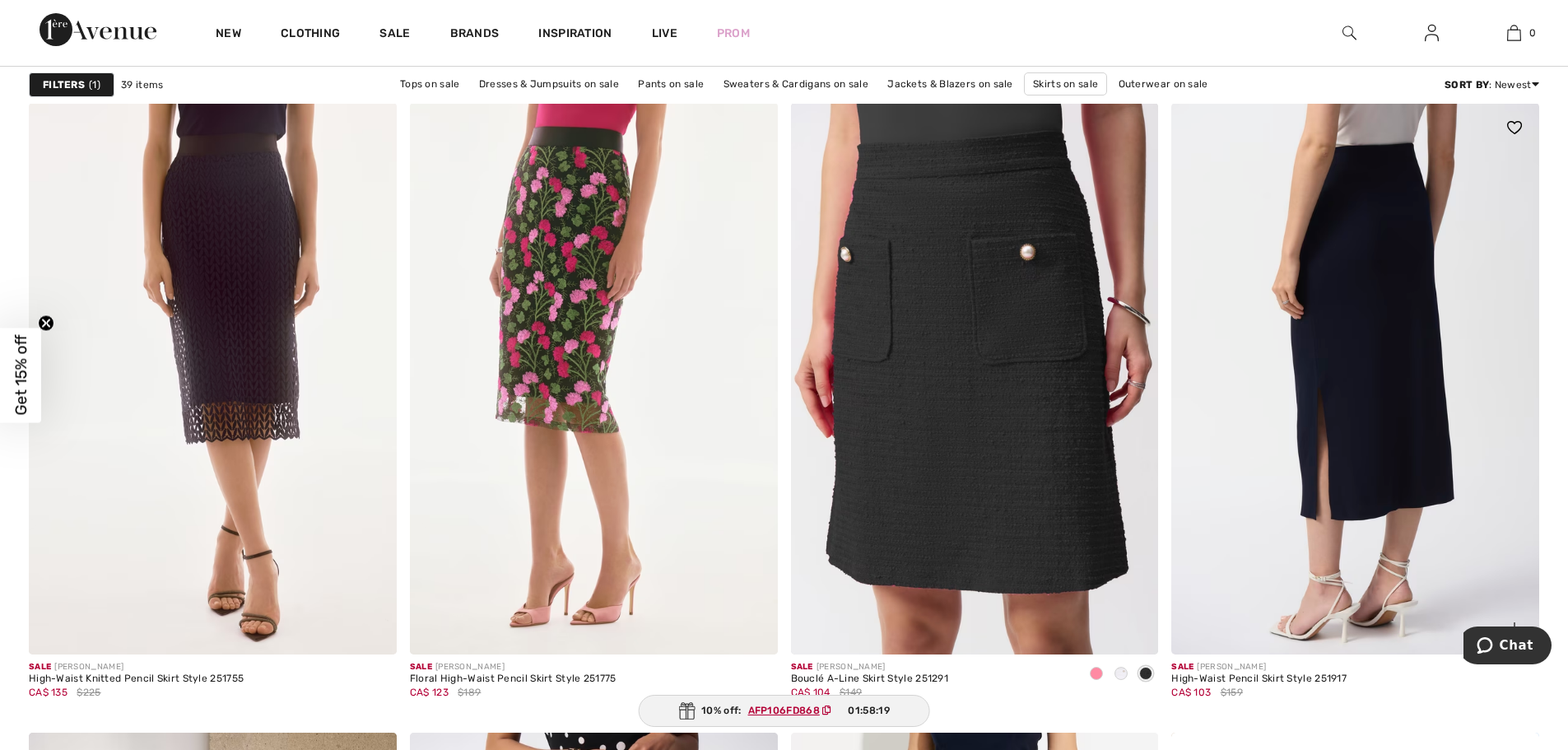
click at [1311, 321] on img at bounding box center [1355, 378] width 368 height 551
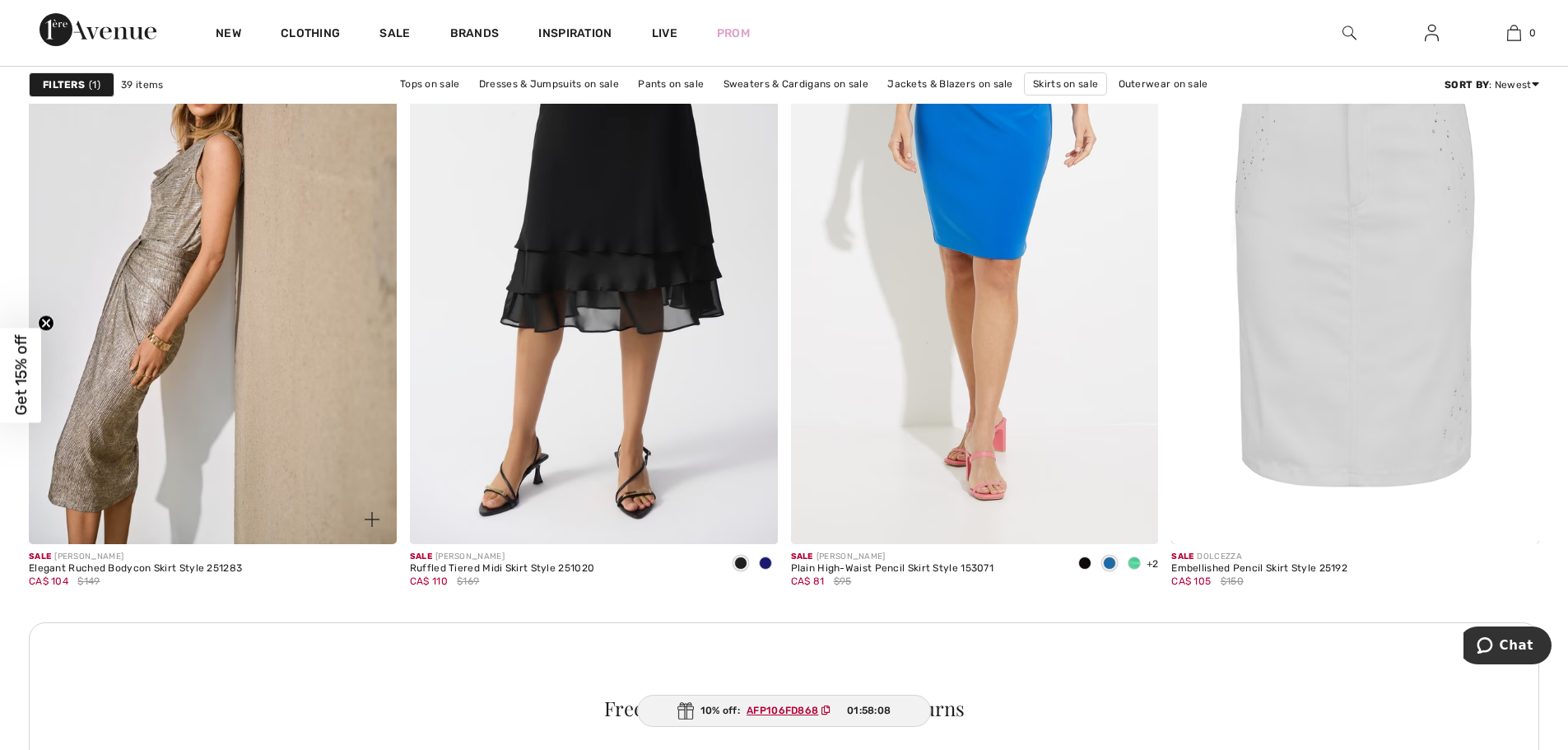
click at [241, 301] on img at bounding box center [213, 267] width 368 height 551
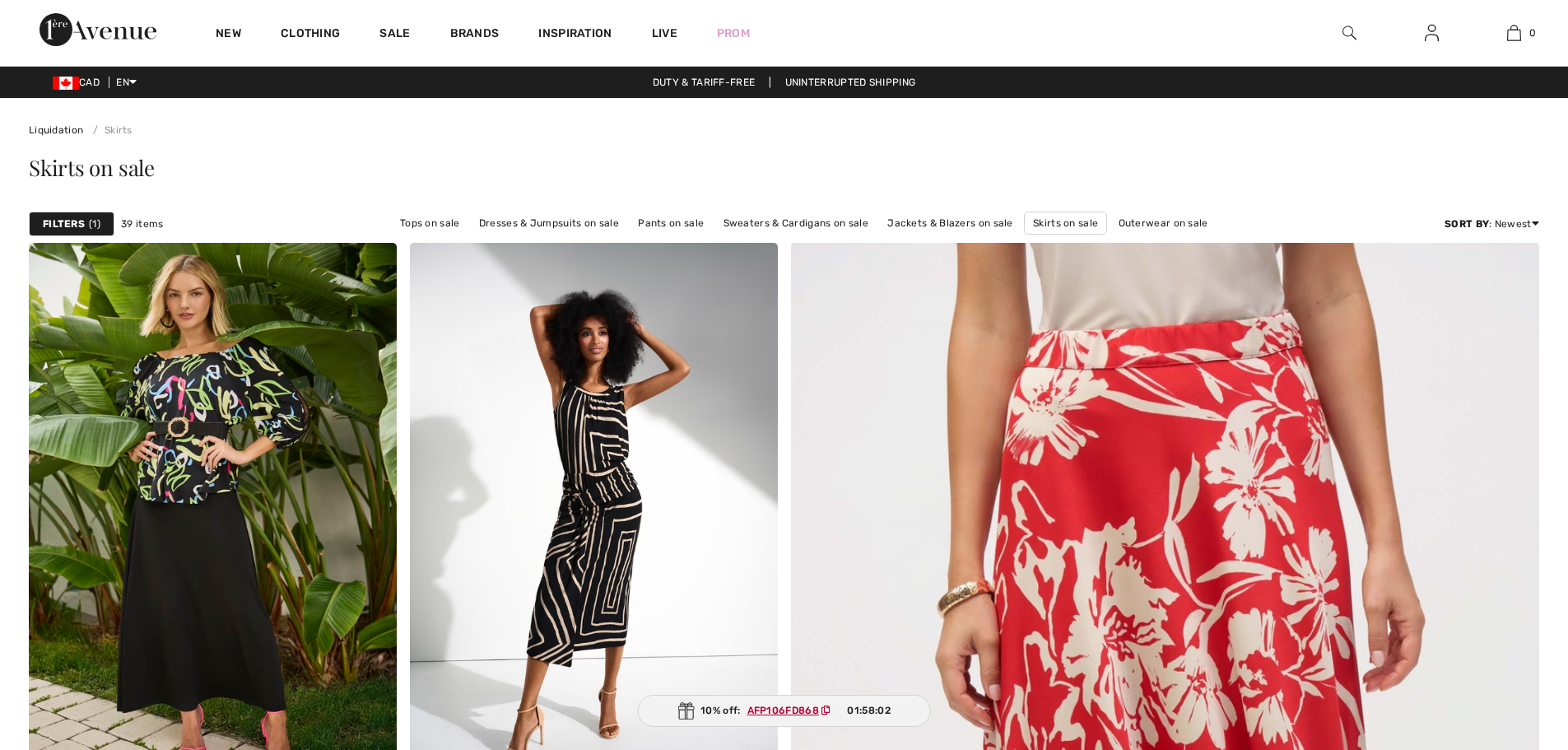
scroll to position [2141, 0]
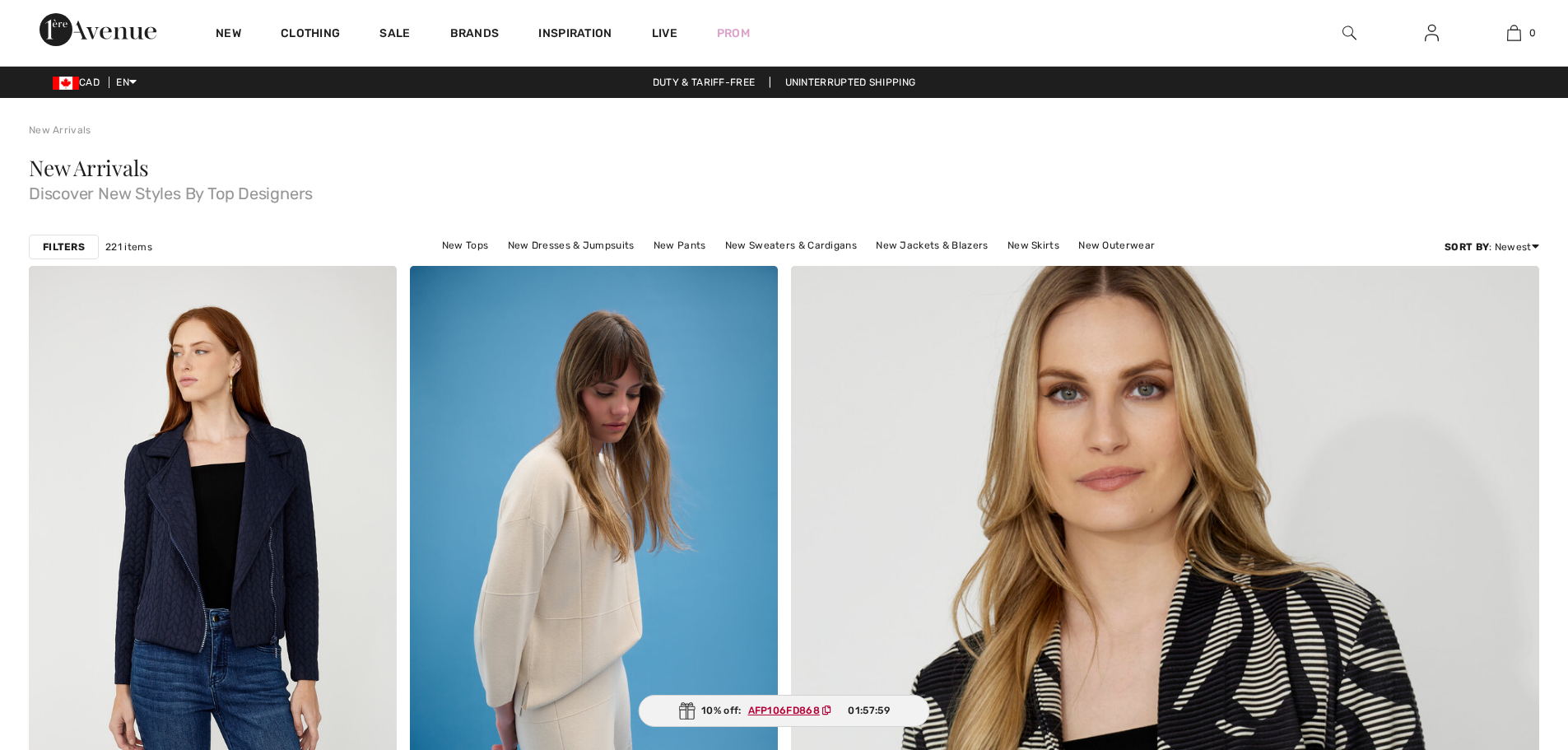
drag, startPoint x: 0, startPoint y: 0, endPoint x: 75, endPoint y: 244, distance: 255.3
click at [75, 244] on strong "Filters" at bounding box center [64, 247] width 42 height 15
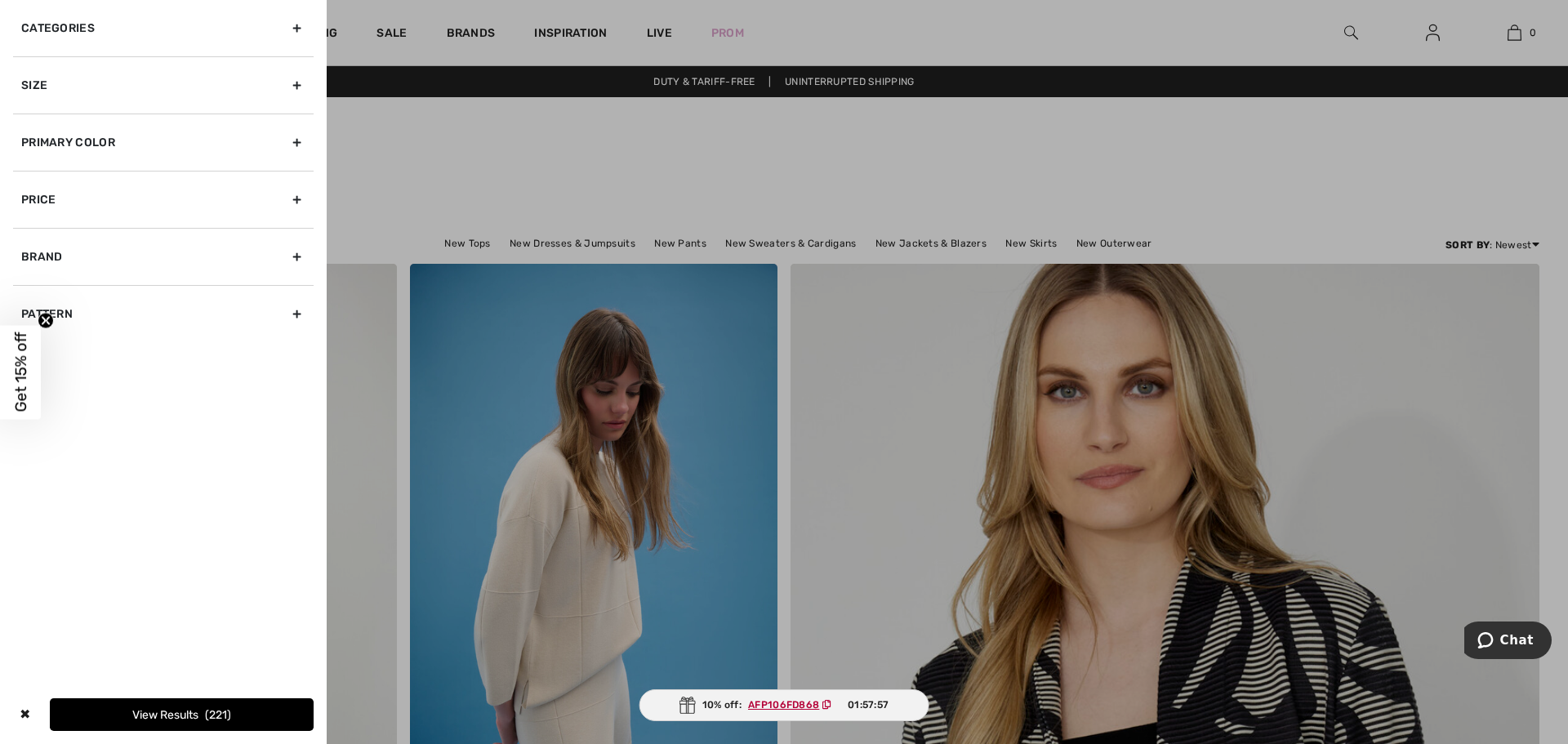
click at [297, 30] on div "Categories" at bounding box center [163, 28] width 300 height 57
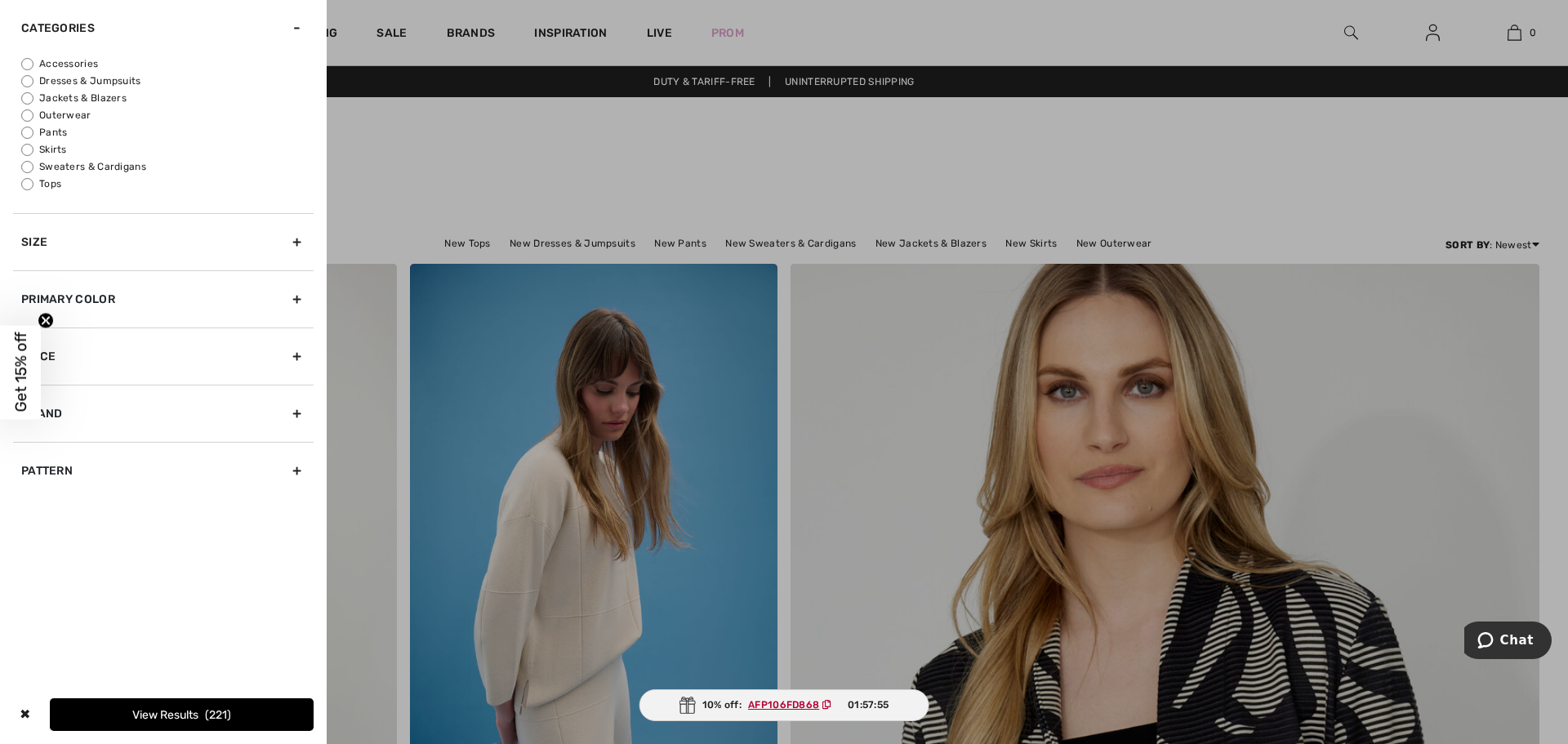
click at [85, 97] on label "Jackets & Blazers" at bounding box center [167, 98] width 292 height 15
click at [34, 97] on input "Jackets & Blazers" at bounding box center [27, 98] width 12 height 12
radio input "true"
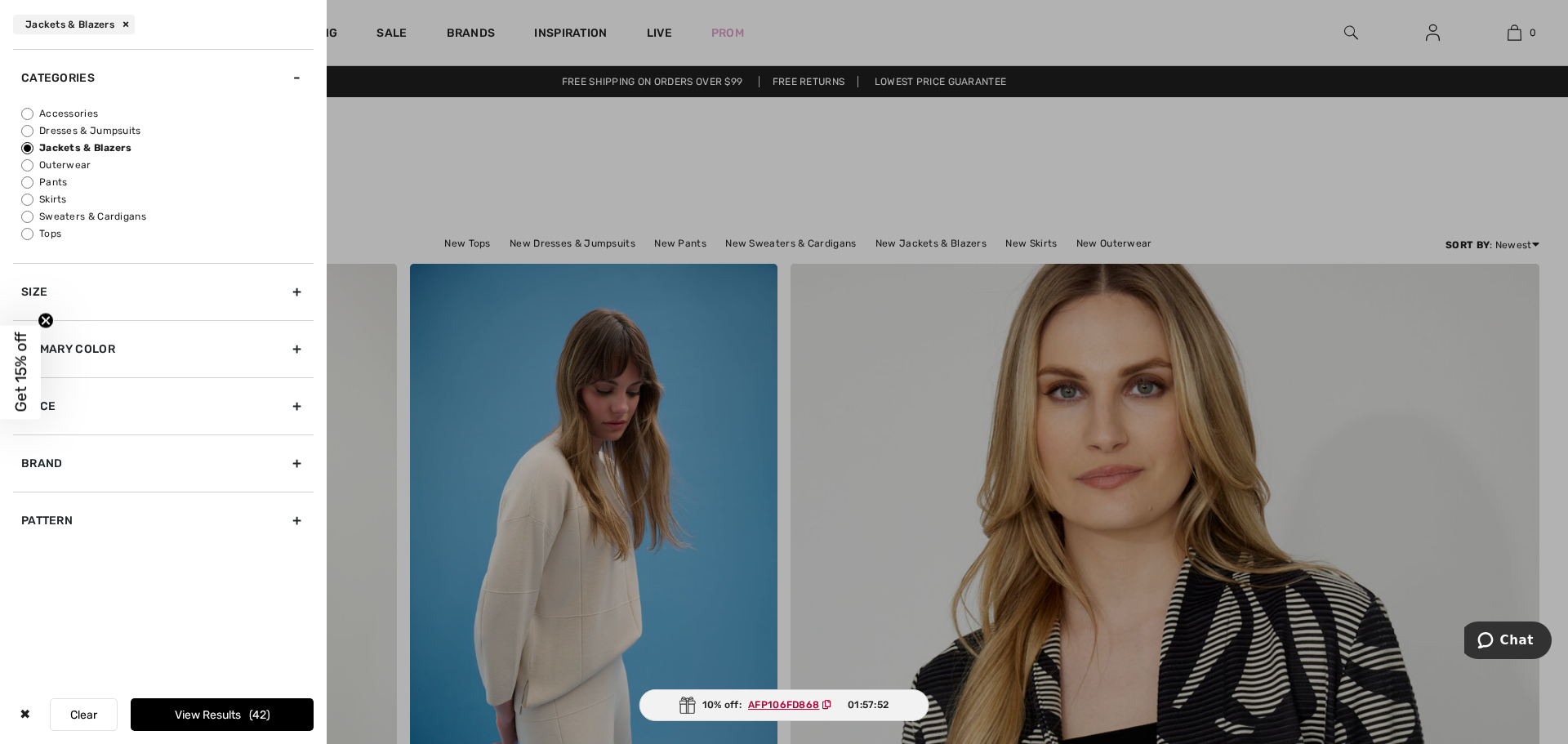
click at [301, 289] on div "Size" at bounding box center [163, 292] width 300 height 57
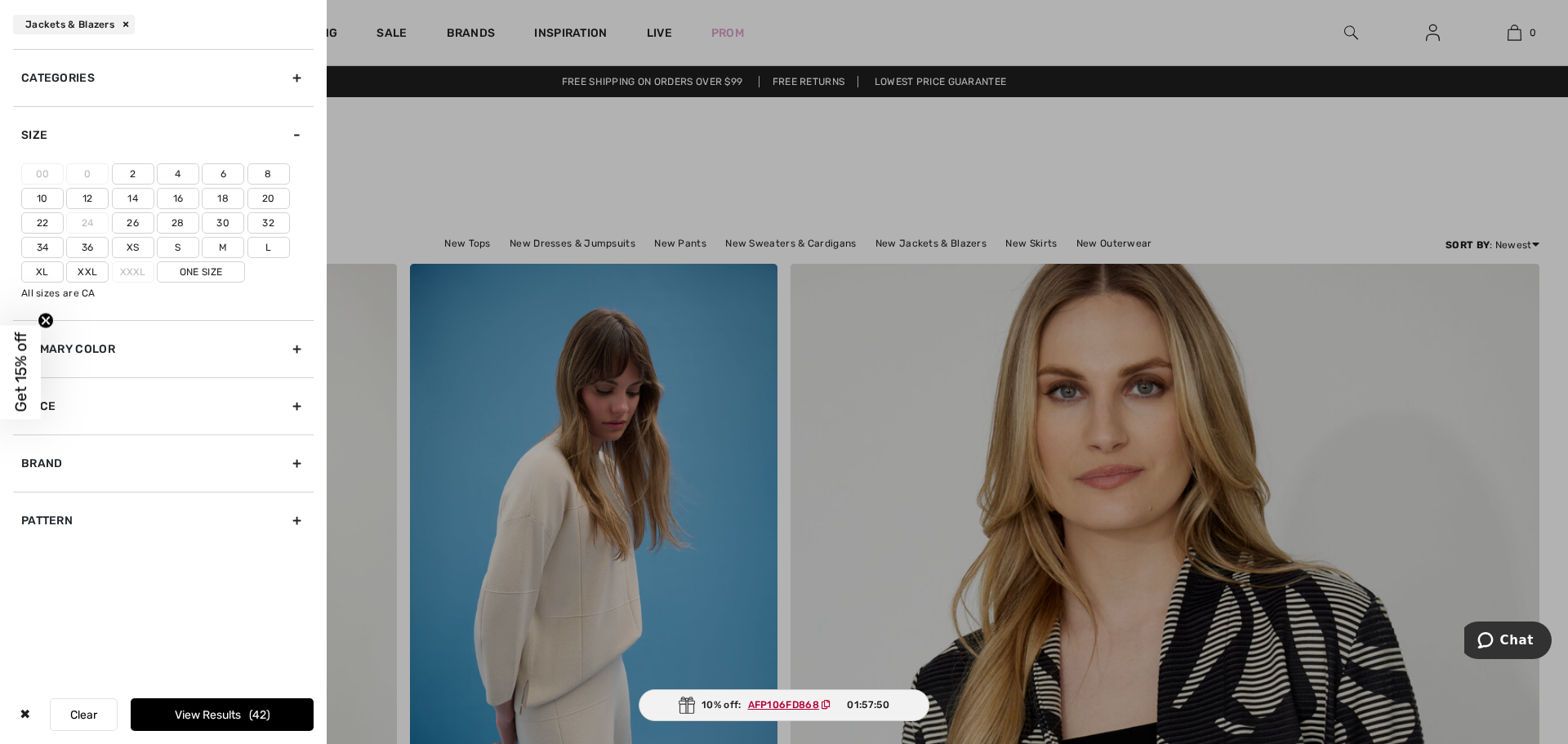
click at [172, 199] on label "16" at bounding box center [178, 199] width 43 height 21
click at [0, 0] on input"] "16" at bounding box center [0, 0] width 0 height 0
click at [39, 267] on label "Xl" at bounding box center [43, 272] width 43 height 21
click at [0, 0] on input"] "Xl" at bounding box center [0, 0] width 0 height 0
click at [218, 709] on button "View Results 35" at bounding box center [222, 714] width 183 height 33
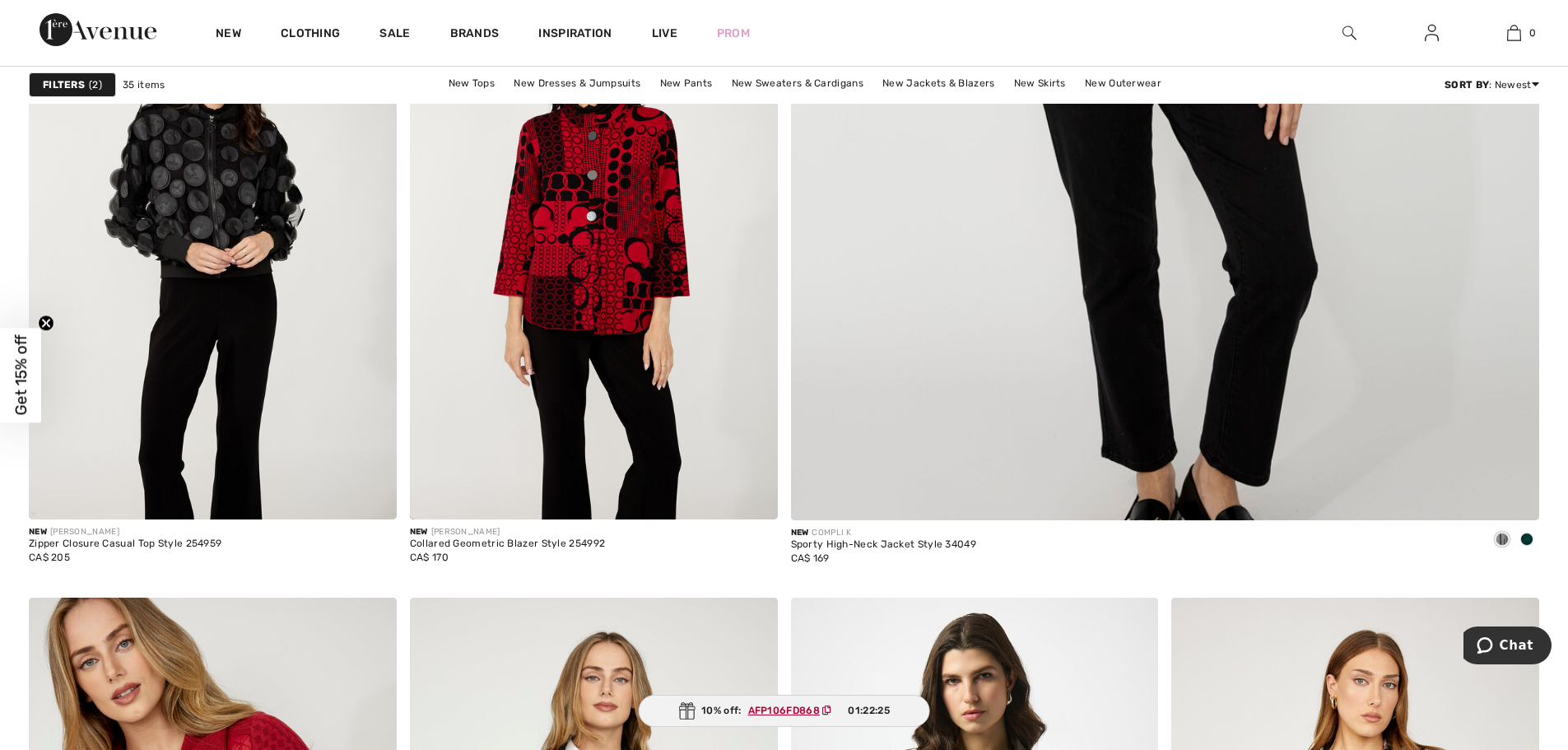
scroll to position [906, 0]
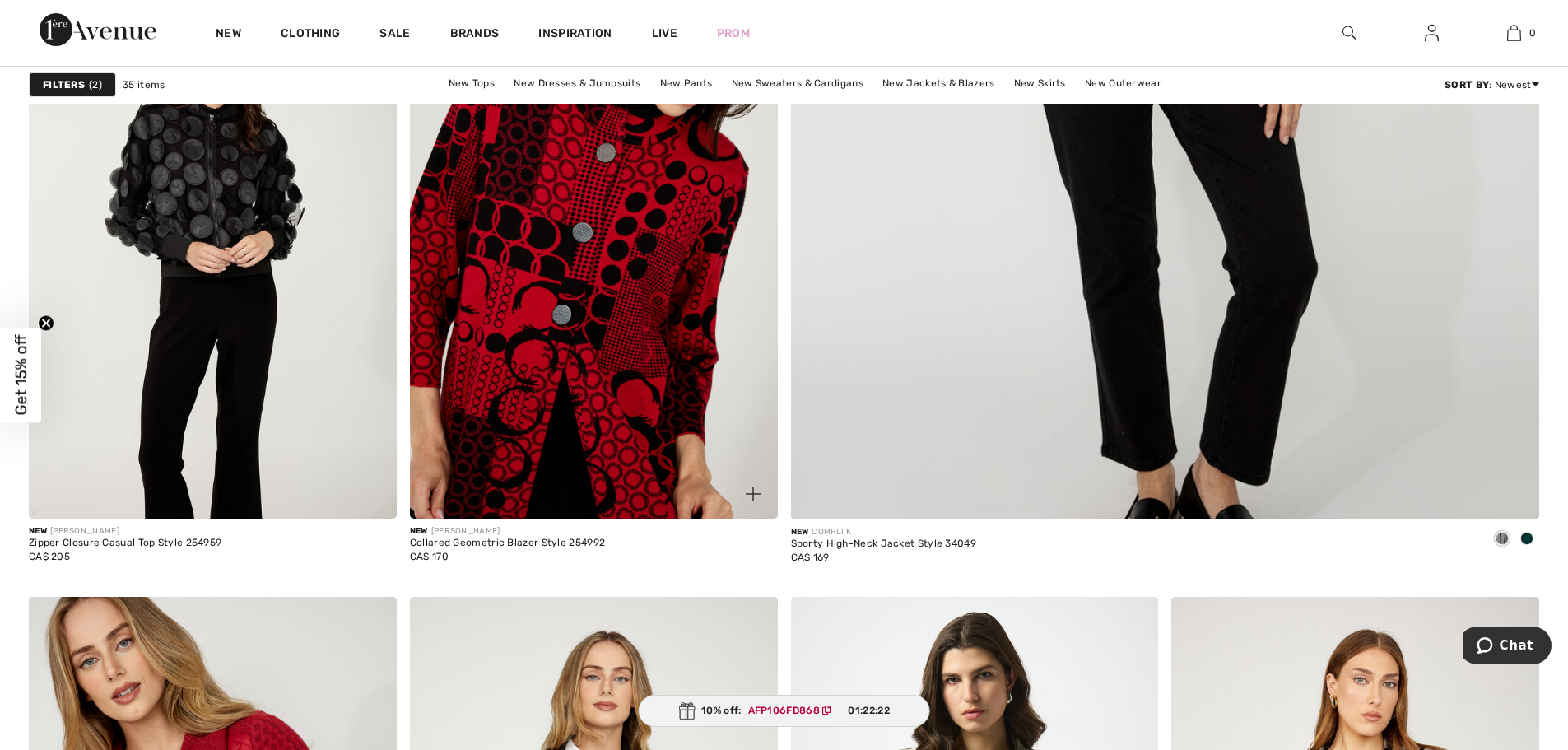
click at [555, 283] on img at bounding box center [593, 243] width 368 height 551
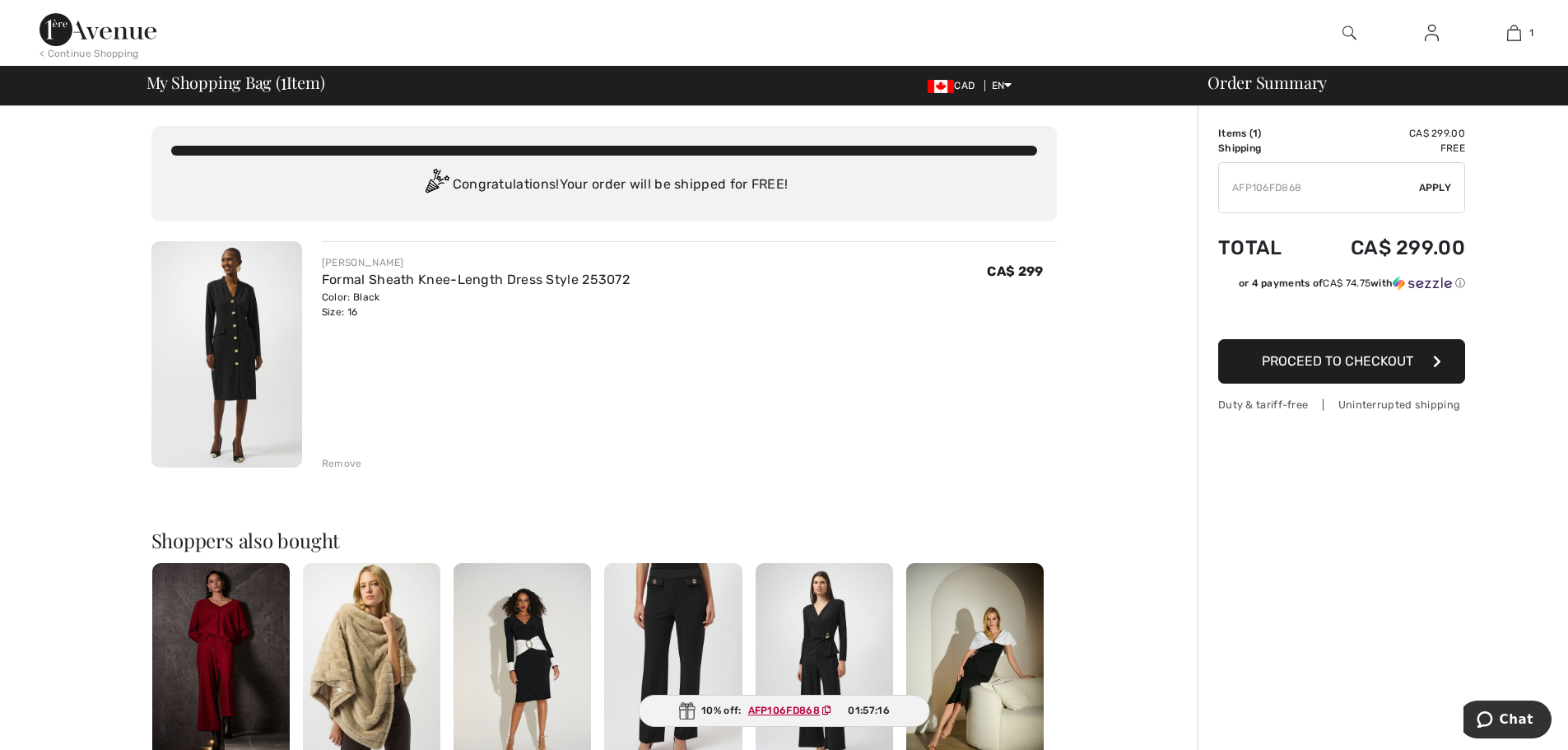
type input "AFP106FD868"
click at [1434, 190] on span "Apply" at bounding box center [1436, 188] width 33 height 15
click at [406, 281] on link "Formal Sheath Knee-Length Dress Style 253072" at bounding box center [476, 279] width 308 height 16
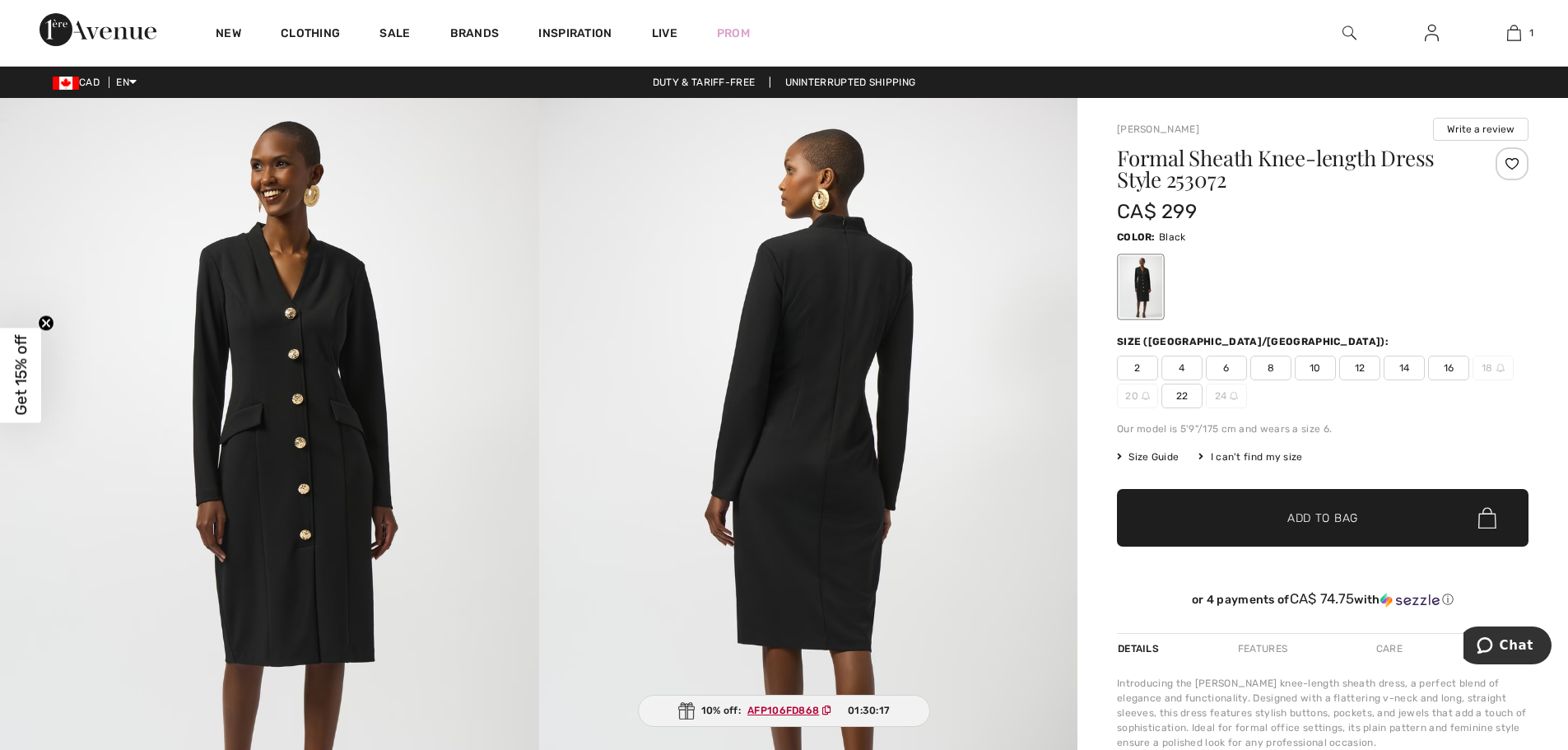
click at [994, 583] on img at bounding box center [809, 502] width 539 height 808
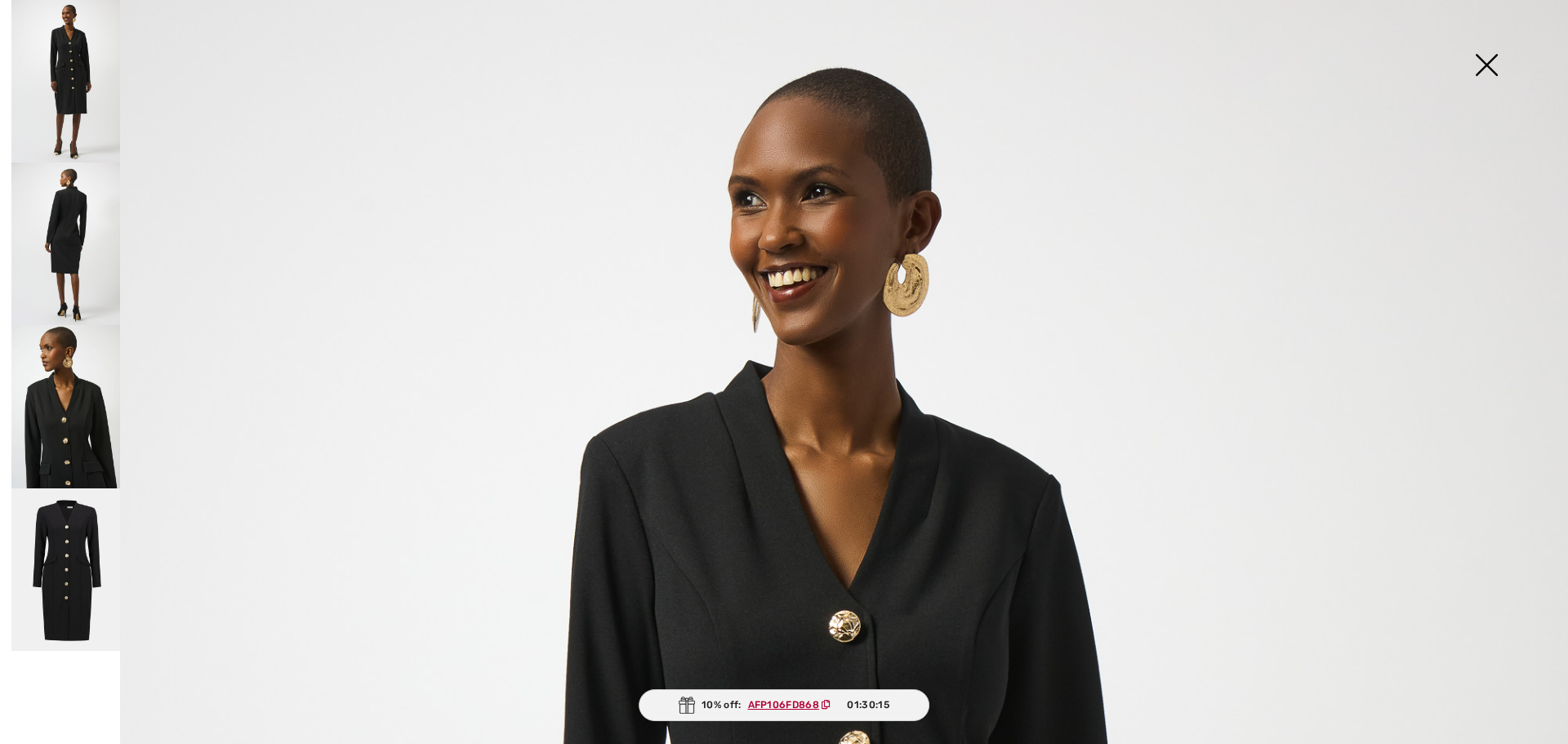
click at [782, 701] on ins "AFP106FD868" at bounding box center [783, 705] width 71 height 11
click at [1481, 66] on img at bounding box center [1486, 67] width 81 height 84
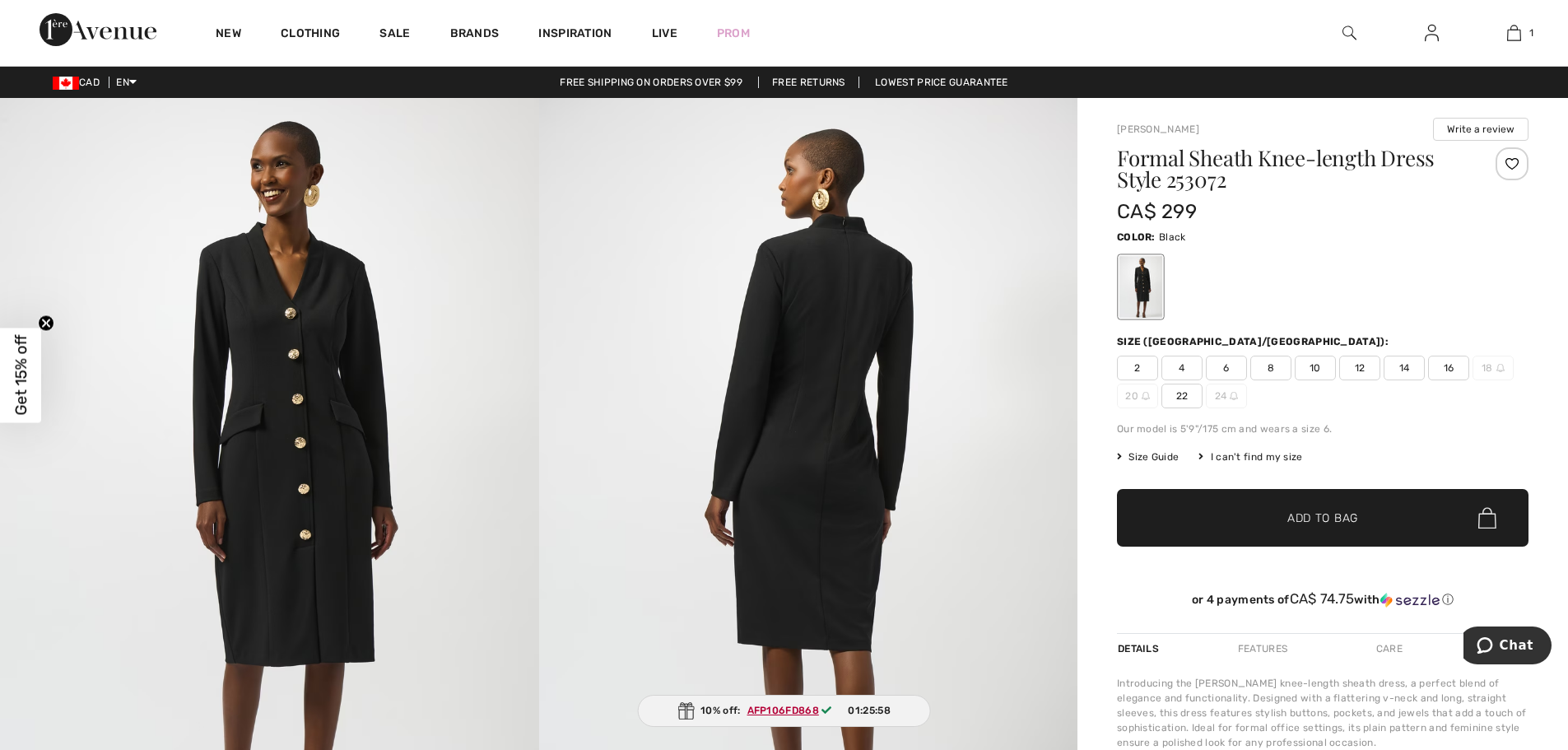
click at [1448, 366] on span "16" at bounding box center [1449, 368] width 41 height 25
click at [1359, 512] on span "✔ Added to Bag Add to Bag" at bounding box center [1322, 518] width 411 height 58
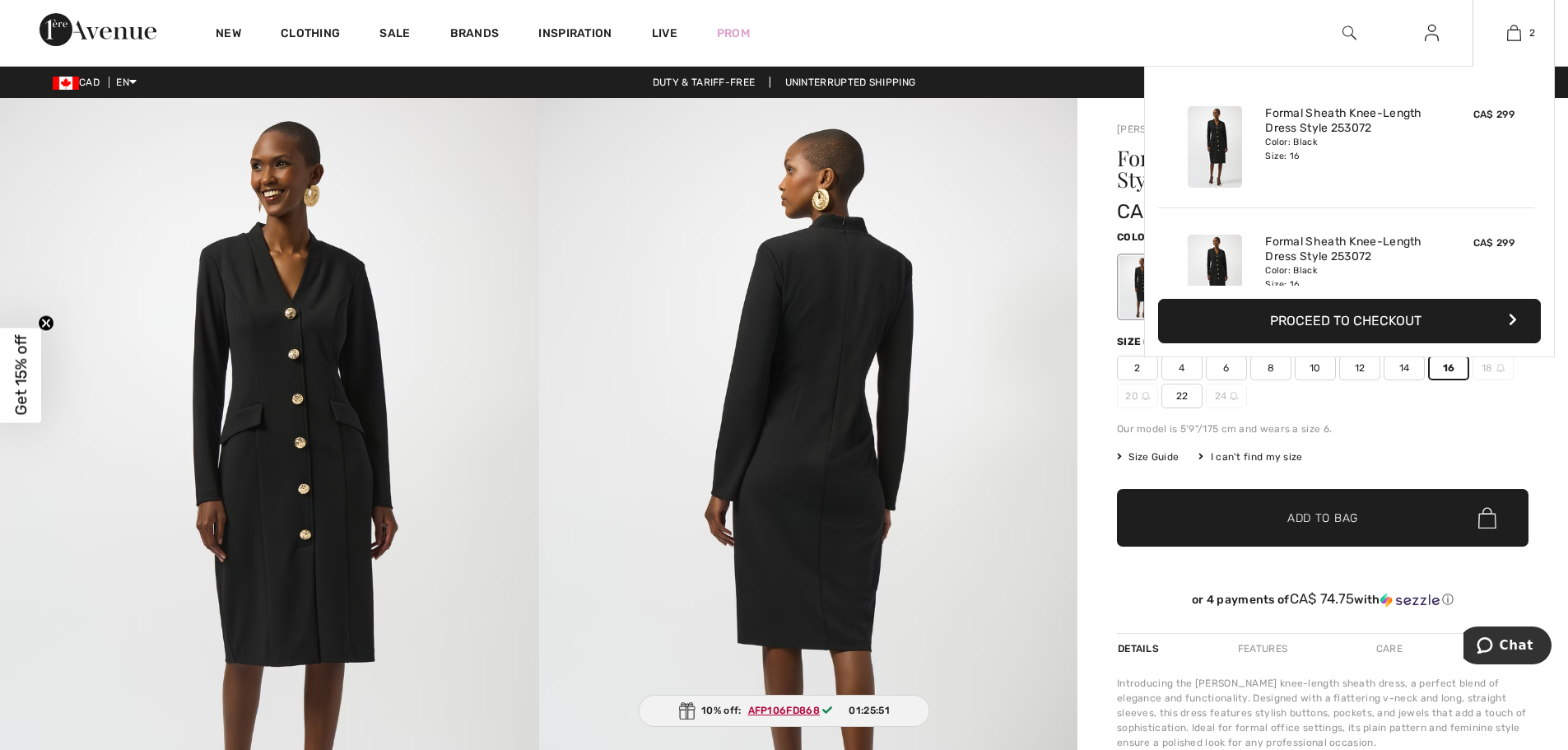
click at [1350, 320] on button "Proceed to Checkout" at bounding box center [1350, 321] width 383 height 45
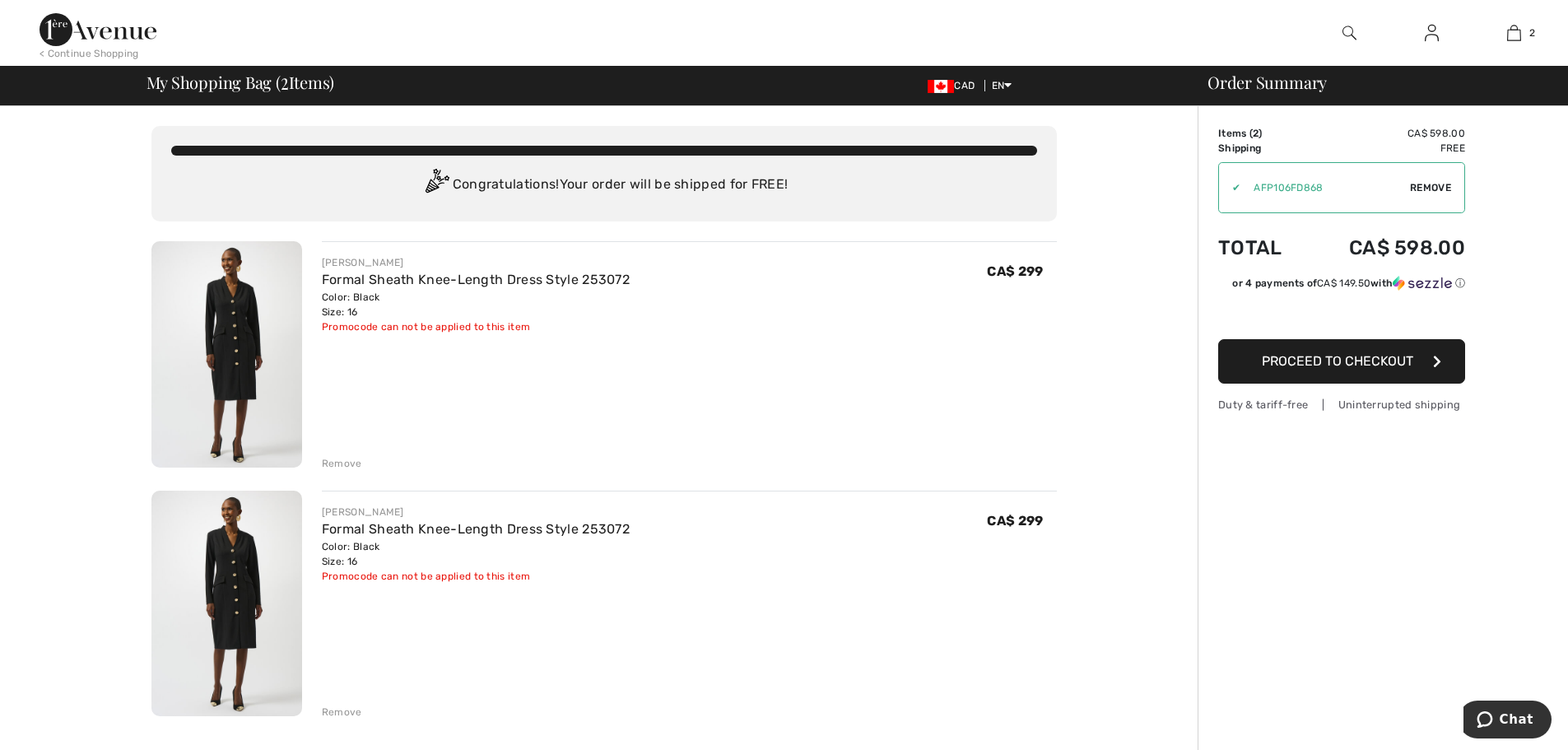
click at [342, 464] on div "Remove" at bounding box center [342, 464] width 41 height 15
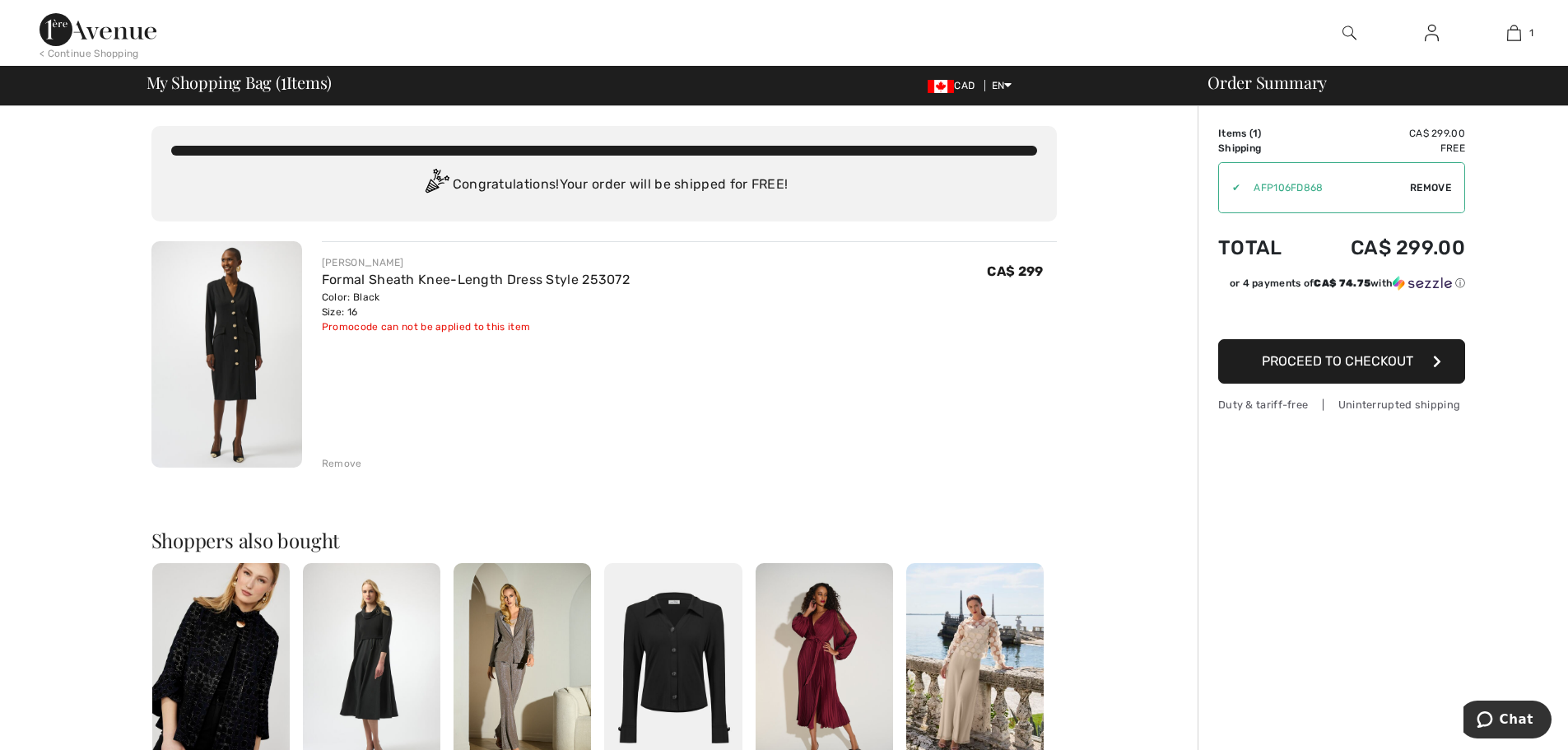
click at [1418, 188] on span "Remove" at bounding box center [1431, 188] width 41 height 15
click at [1256, 182] on input "TEXT" at bounding box center [1319, 188] width 200 height 50
paste input "AFP106FD868"
type input "AFP106FD868"
click at [1445, 188] on span "Apply" at bounding box center [1436, 188] width 33 height 15
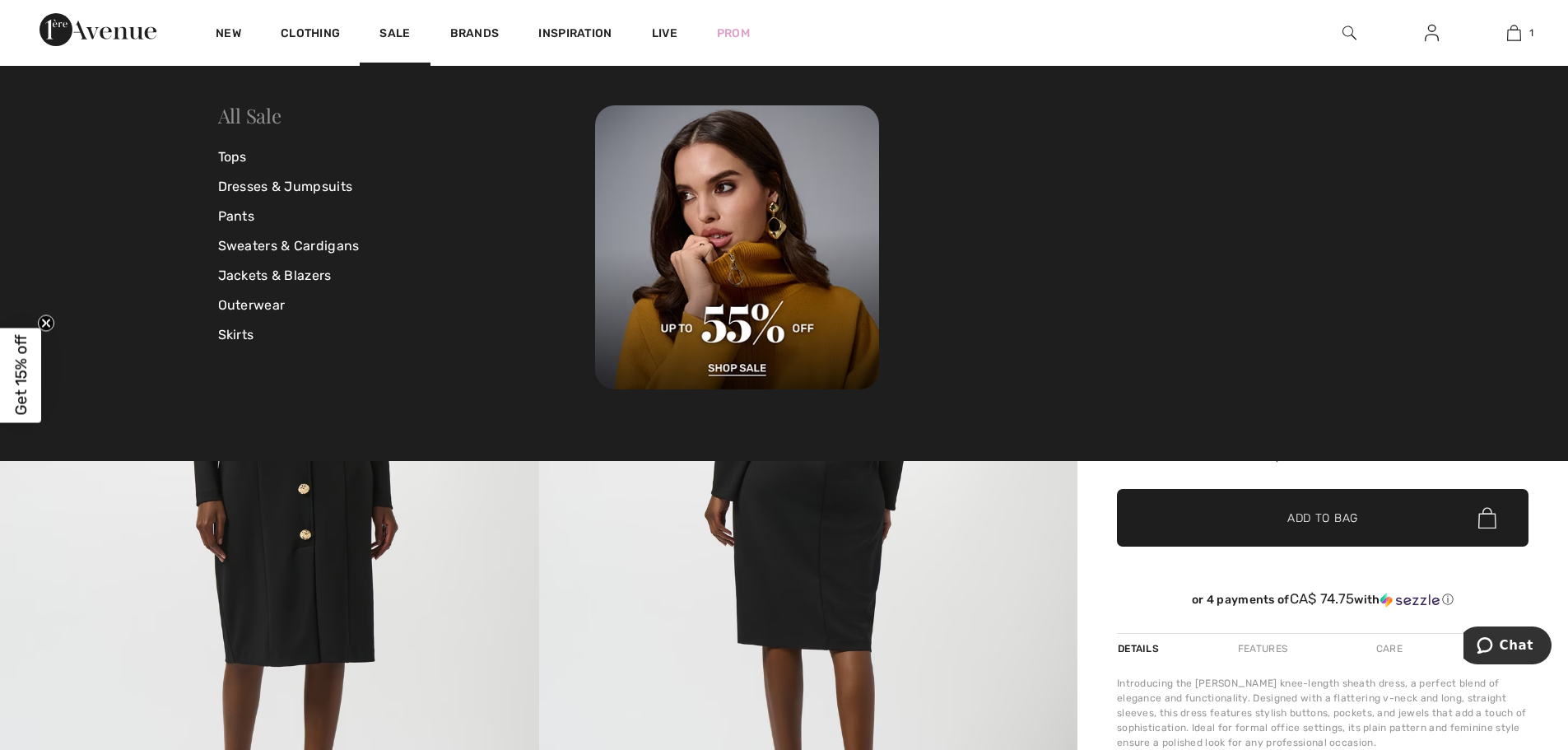
click at [256, 115] on link "All Sale" at bounding box center [250, 115] width 64 height 26
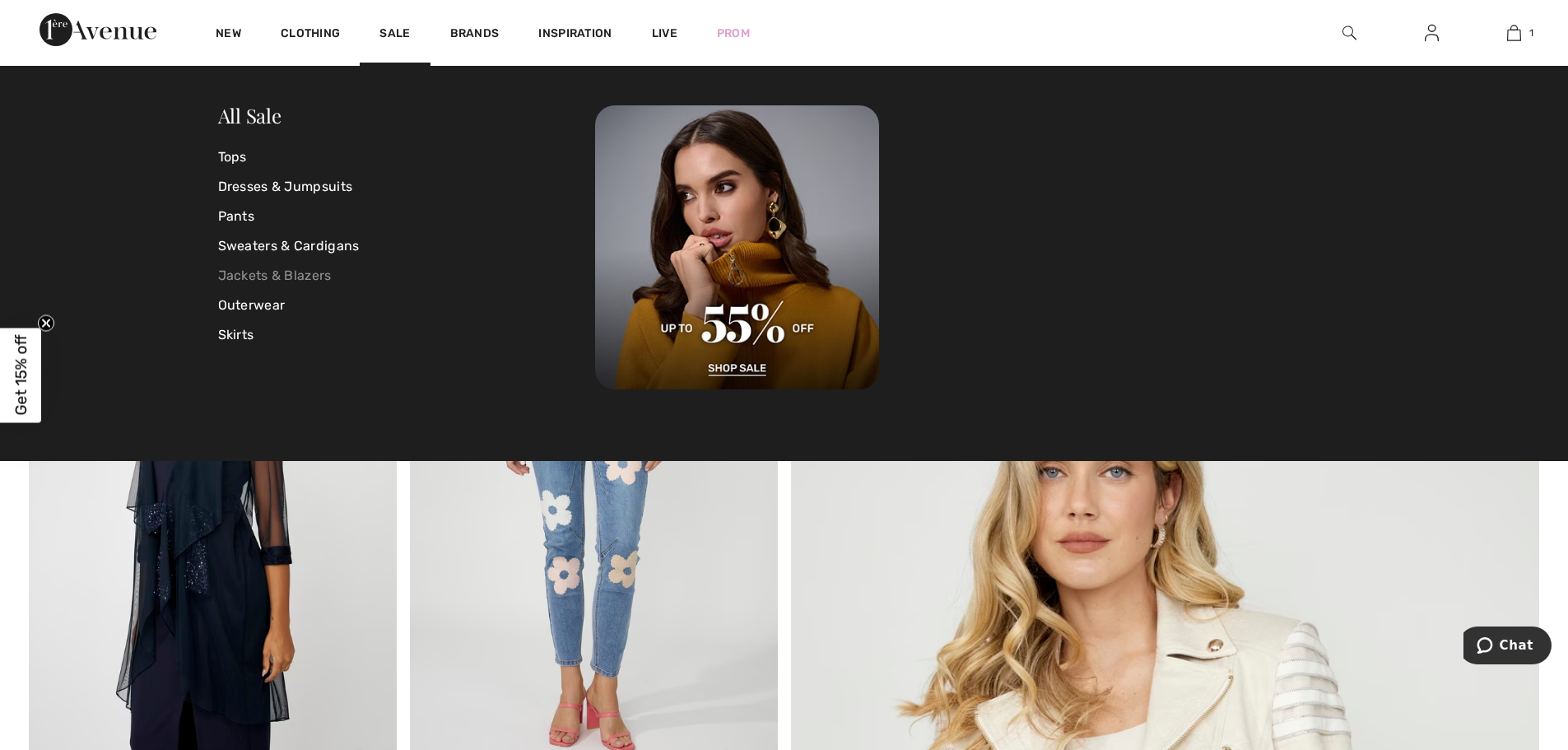
click at [266, 275] on link "Jackets & Blazers" at bounding box center [407, 276] width 378 height 30
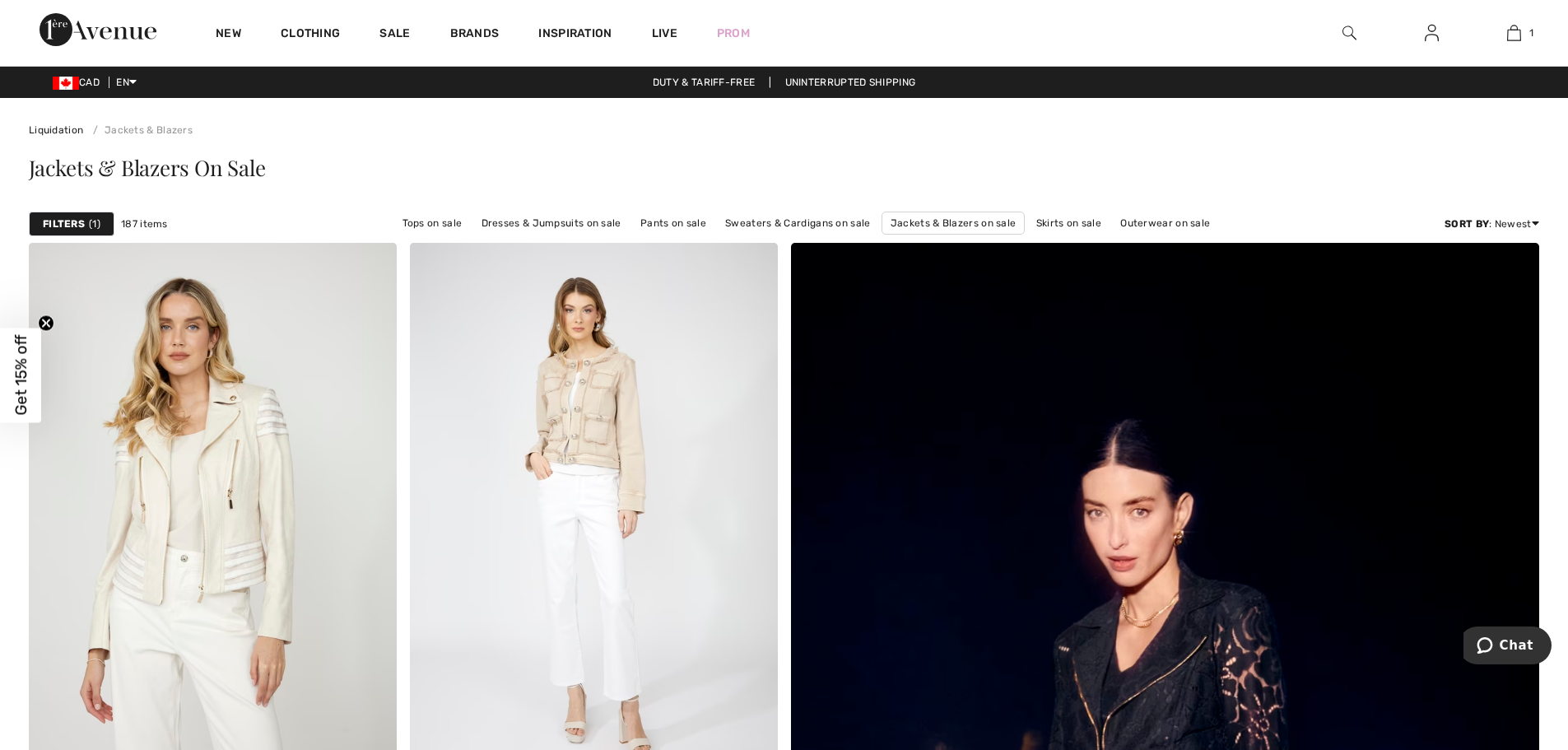
click at [66, 222] on strong "Filters" at bounding box center [64, 224] width 42 height 15
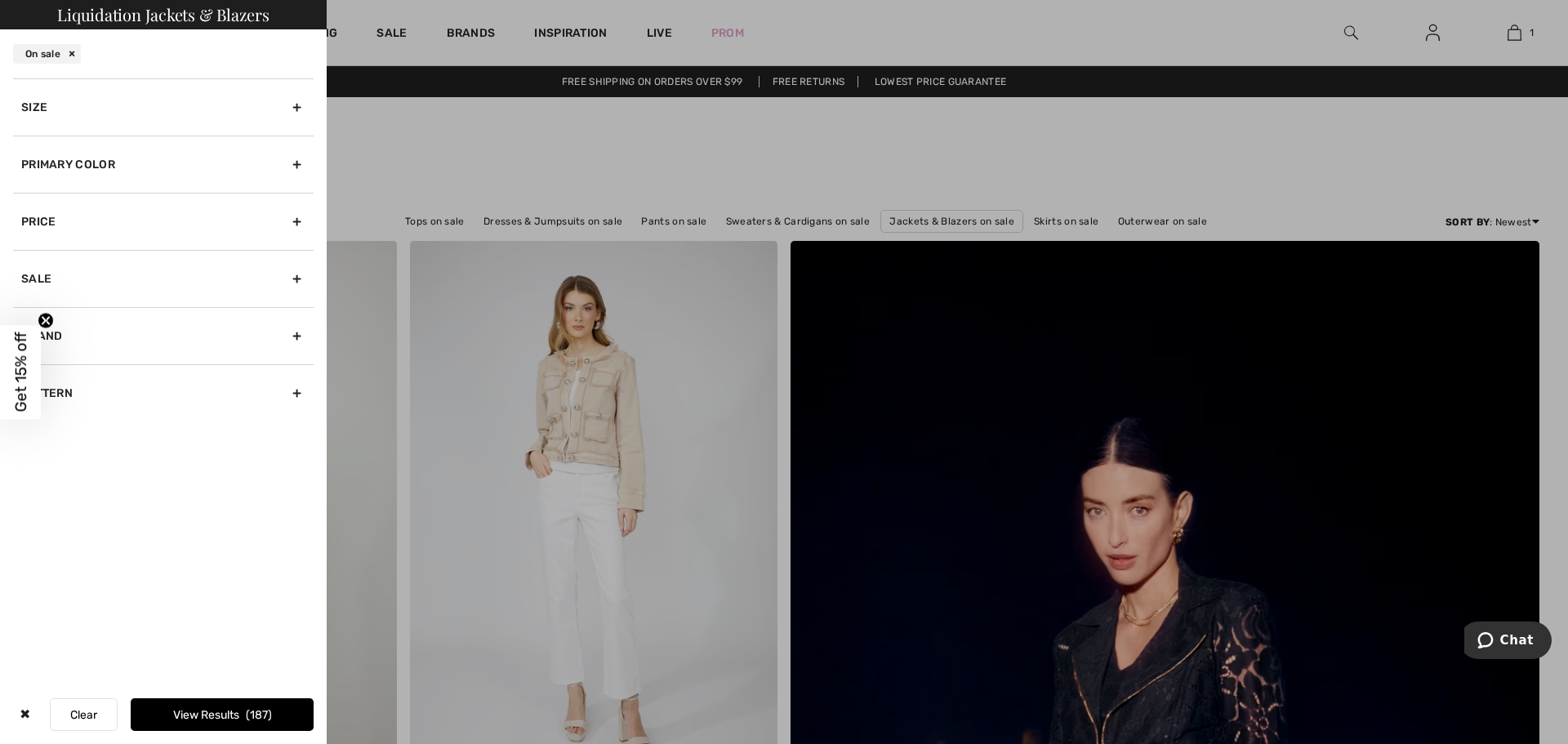
click at [27, 364] on span "Get 15% off" at bounding box center [21, 372] width 19 height 80
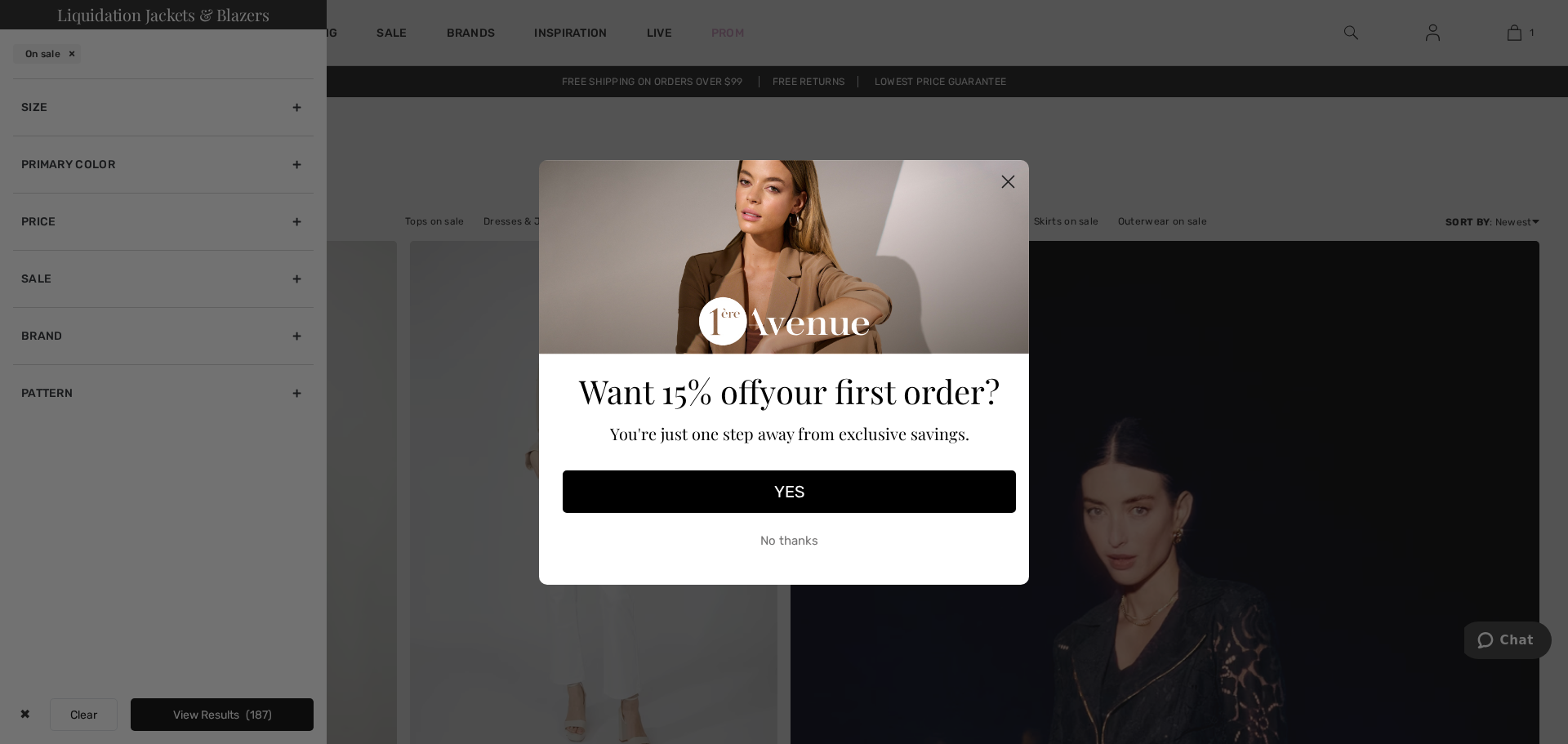
click at [1003, 182] on circle "Close dialog" at bounding box center [1008, 181] width 27 height 27
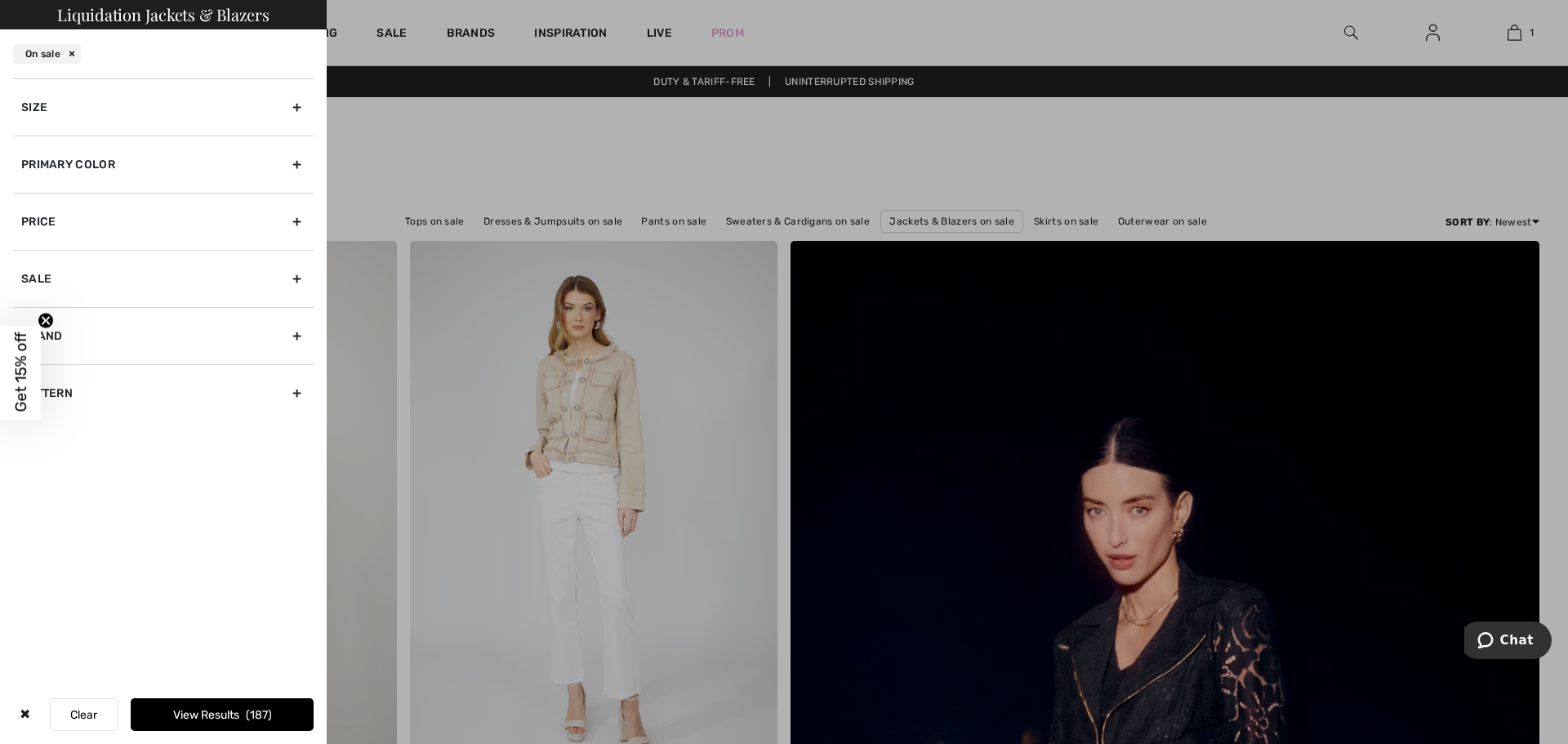
click at [296, 105] on div "Size" at bounding box center [163, 107] width 300 height 57
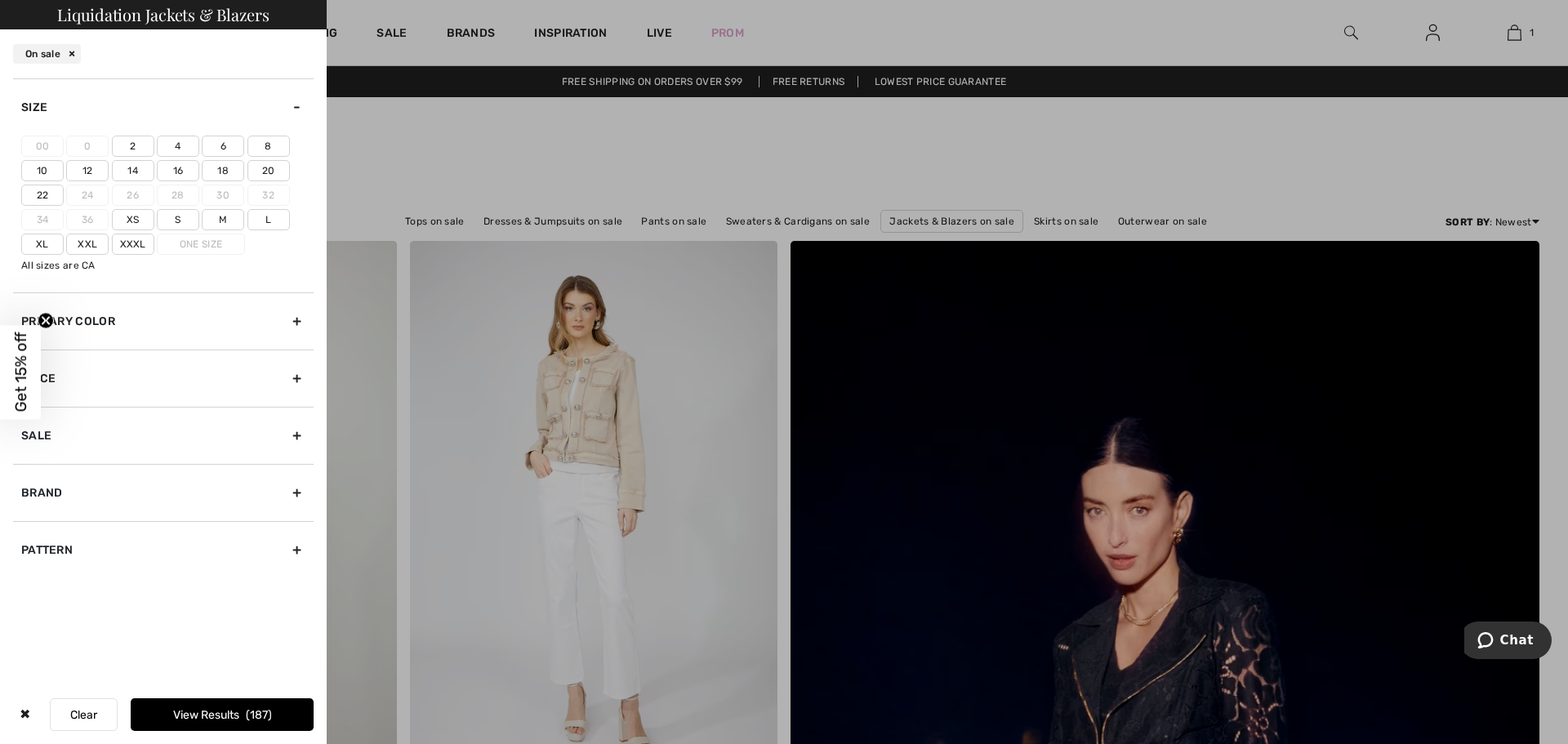
click at [180, 169] on label "16" at bounding box center [178, 171] width 43 height 21
click at [0, 0] on input"] "16" at bounding box center [0, 0] width 0 height 0
click at [49, 244] on label "Xl" at bounding box center [43, 244] width 43 height 21
click at [0, 0] on input"] "Xl" at bounding box center [0, 0] width 0 height 0
click at [197, 707] on button "View Results 53" at bounding box center [222, 714] width 183 height 33
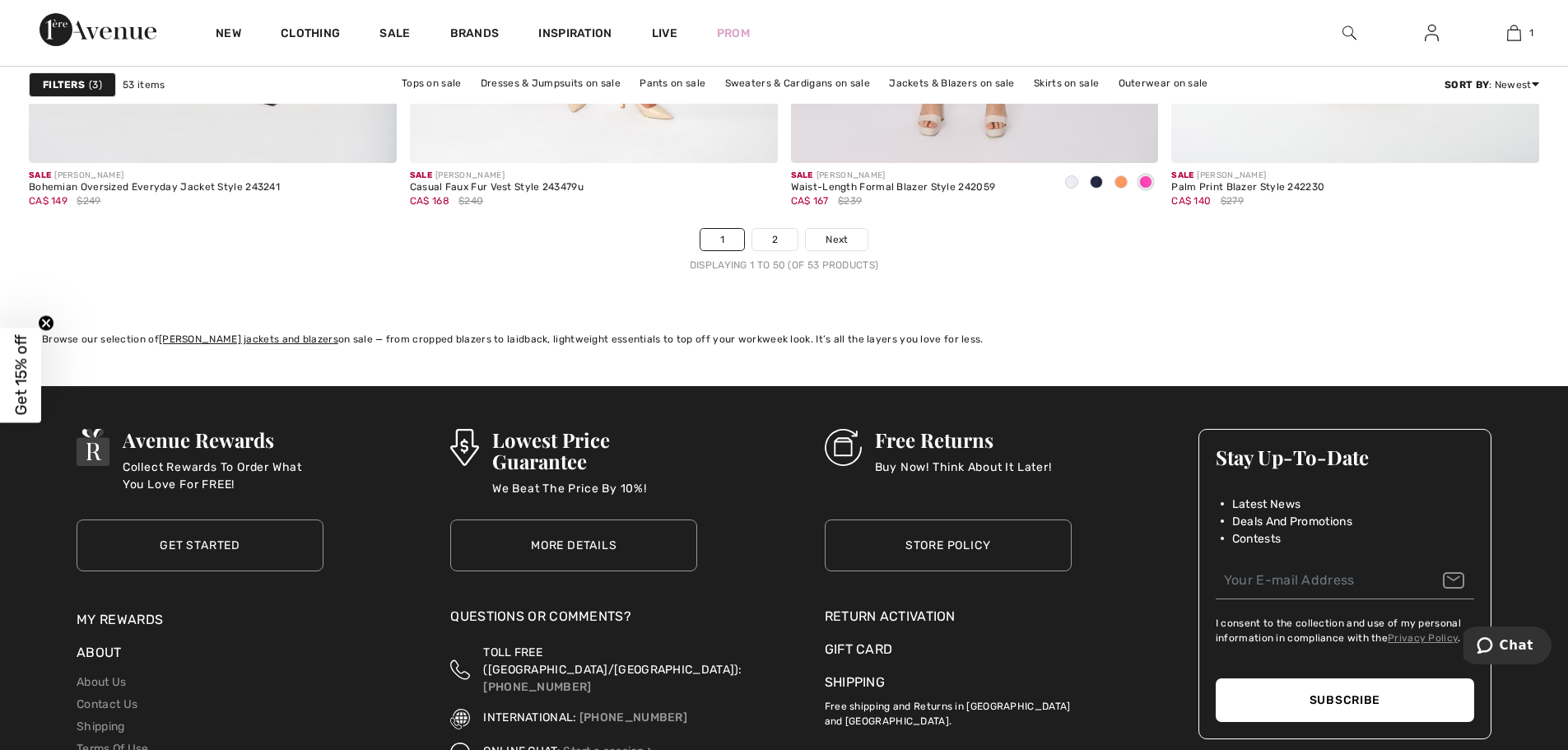
scroll to position [9469, 0]
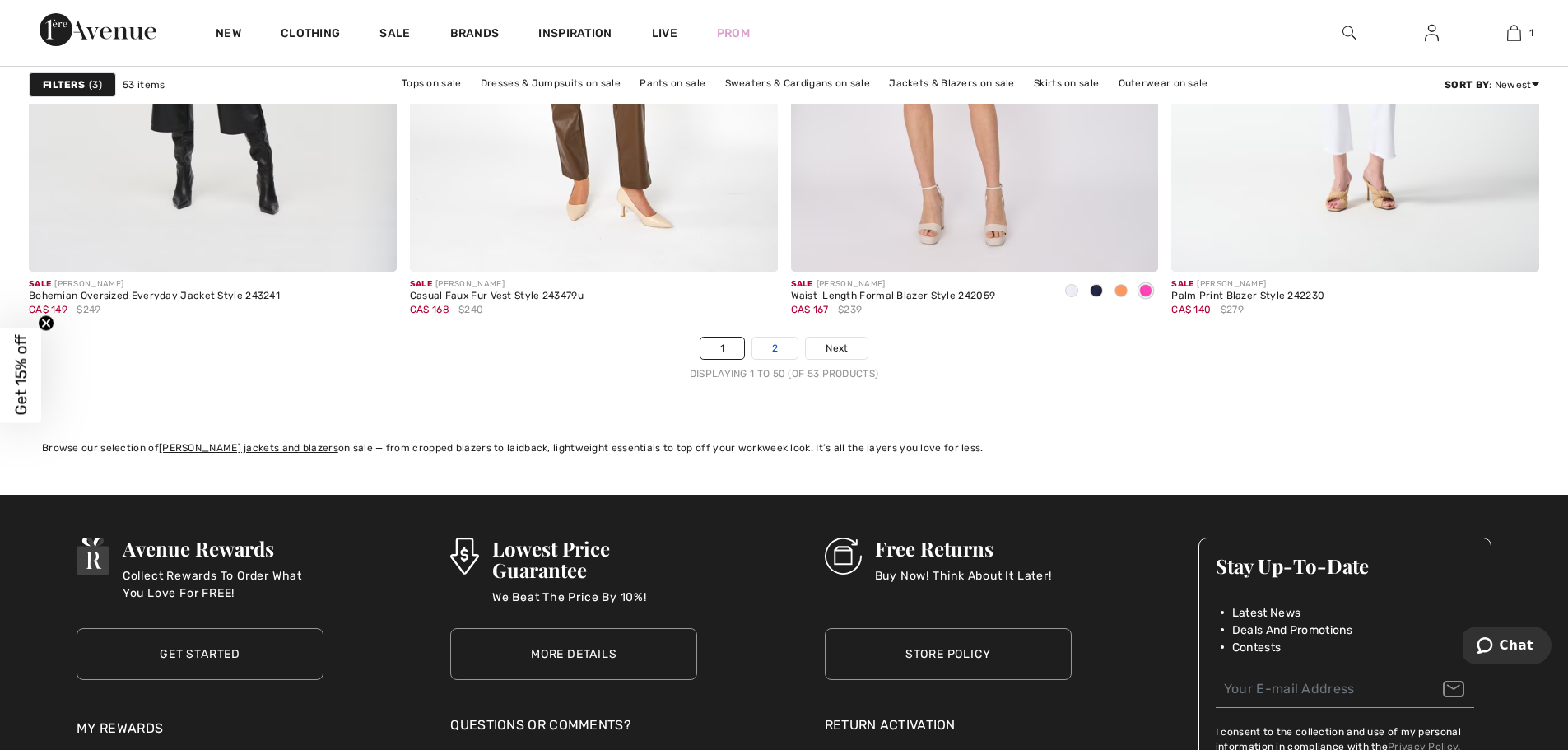
click at [774, 349] on link "2" at bounding box center [774, 349] width 46 height 22
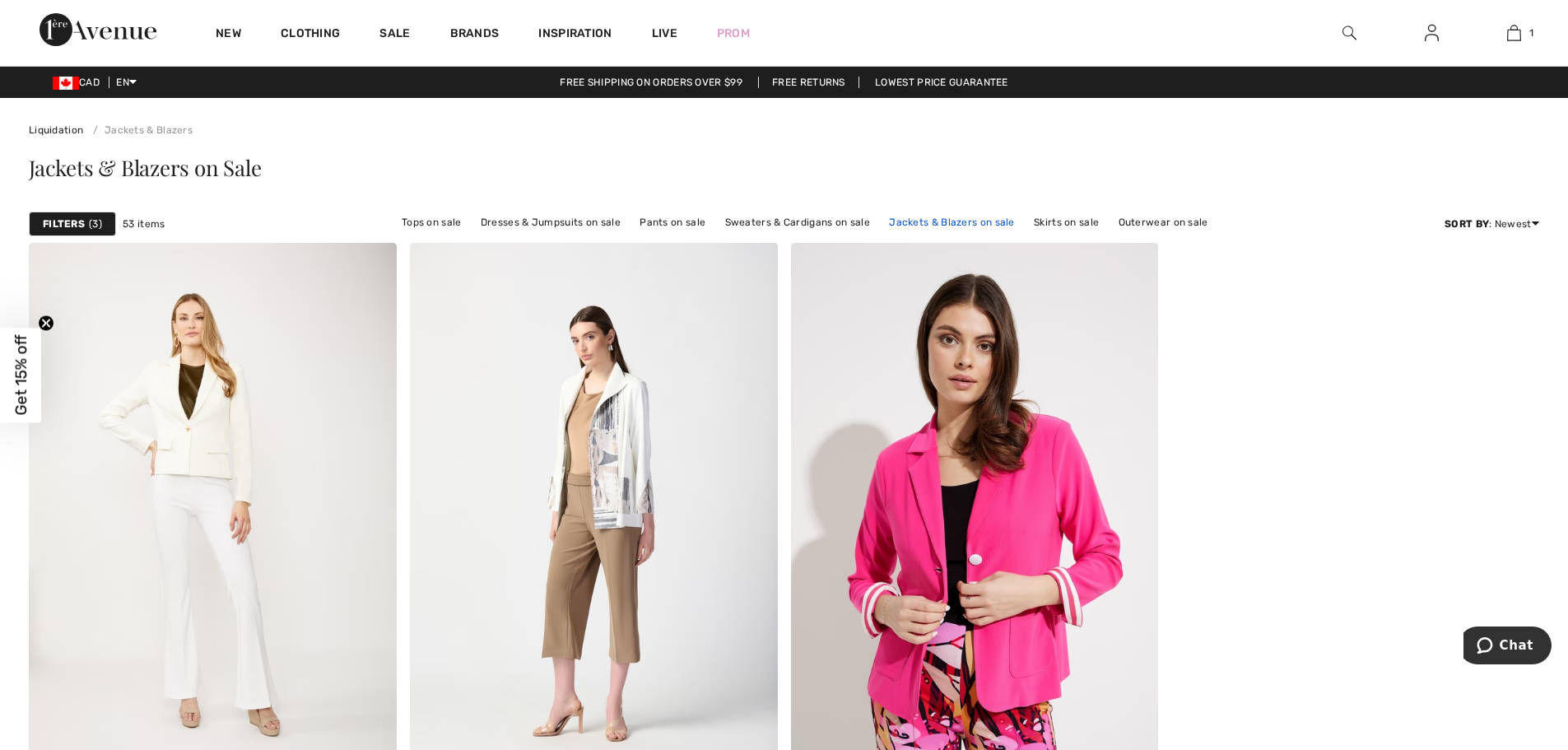
click at [954, 223] on link "Jackets & Blazers on sale" at bounding box center [952, 223] width 142 height 22
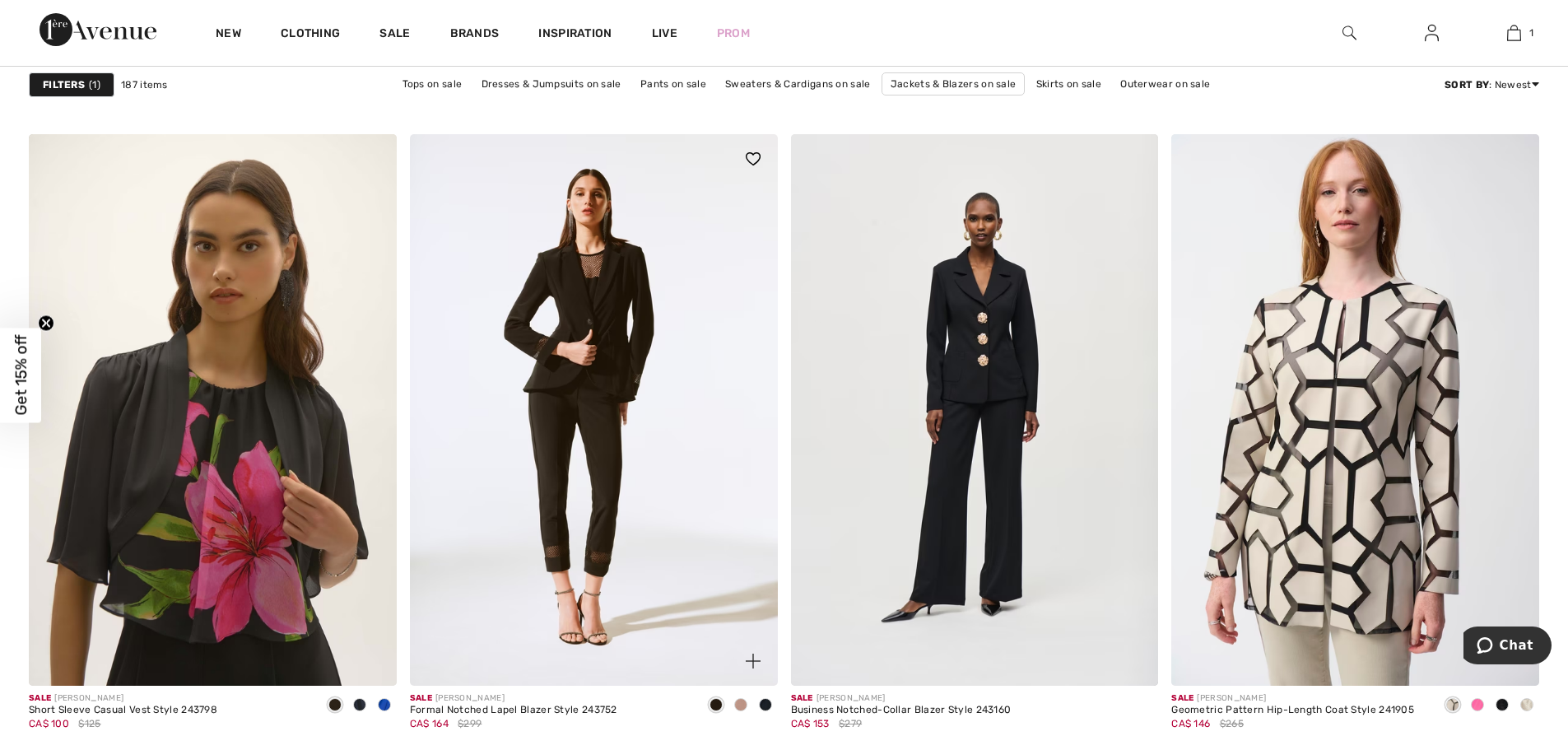
scroll to position [4281, 0]
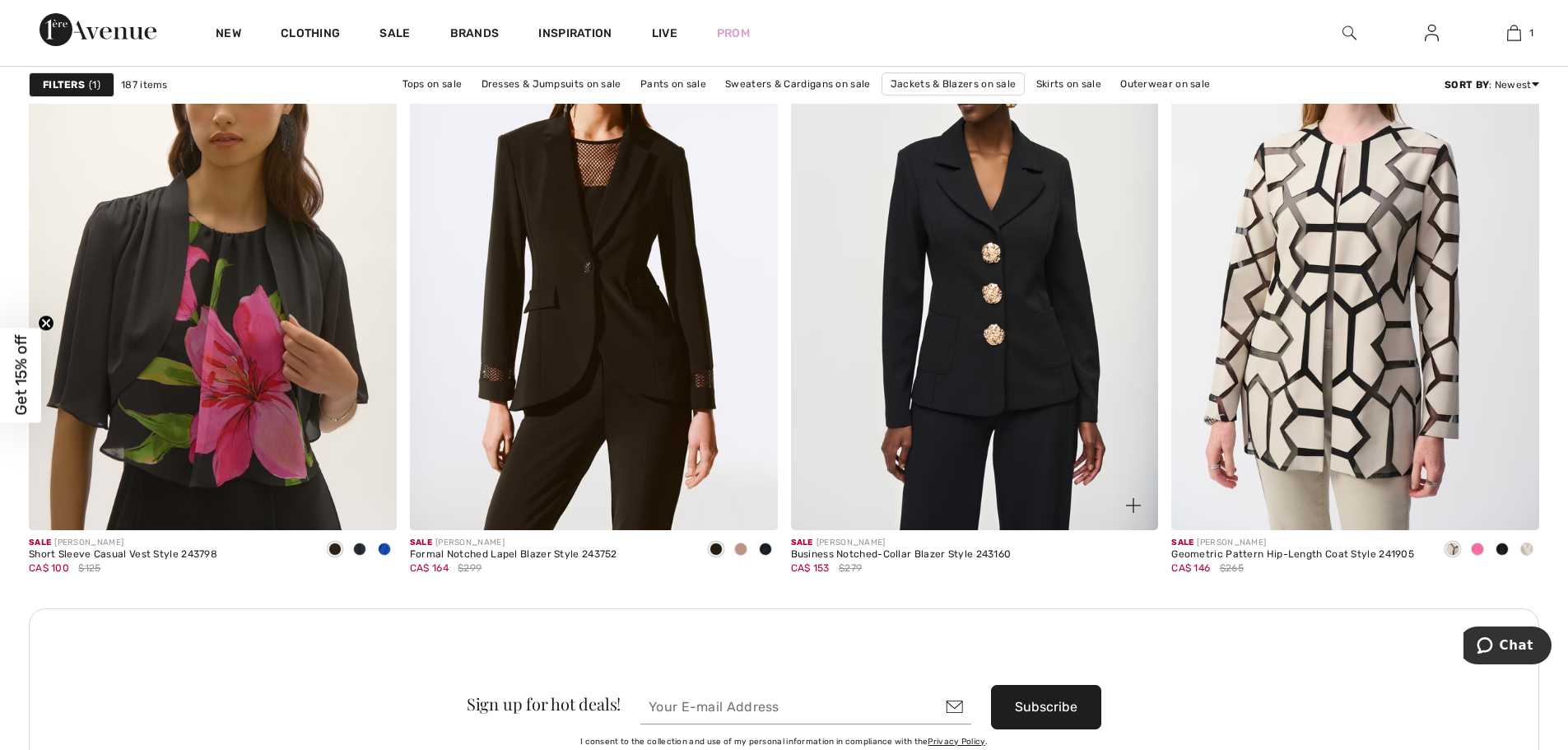
click at [985, 288] on img at bounding box center [975, 254] width 368 height 551
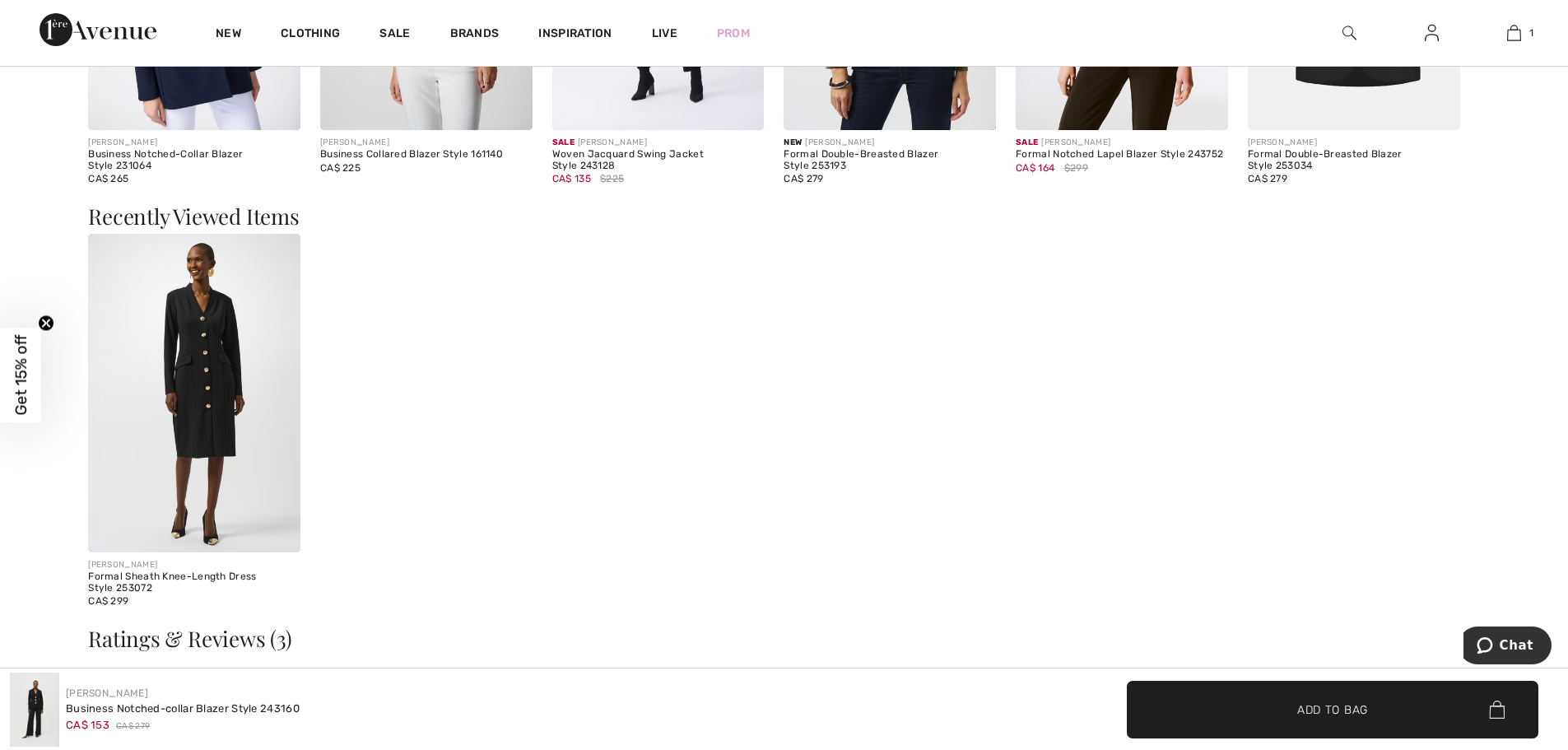
scroll to position [2470, 0]
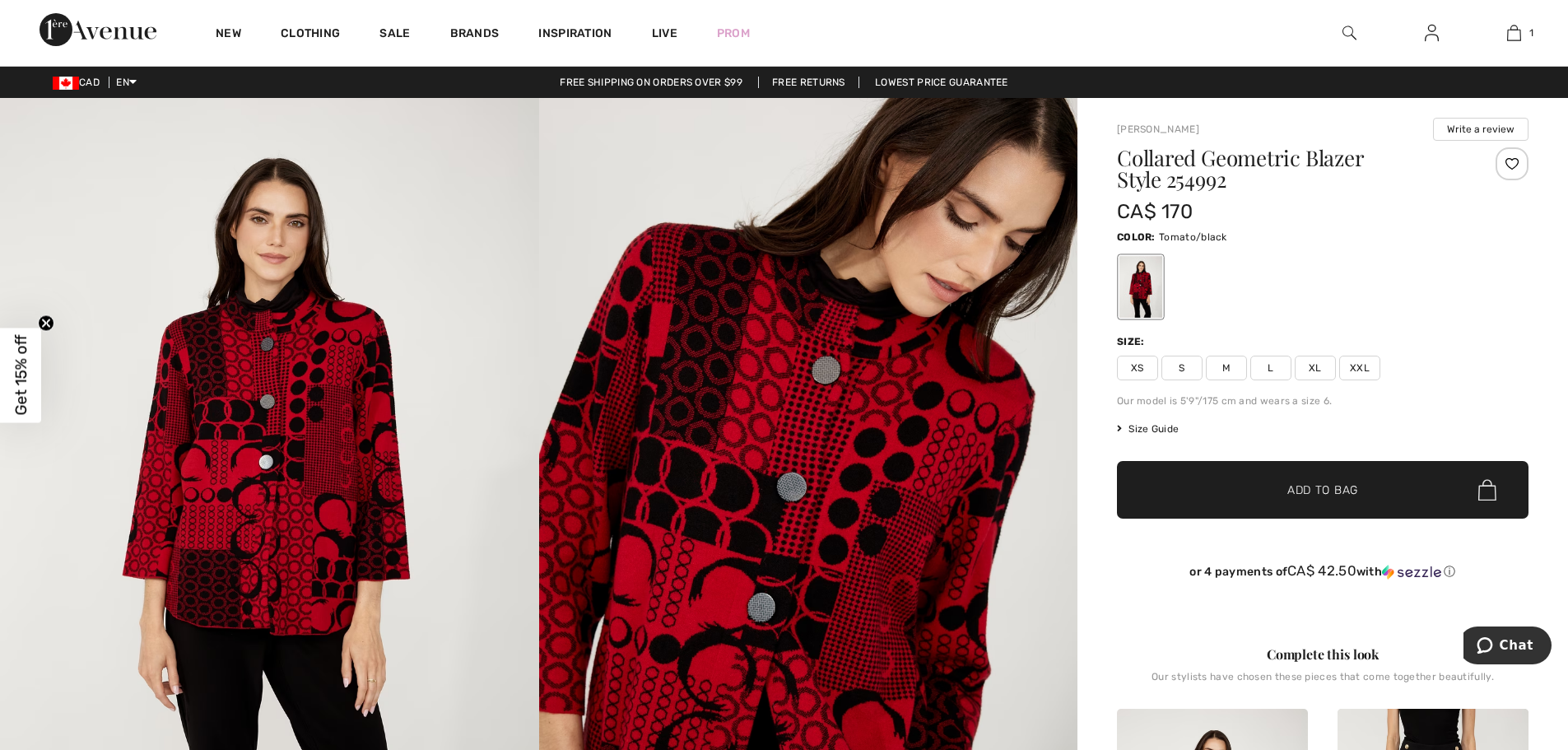
click at [1317, 368] on span "XL" at bounding box center [1316, 368] width 41 height 25
click at [1310, 492] on span "Add to Bag" at bounding box center [1323, 490] width 71 height 17
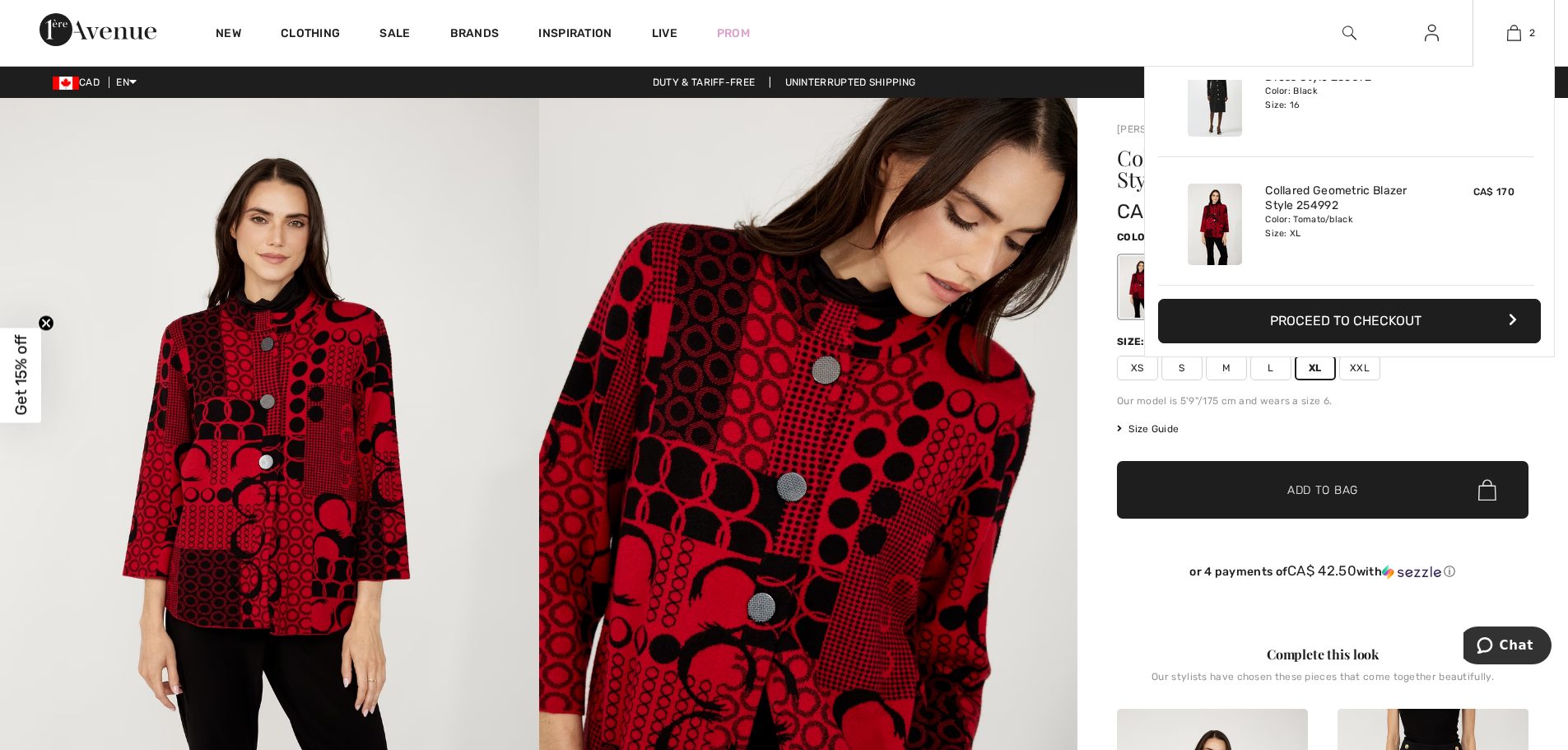
click at [1397, 326] on button "Proceed to Checkout" at bounding box center [1350, 321] width 383 height 45
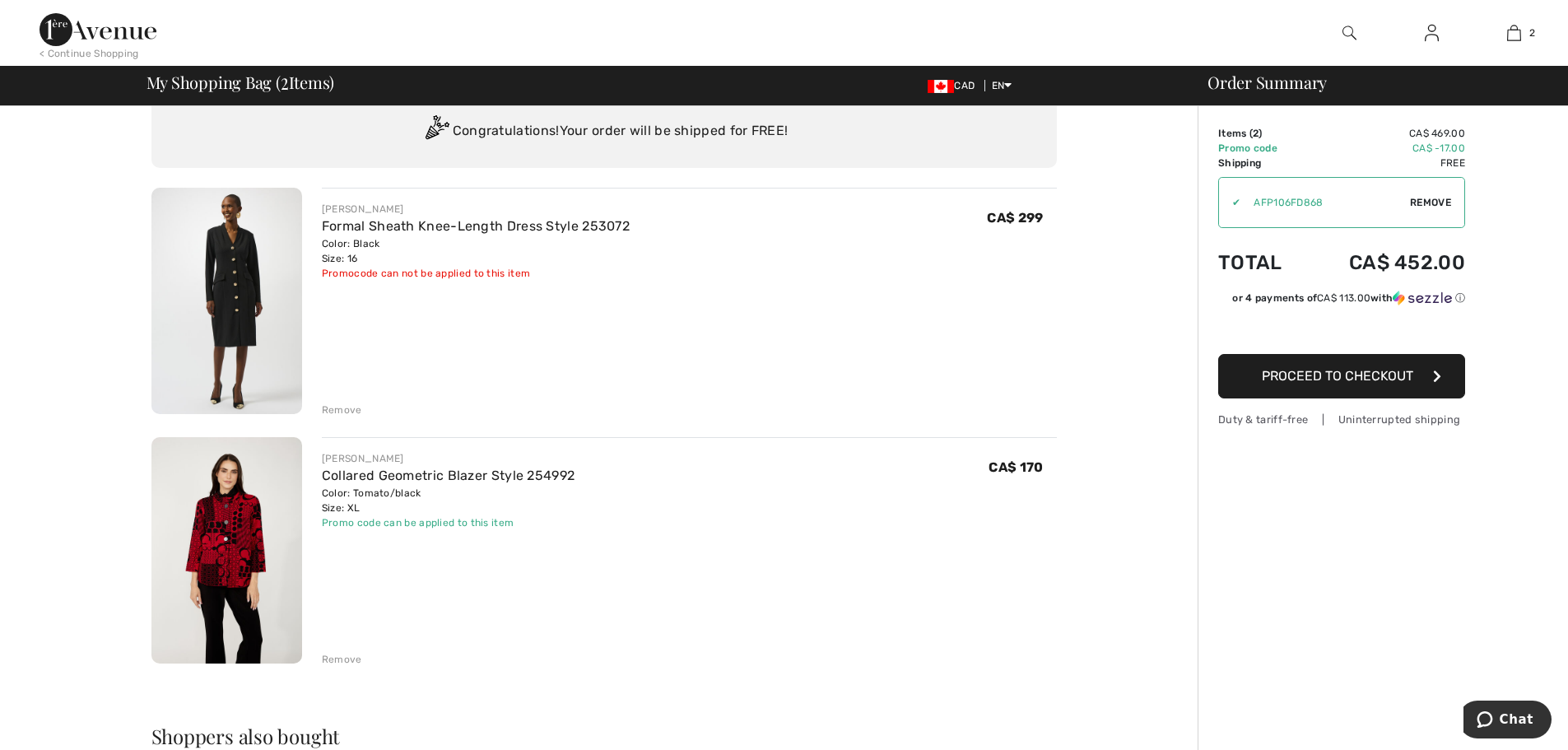
scroll to position [165, 0]
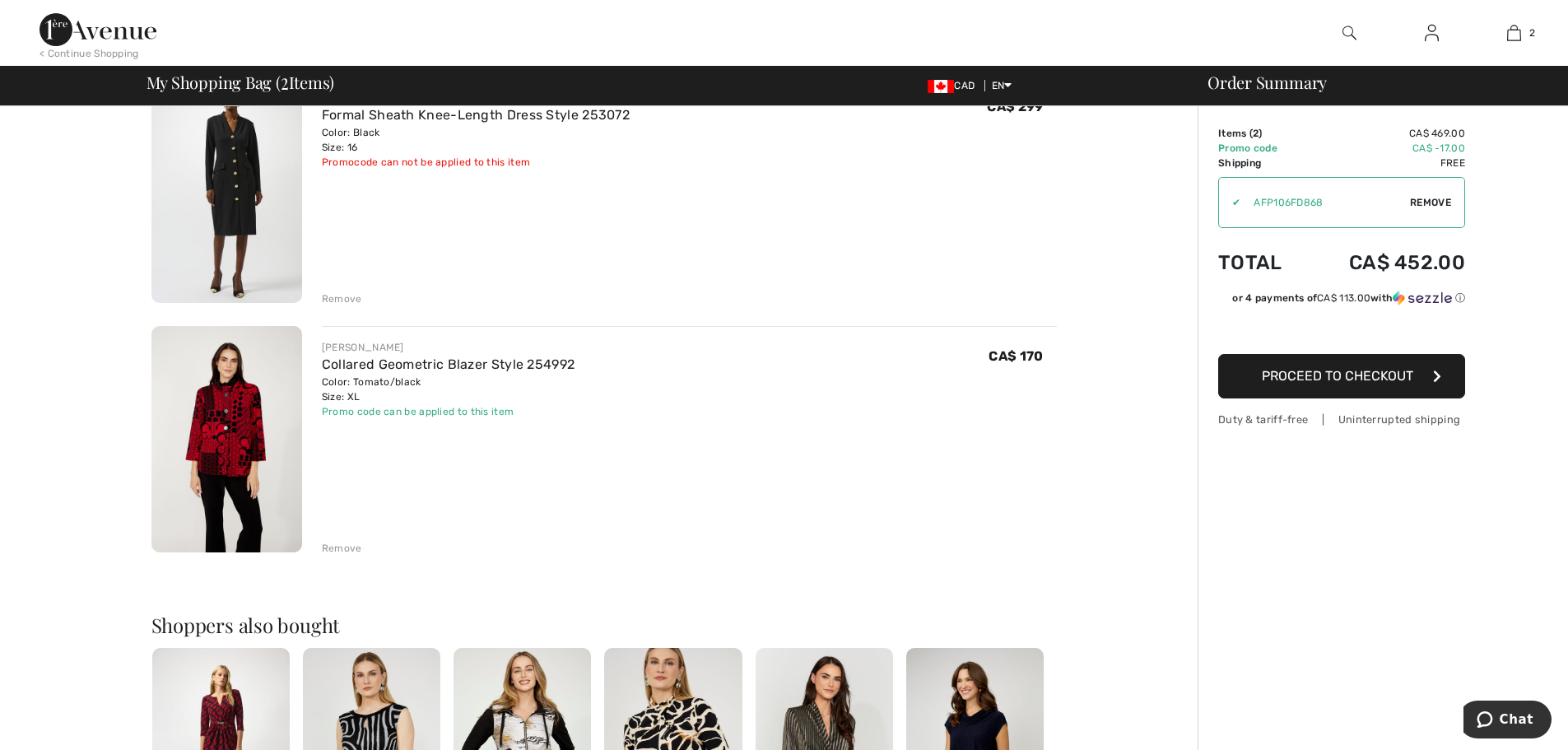
click at [331, 550] on div "Remove" at bounding box center [342, 549] width 41 height 15
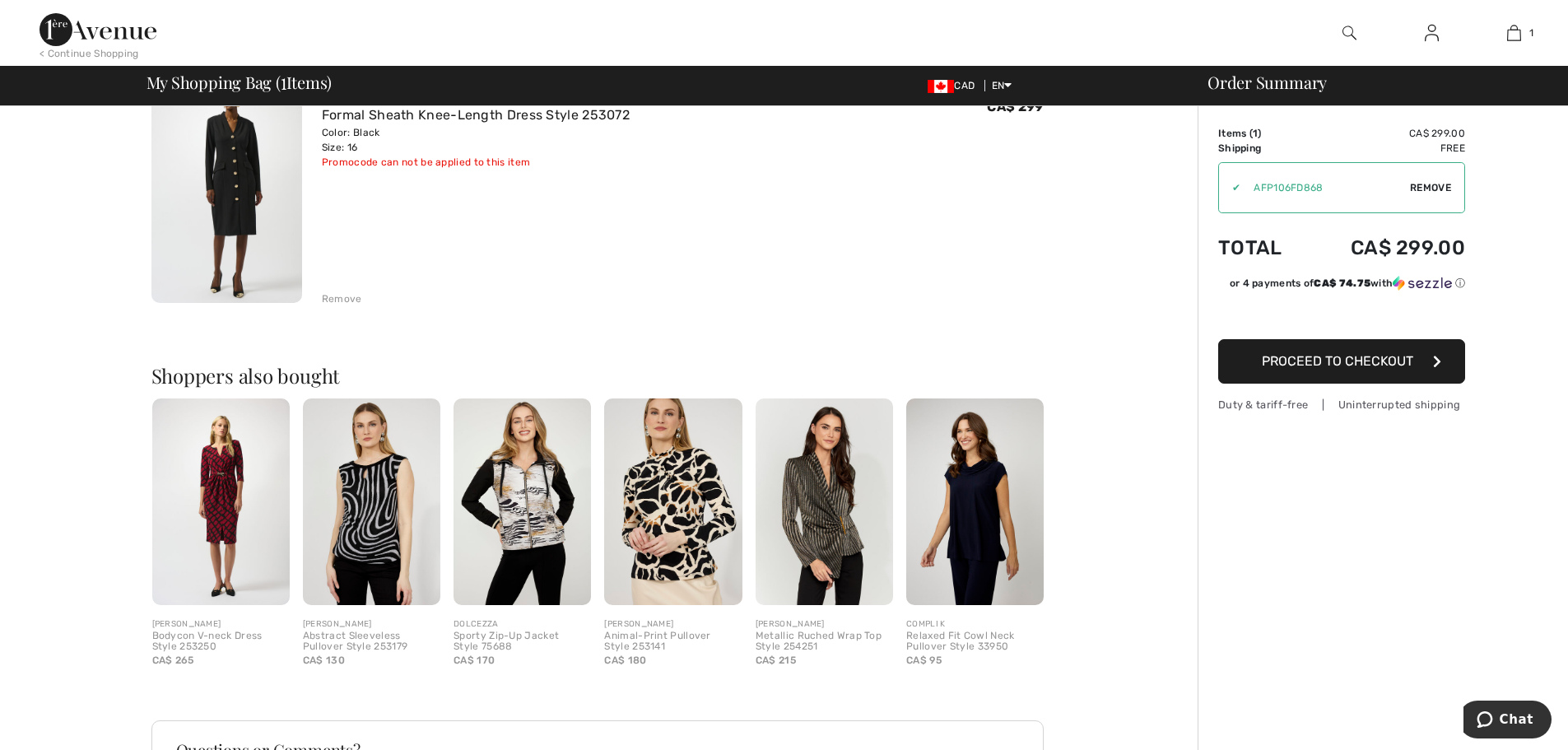
scroll to position [82, 0]
